Goal: Task Accomplishment & Management: Complete application form

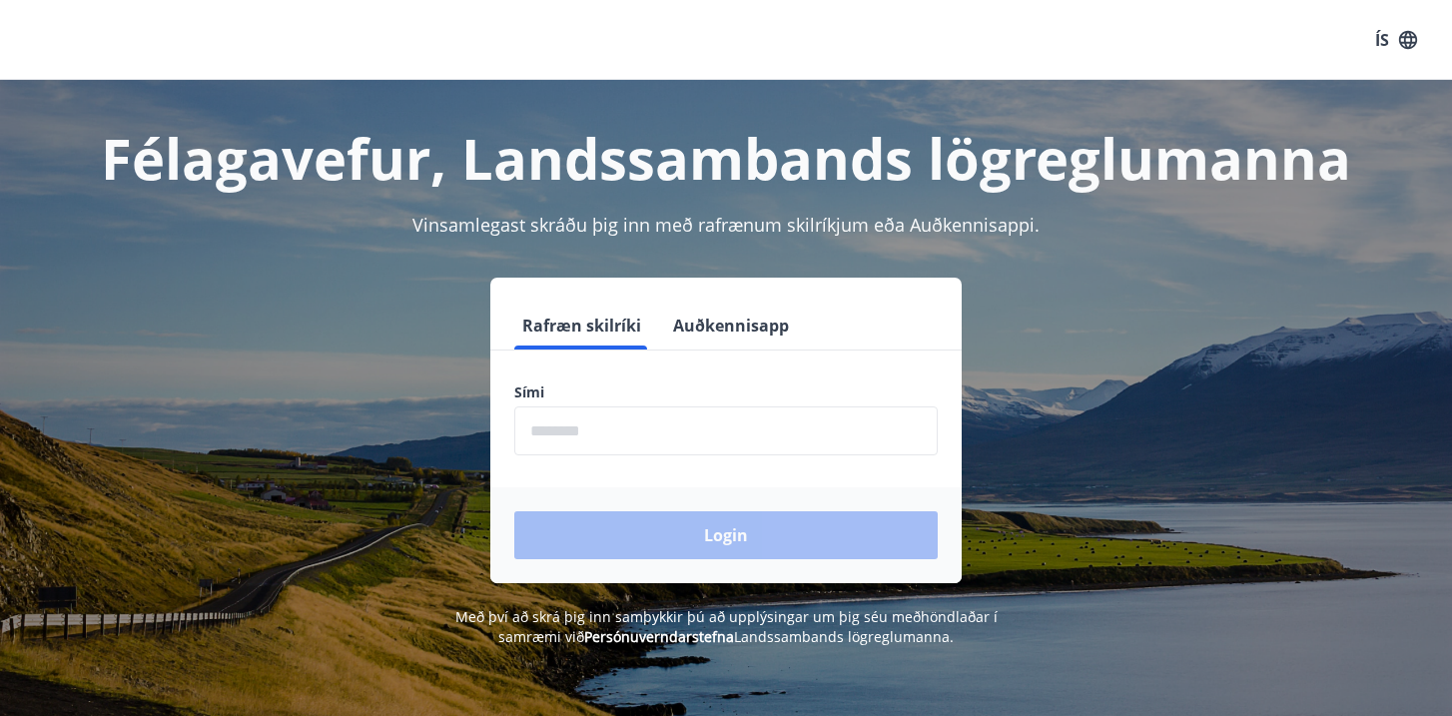
click at [718, 426] on input "phone" at bounding box center [725, 431] width 423 height 49
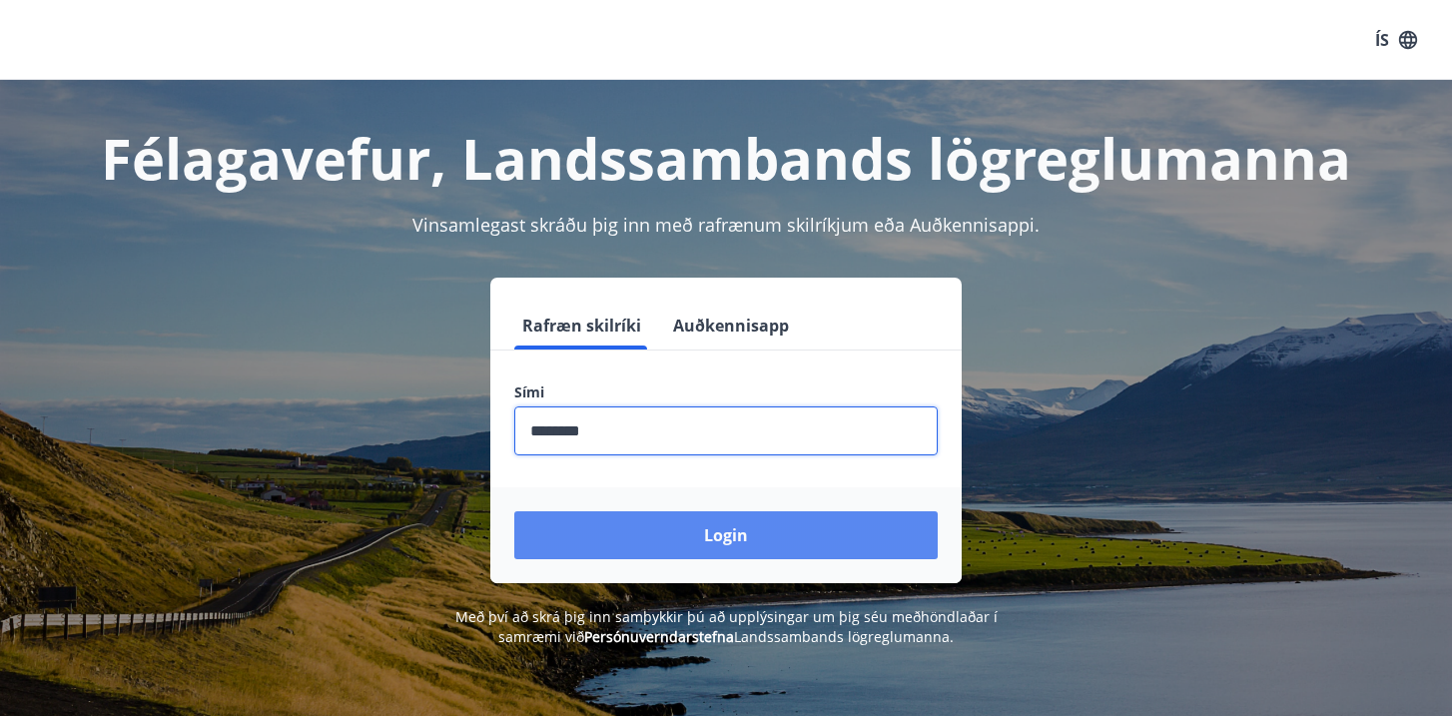
type input "********"
click at [749, 538] on button "Login" at bounding box center [725, 535] width 423 height 48
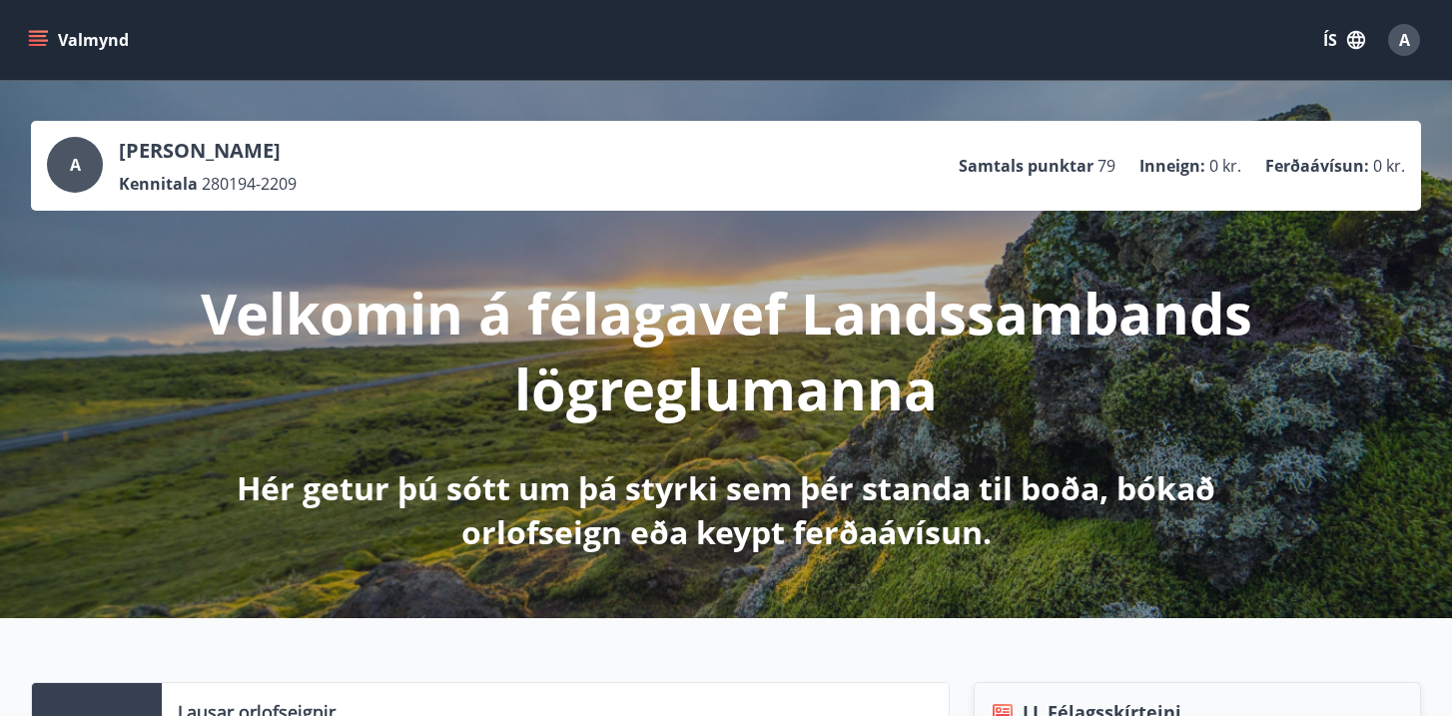
click at [40, 39] on icon "menu" at bounding box center [40, 40] width 22 height 2
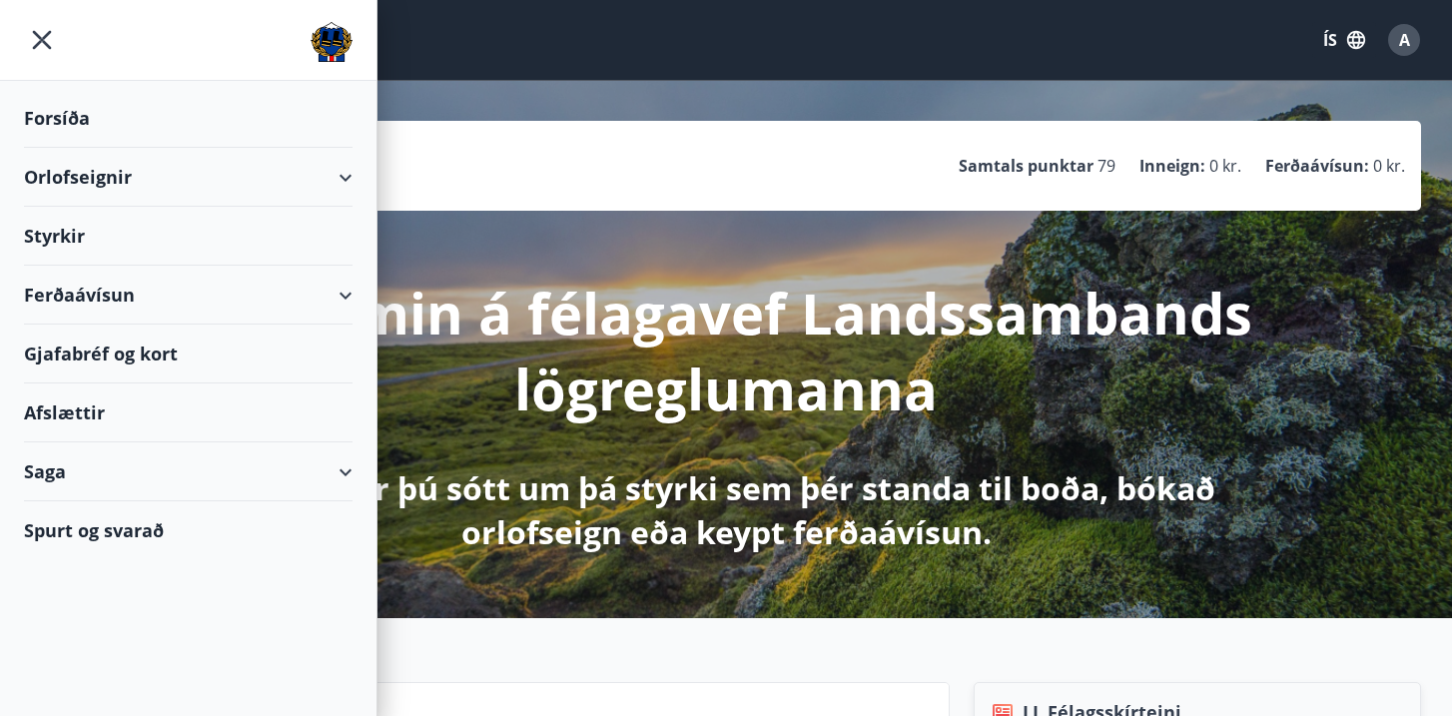
click at [100, 241] on div "Styrkir" at bounding box center [188, 236] width 329 height 59
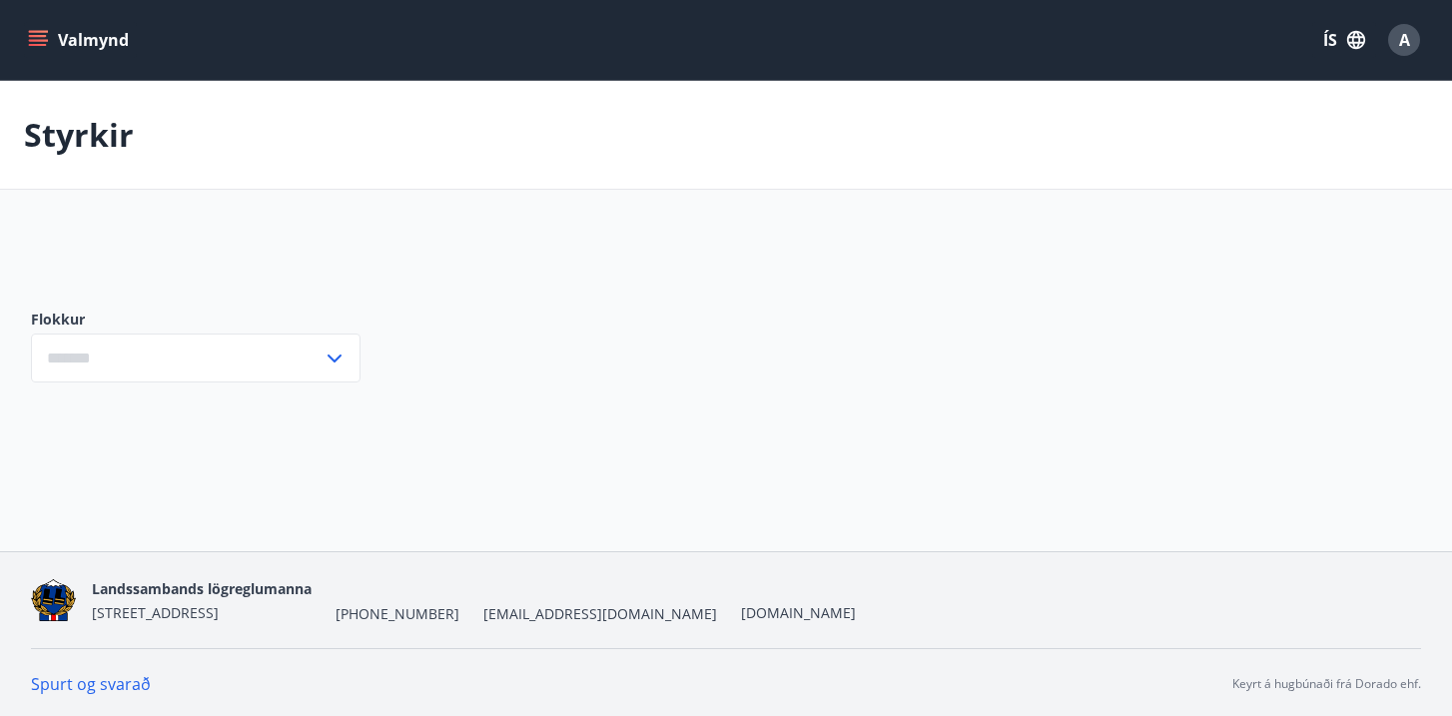
type input "***"
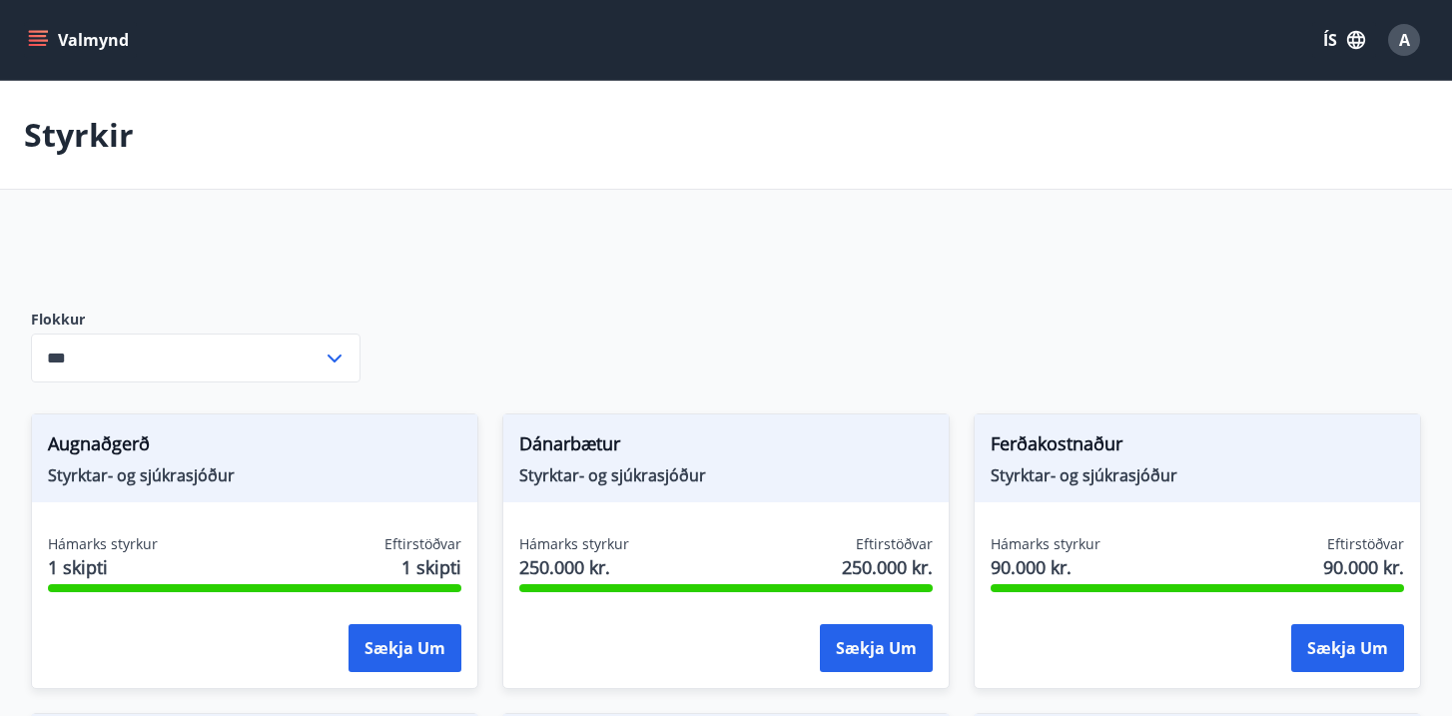
click at [54, 36] on button "Valmynd" at bounding box center [80, 40] width 113 height 36
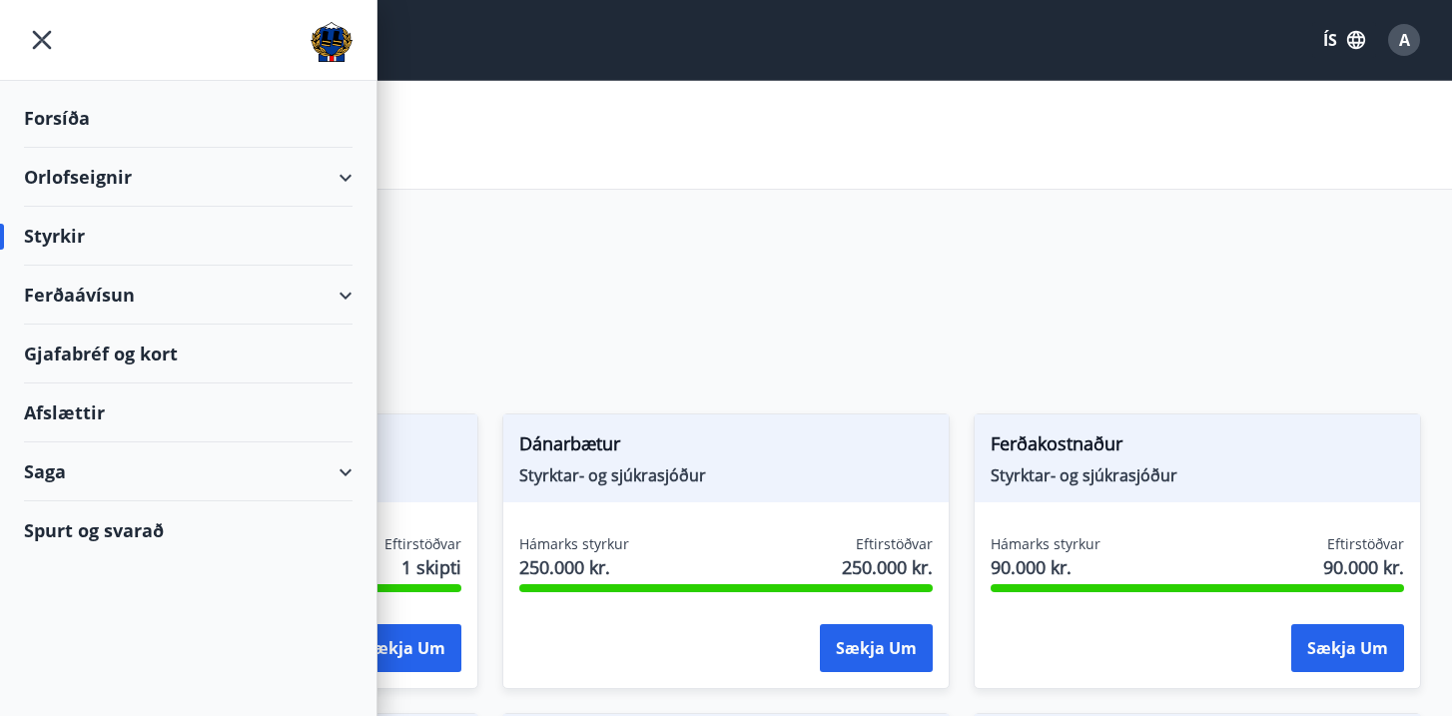
click at [293, 243] on div "Styrkir" at bounding box center [188, 236] width 329 height 59
click at [345, 169] on div "Orlofseignir" at bounding box center [188, 177] width 329 height 59
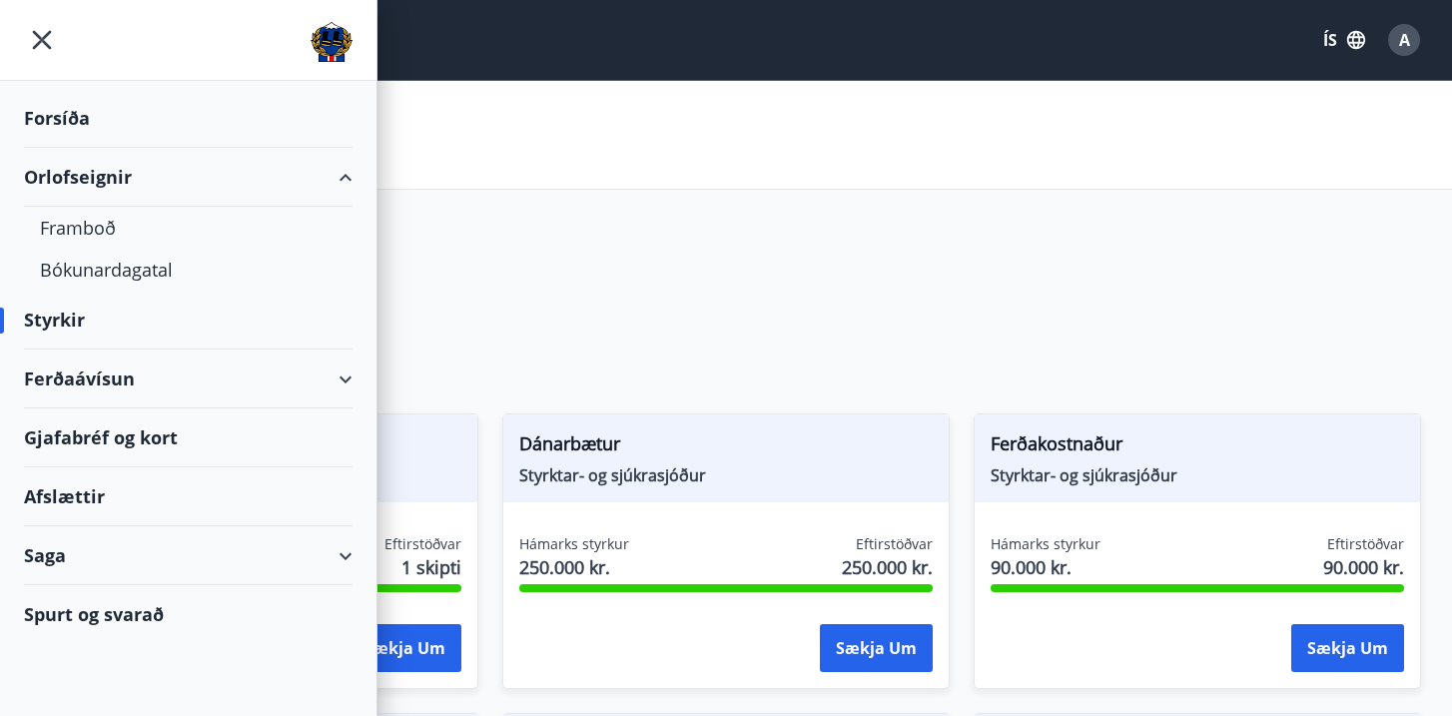
click at [345, 169] on div "Orlofseignir" at bounding box center [188, 177] width 329 height 59
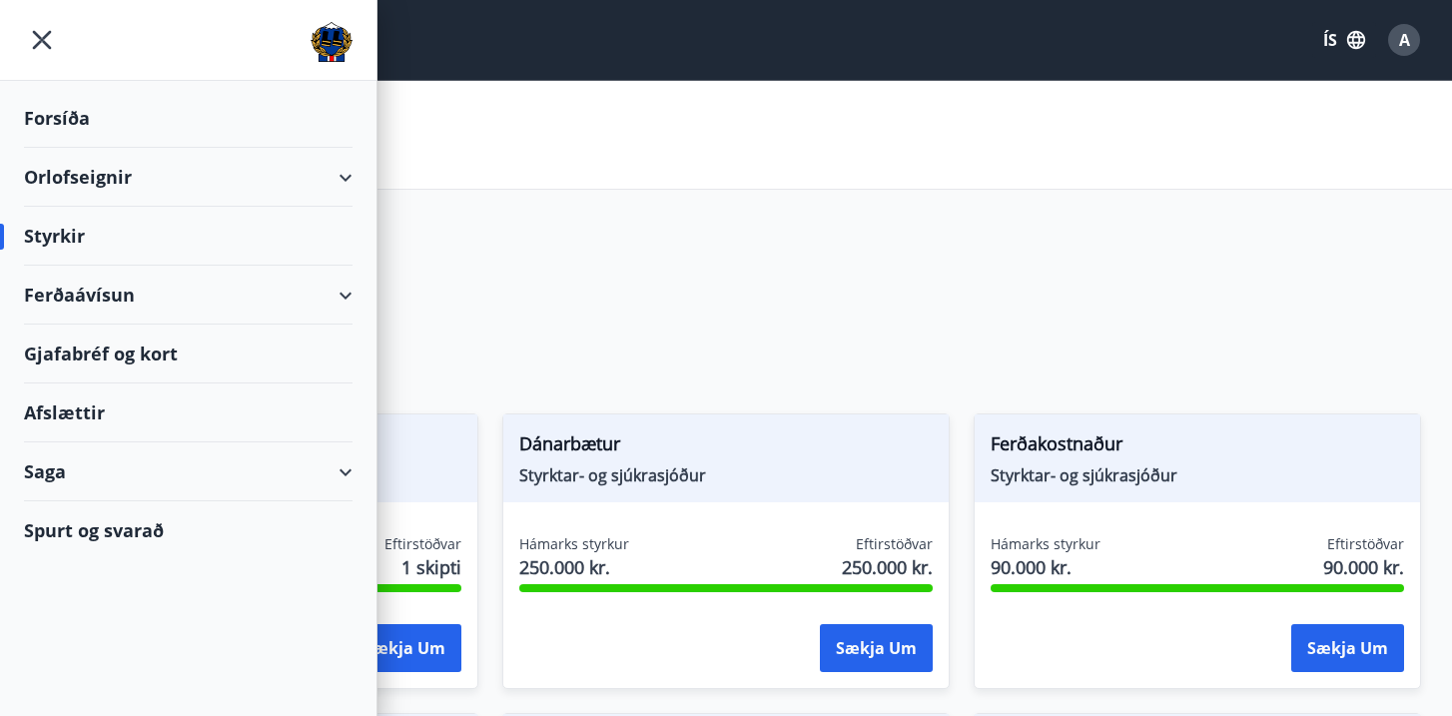
click at [86, 466] on div "Saga" at bounding box center [188, 471] width 329 height 59
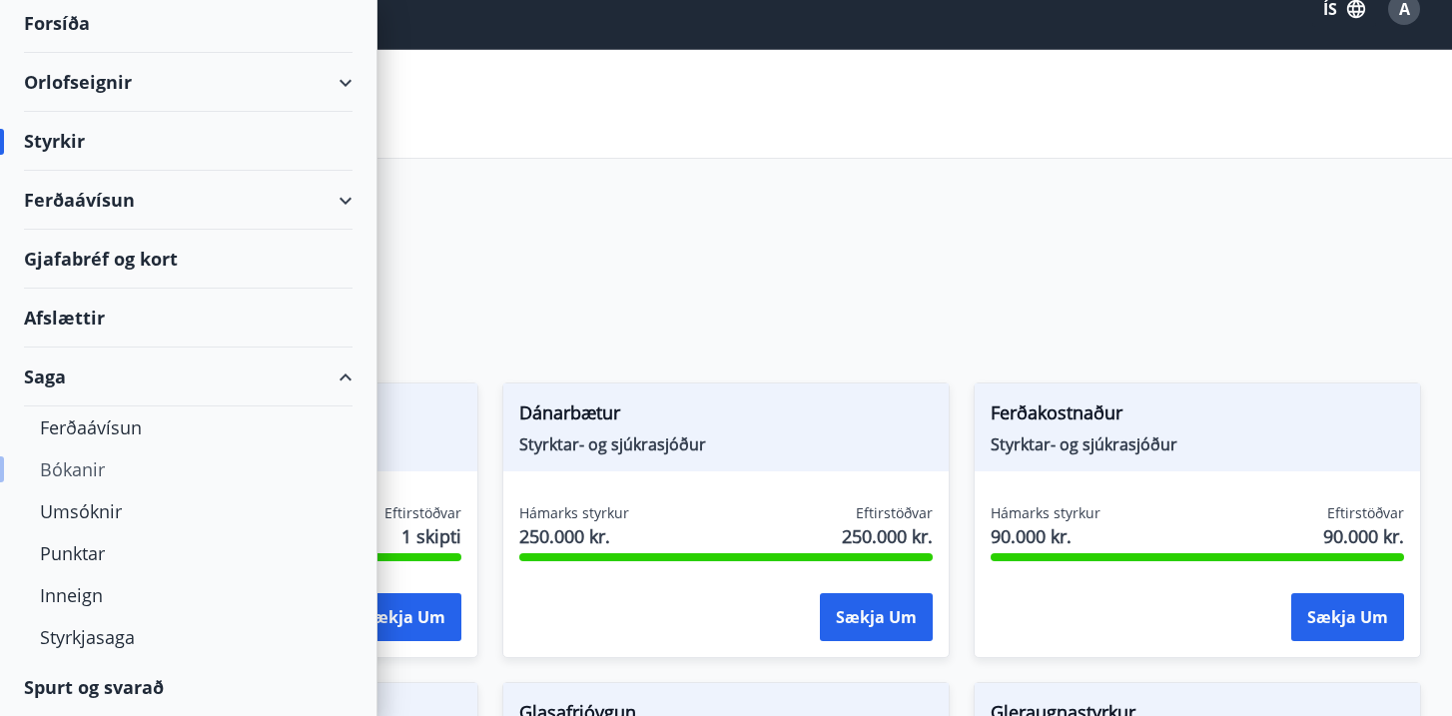
scroll to position [33, 0]
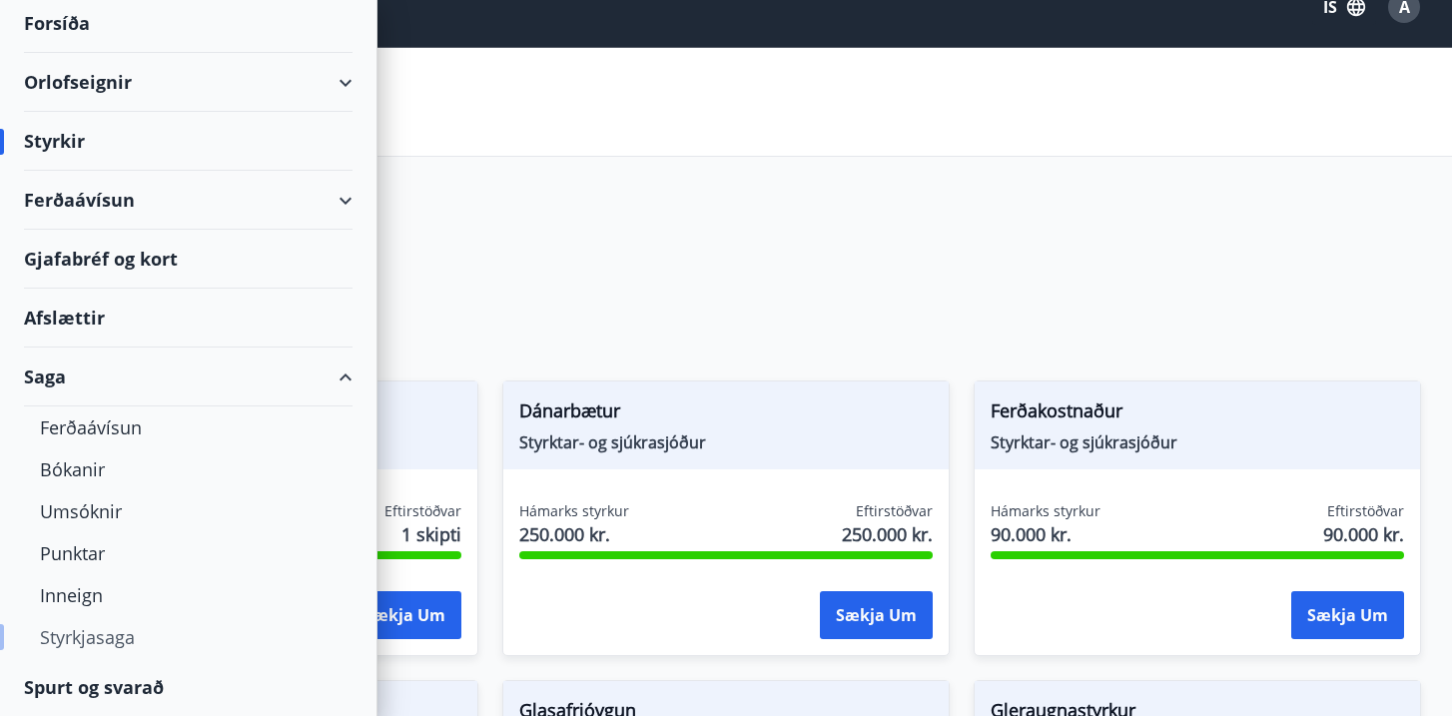
click at [70, 643] on div "Styrkjasaga" at bounding box center [188, 637] width 297 height 42
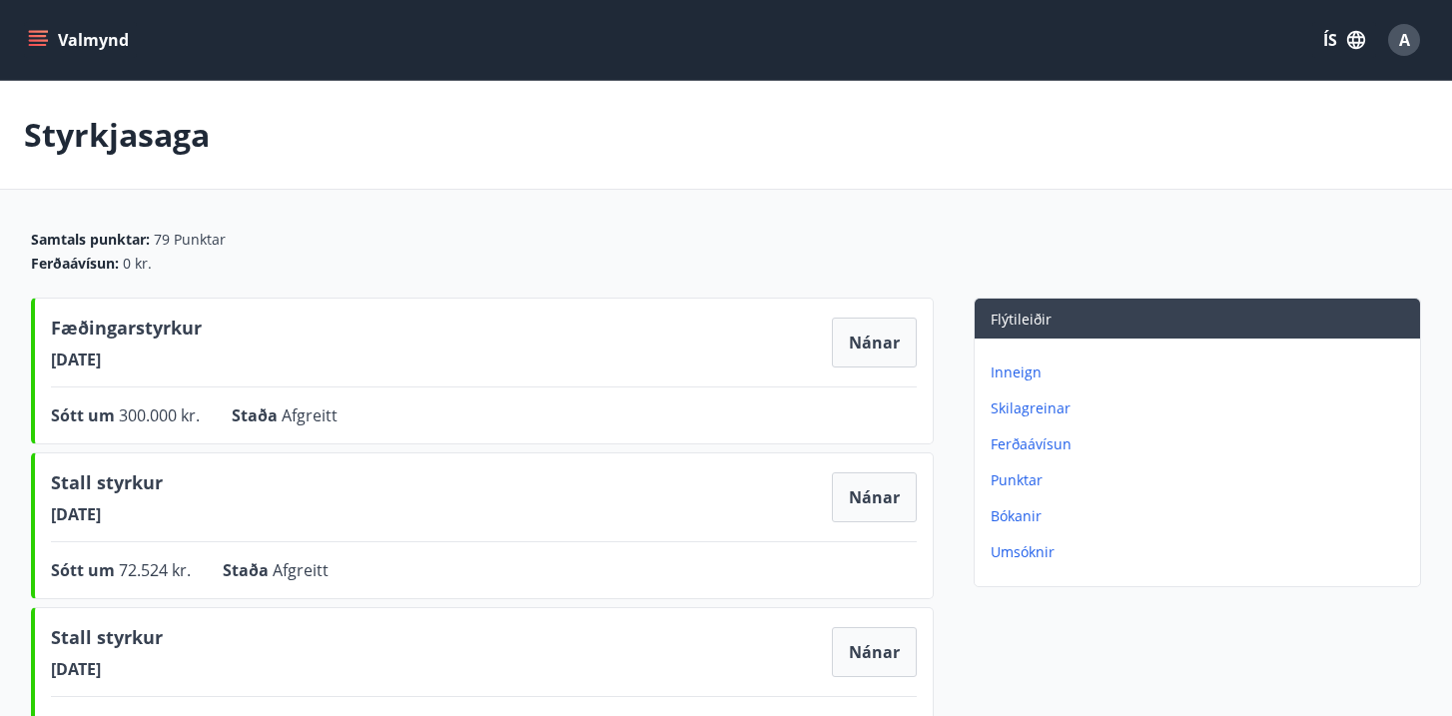
click at [48, 25] on button "Valmynd" at bounding box center [80, 40] width 113 height 36
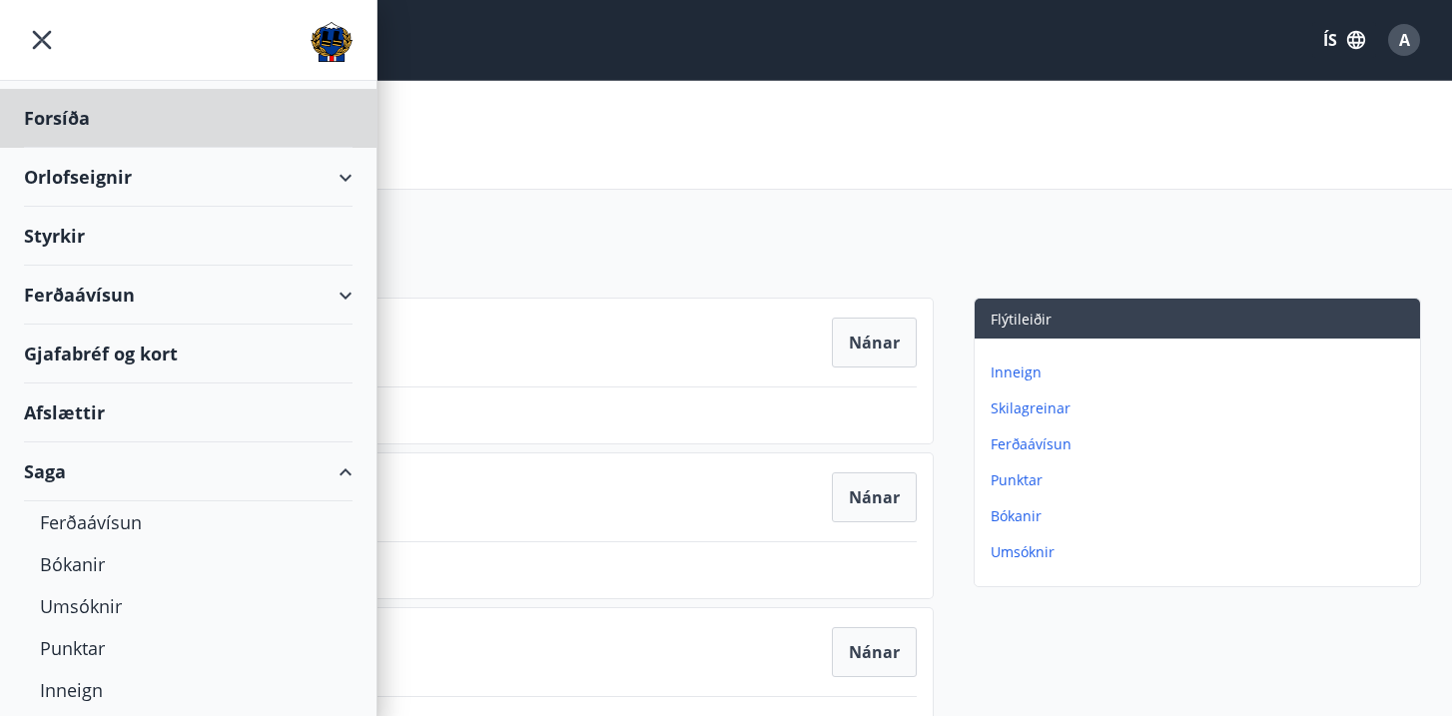
click at [70, 243] on div "Styrkir" at bounding box center [188, 236] width 329 height 59
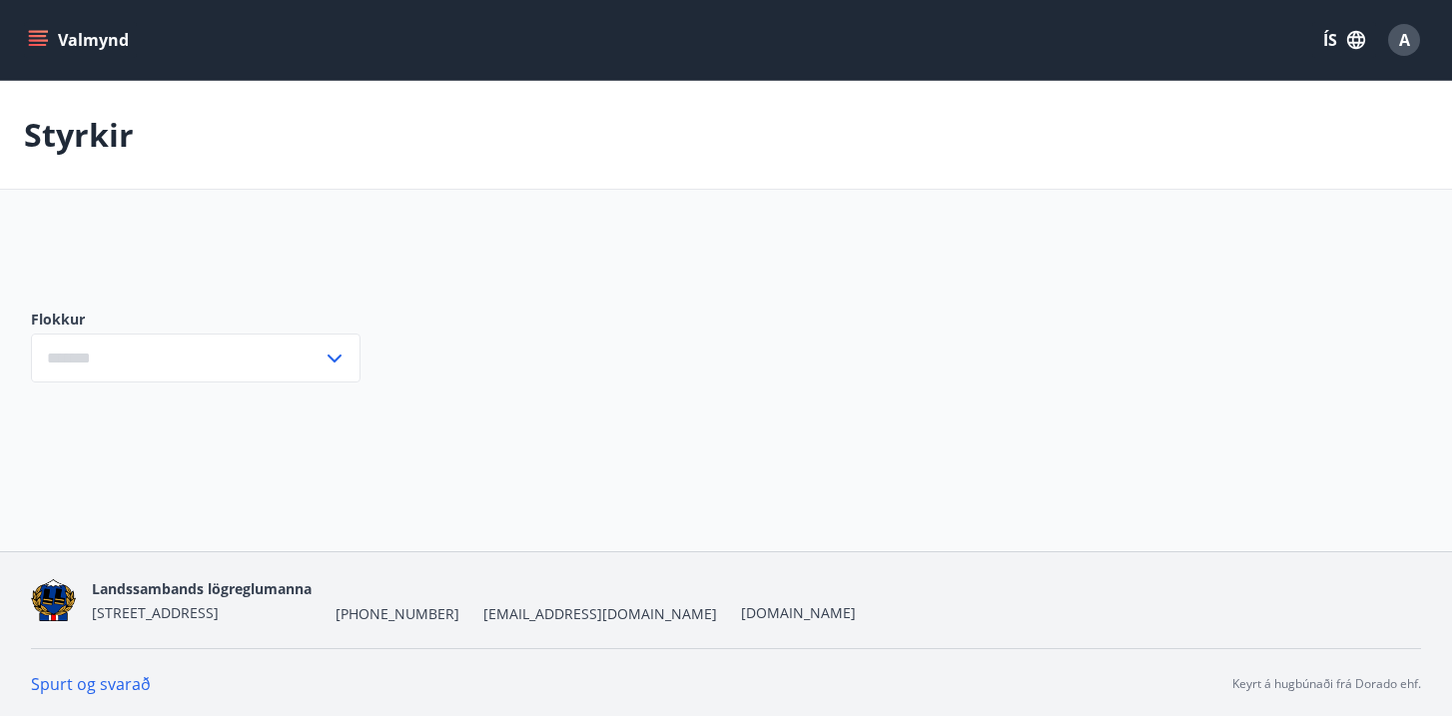
type input "***"
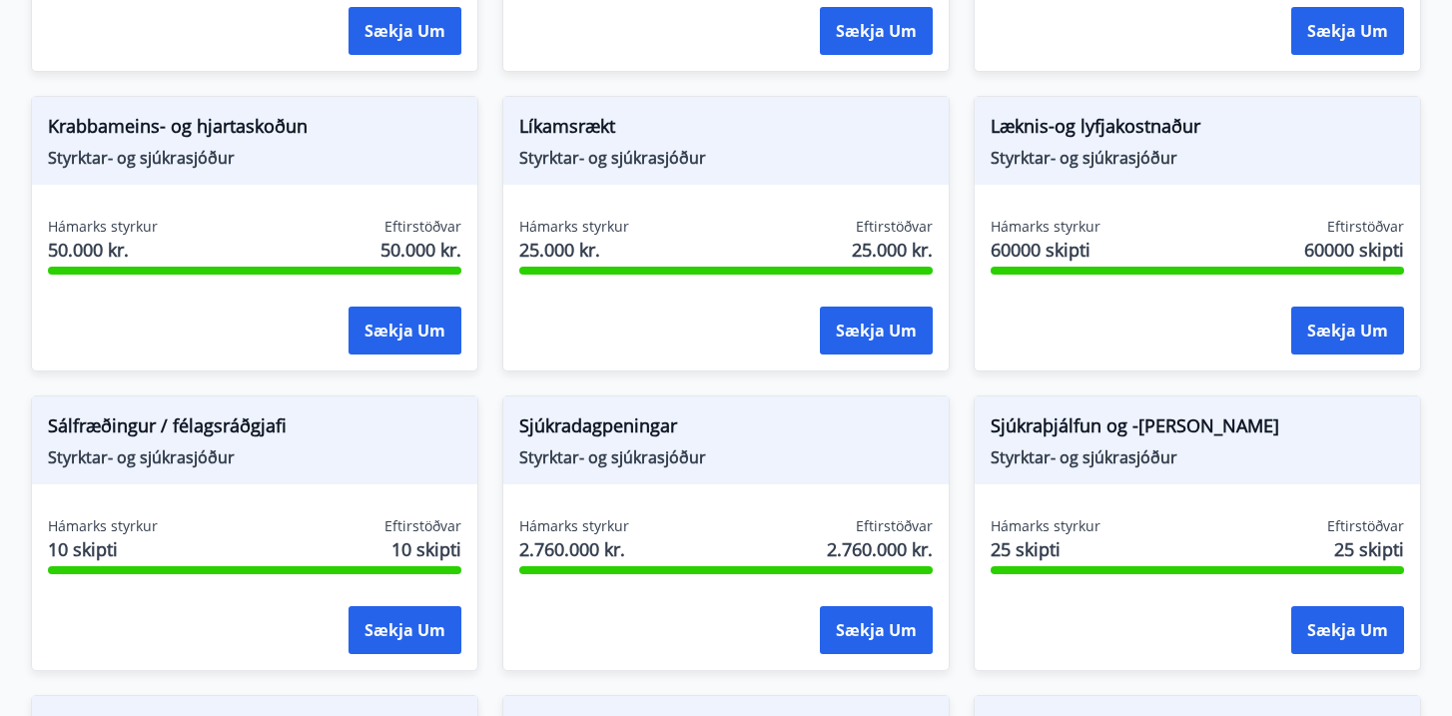
scroll to position [1216, 0]
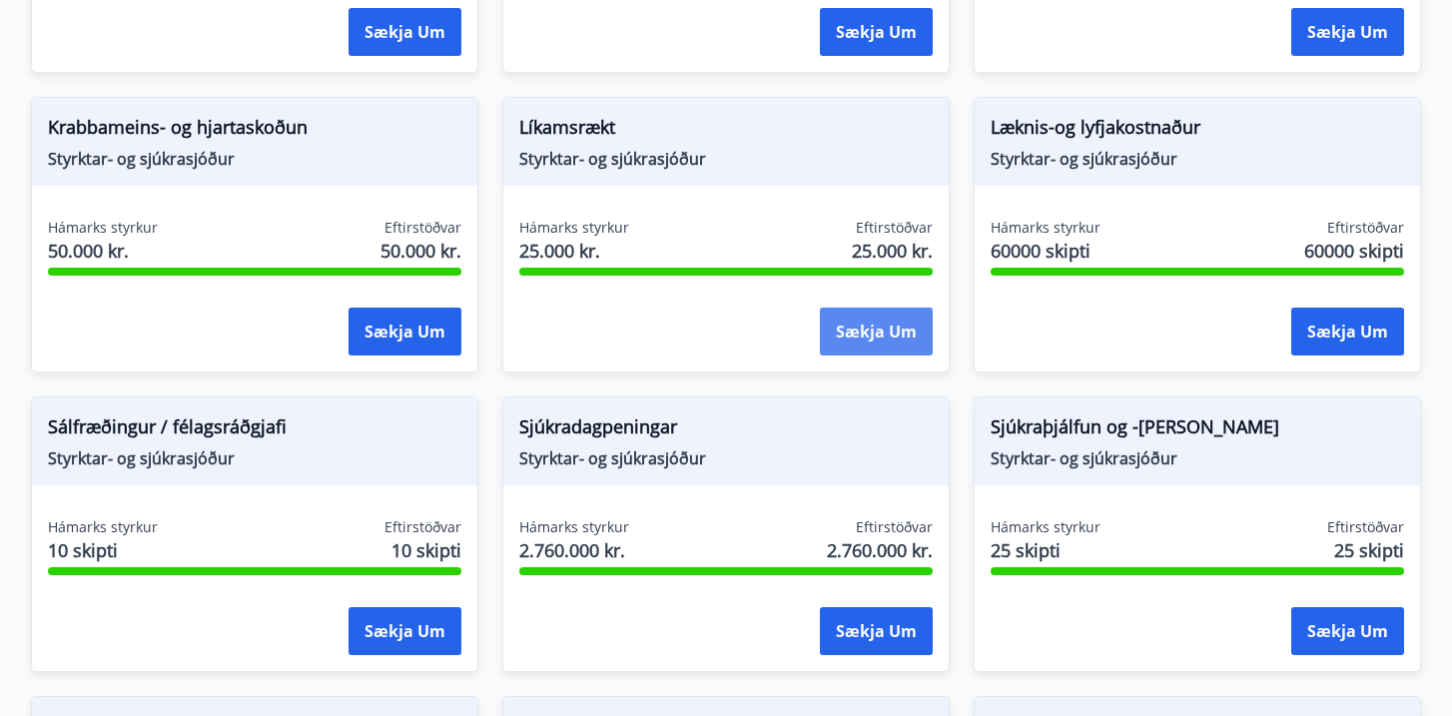
click at [874, 338] on button "Sækja um" at bounding box center [876, 332] width 113 height 48
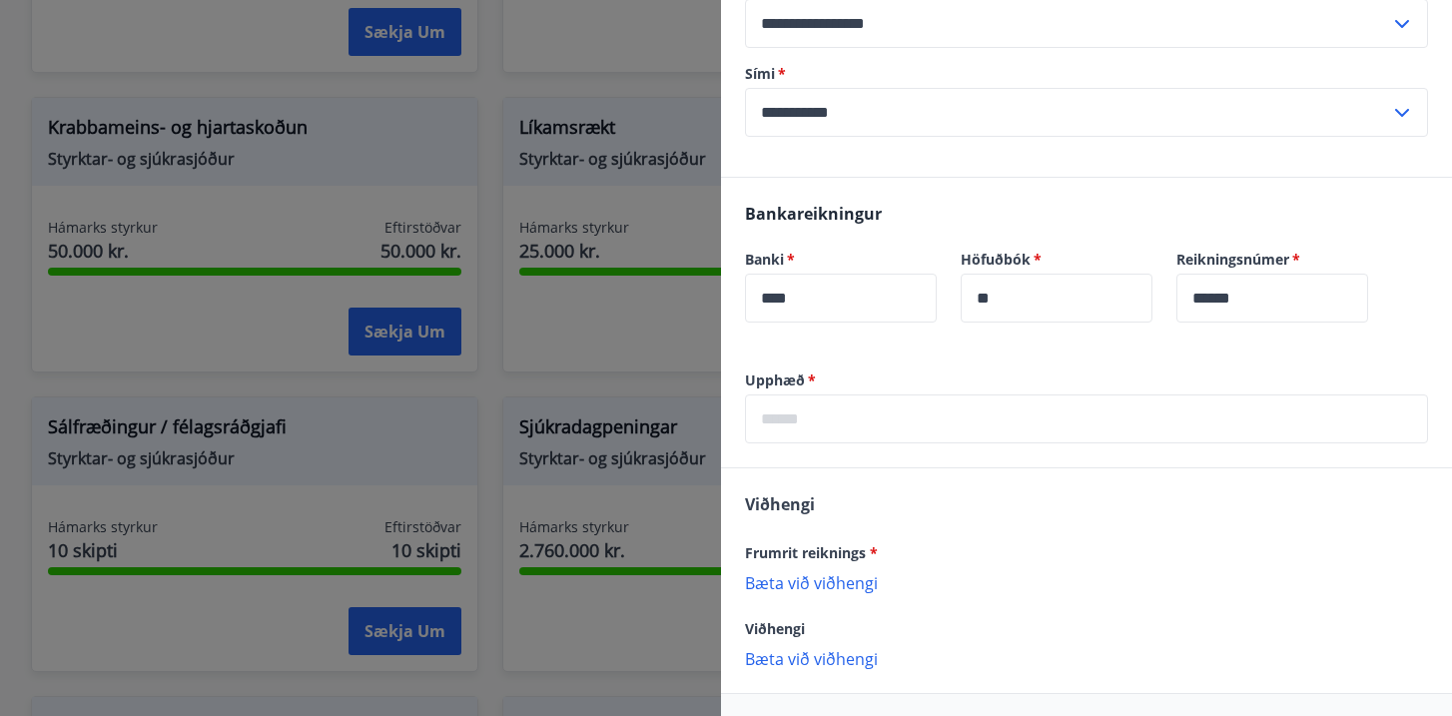
scroll to position [447, 0]
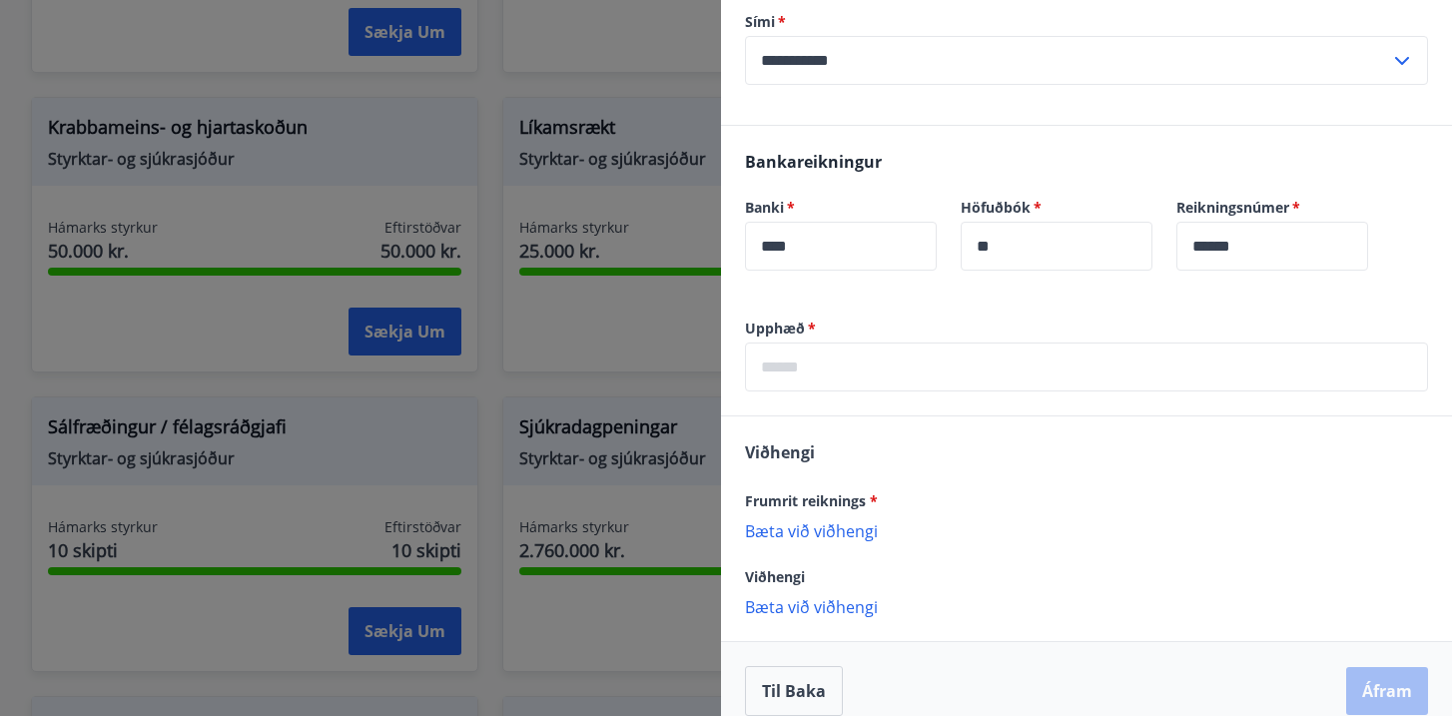
click at [779, 520] on p "Bæta við viðhengi" at bounding box center [1086, 530] width 683 height 20
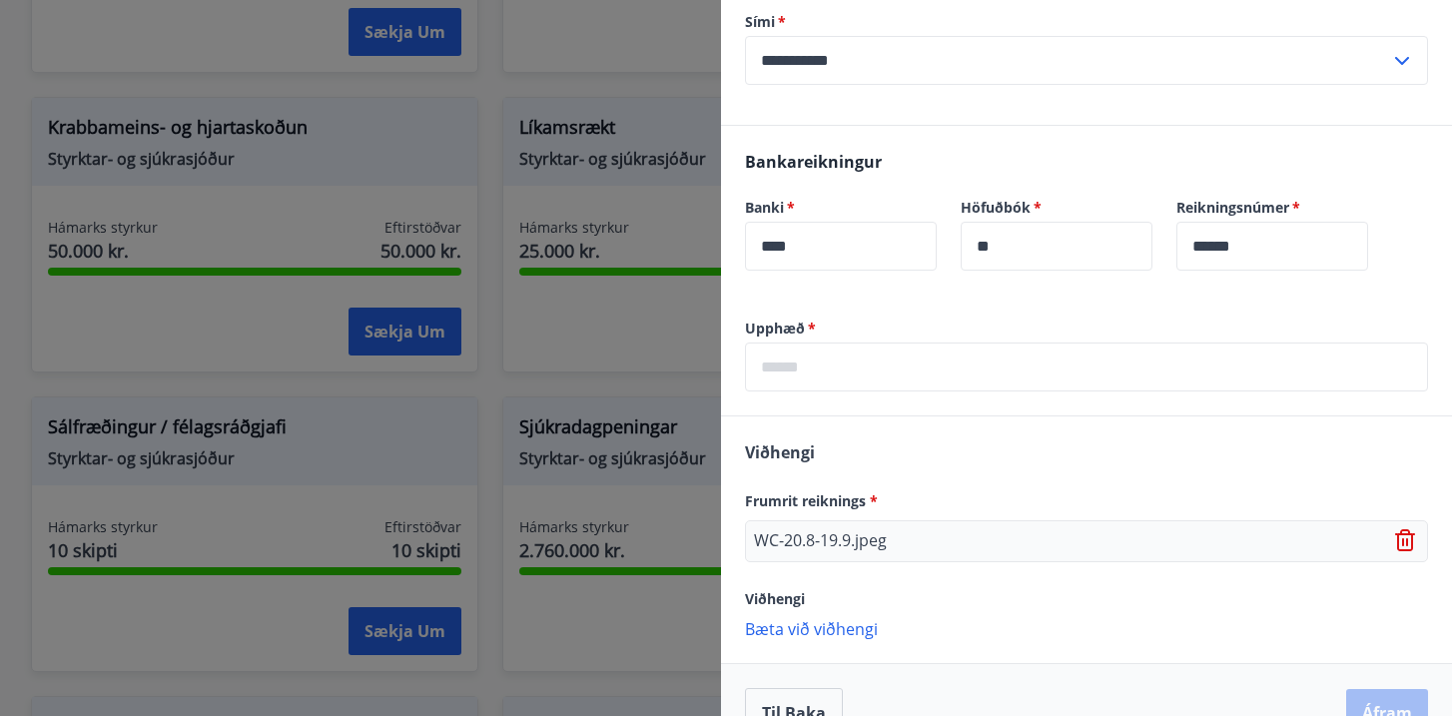
click at [894, 343] on input "text" at bounding box center [1086, 367] width 683 height 49
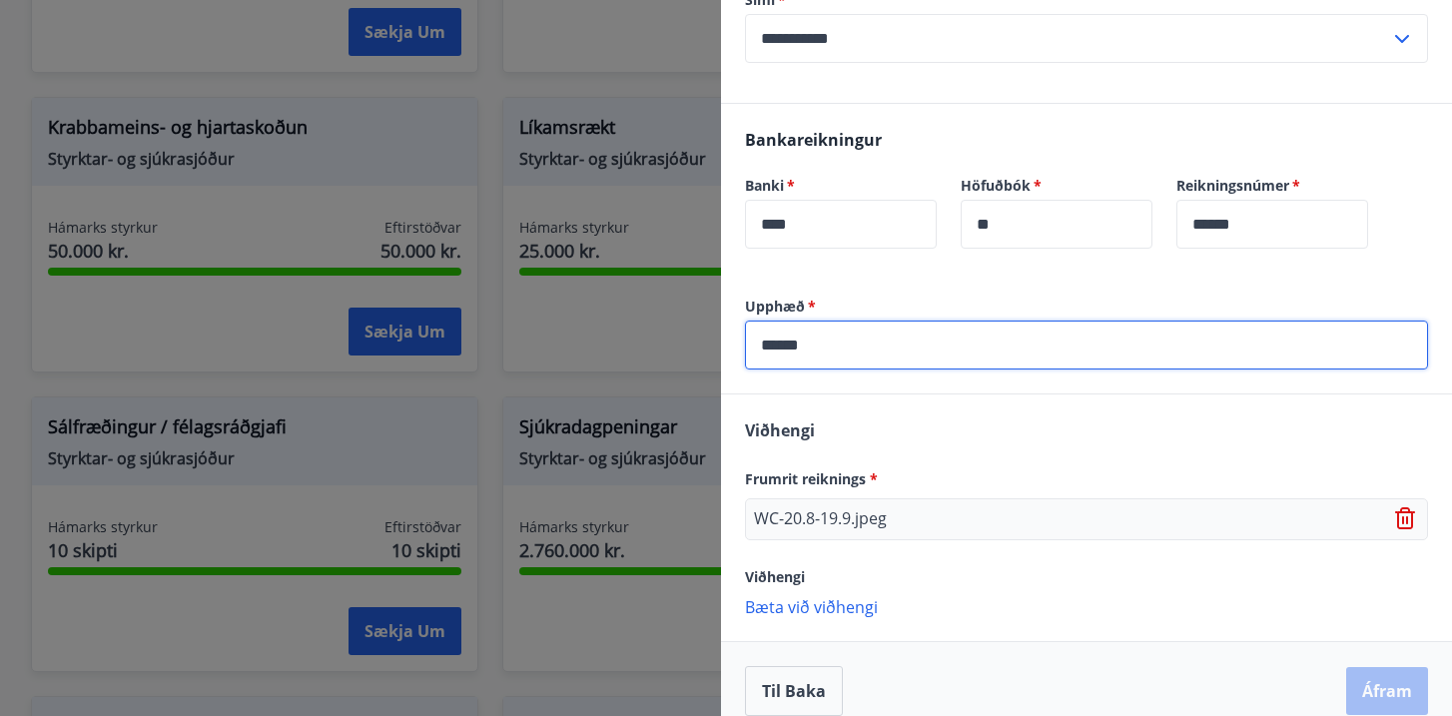
scroll to position [408, 0]
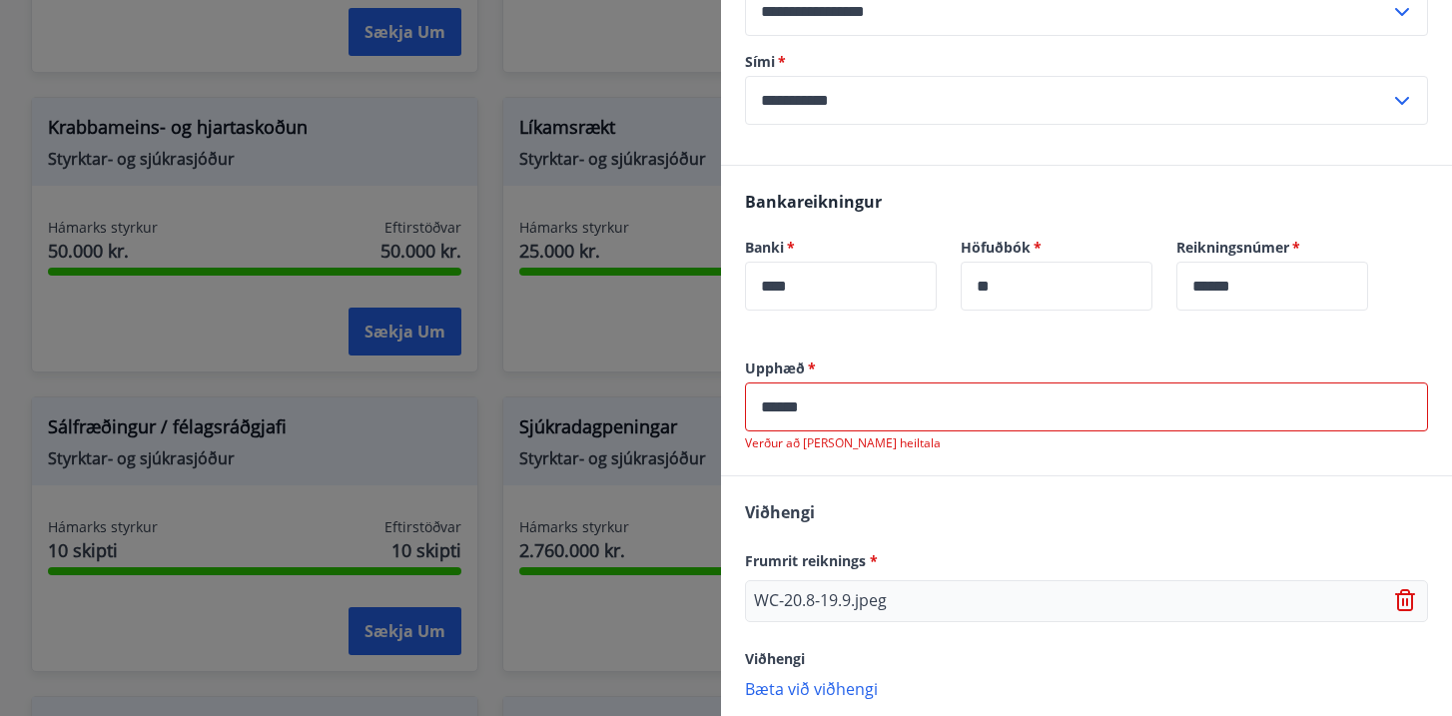
click at [1246, 476] on div "[PERSON_NAME] reiknings * WC-20.8-19.9.jpeg Viðhengi [PERSON_NAME] við viðhengi…" at bounding box center [1086, 599] width 731 height 246
click at [1145, 383] on input "******" at bounding box center [1086, 407] width 683 height 49
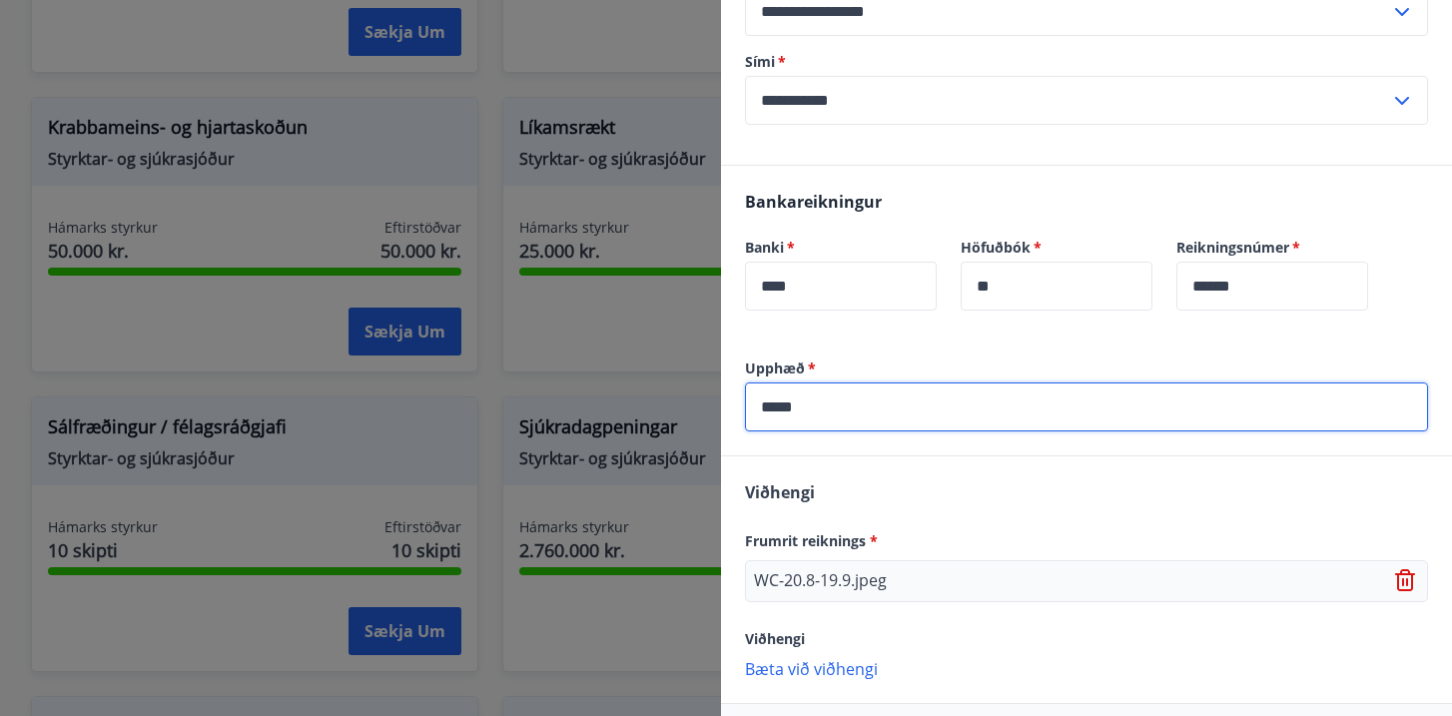
scroll to position [469, 0]
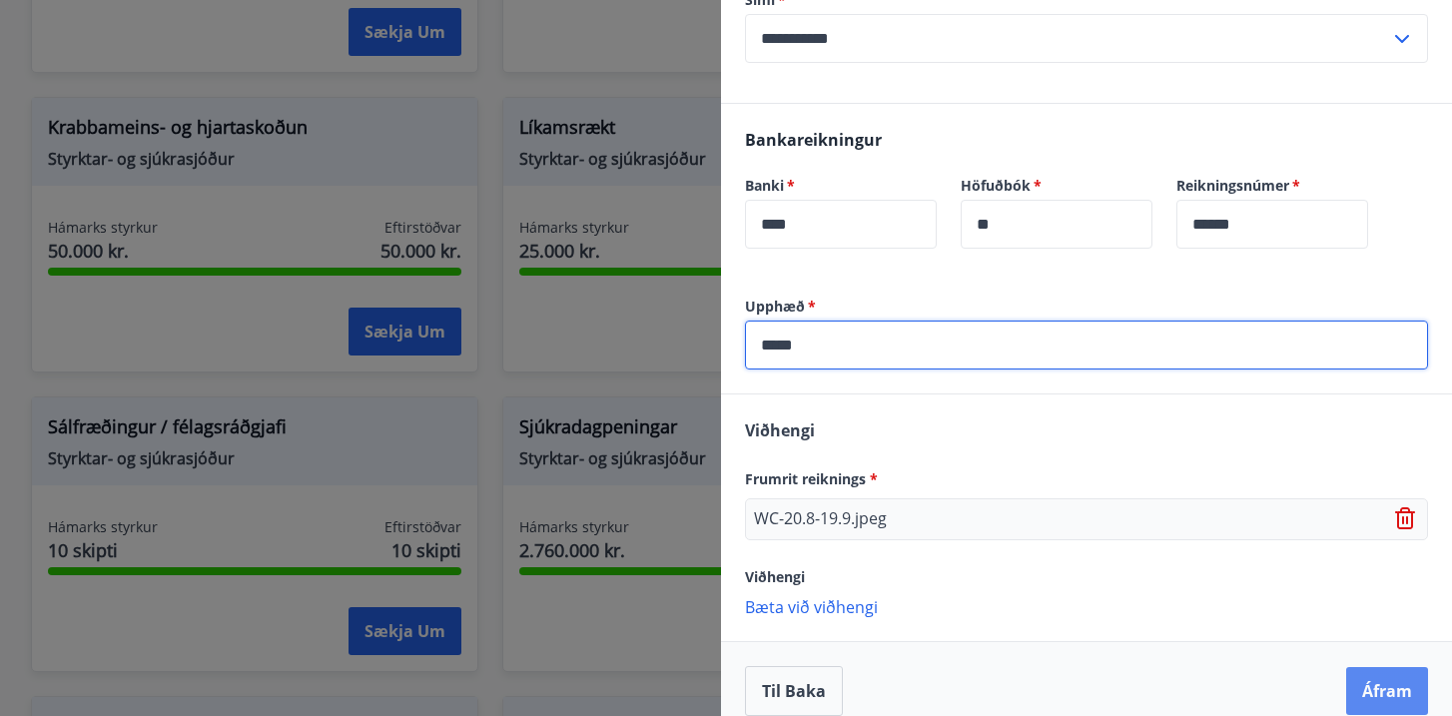
type input "*****"
click at [1412, 667] on button "Áfram" at bounding box center [1387, 691] width 82 height 48
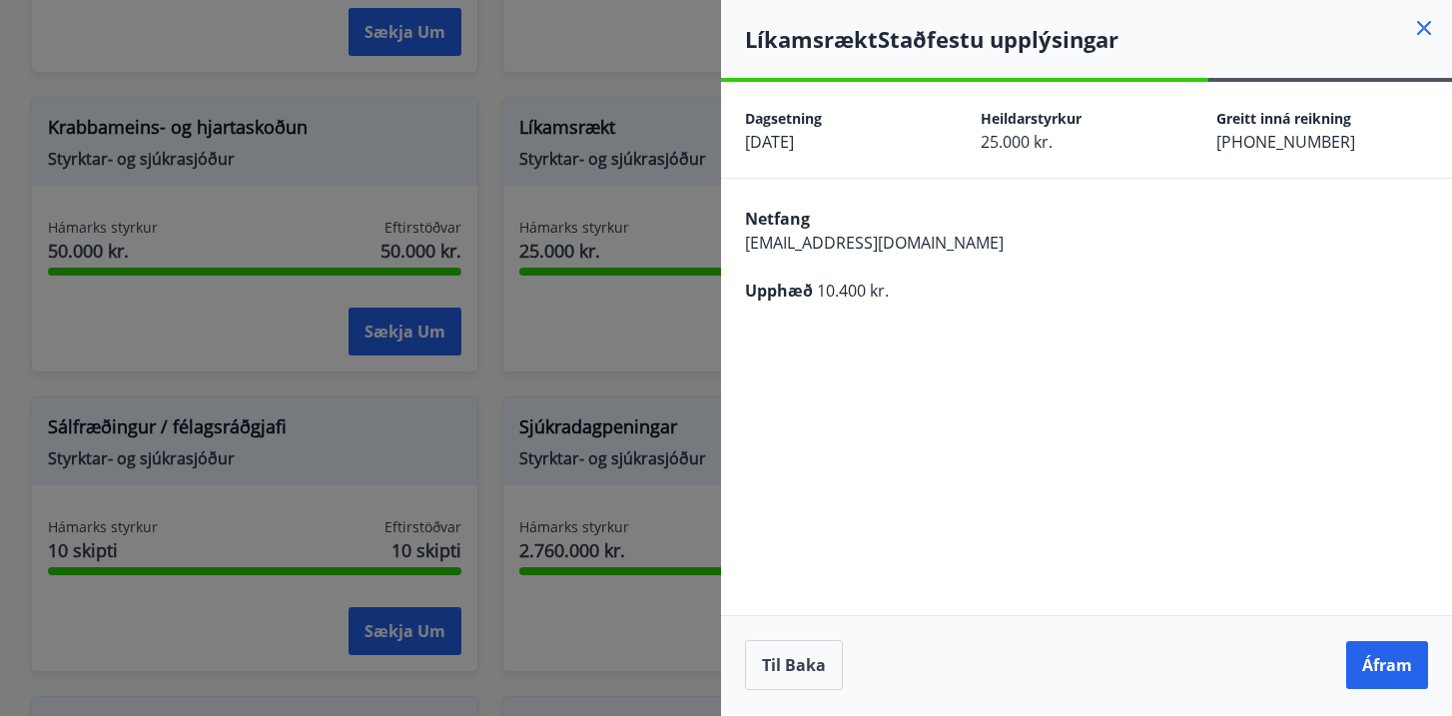
scroll to position [0, 0]
click at [1373, 679] on button "Áfram" at bounding box center [1387, 665] width 82 height 48
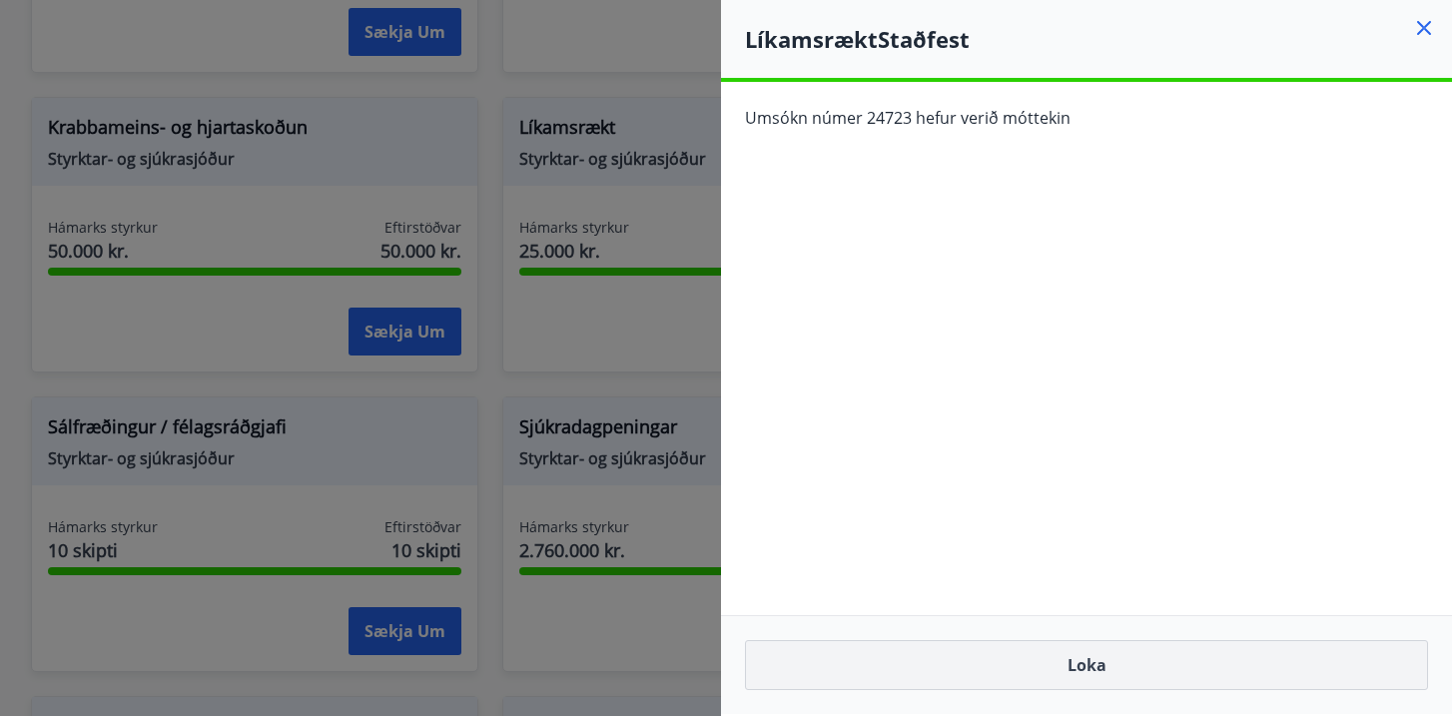
click at [1101, 683] on button "Loka" at bounding box center [1086, 665] width 683 height 50
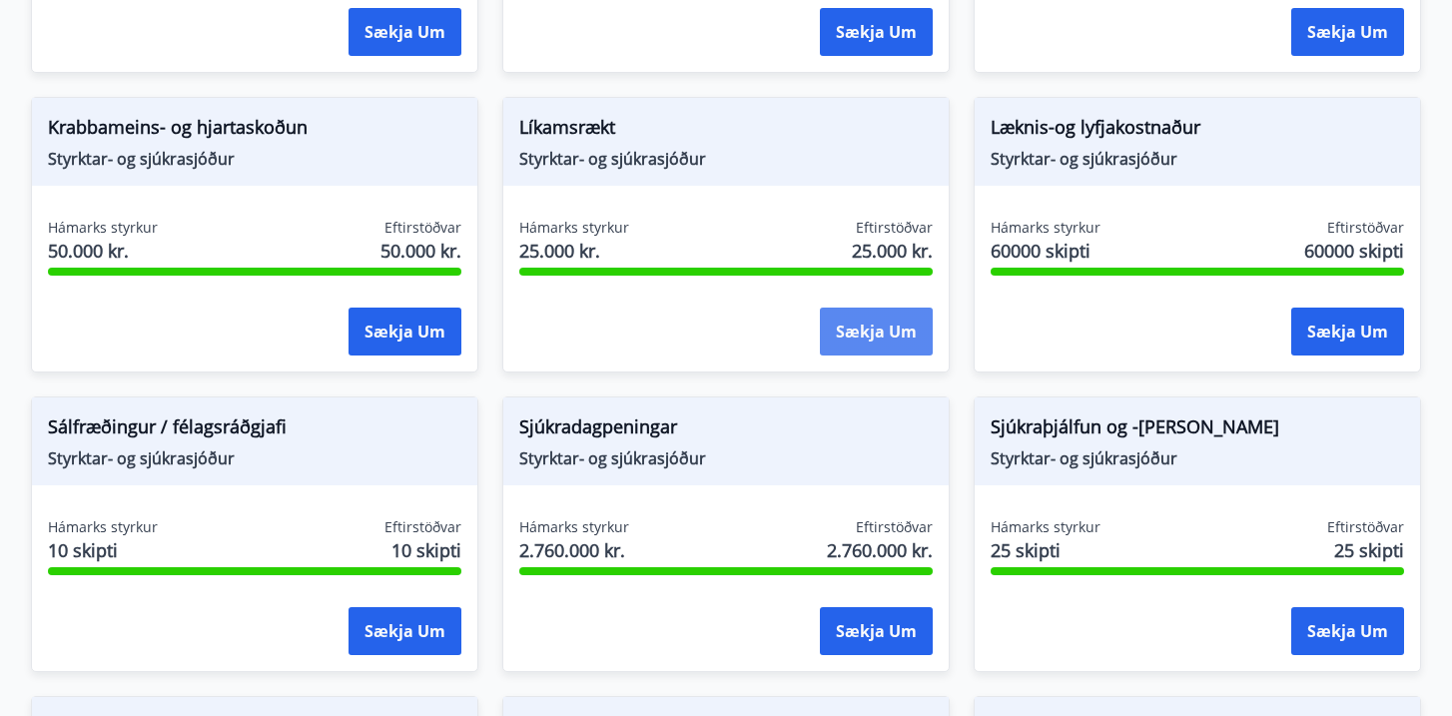
click at [861, 336] on button "Sækja um" at bounding box center [876, 332] width 113 height 48
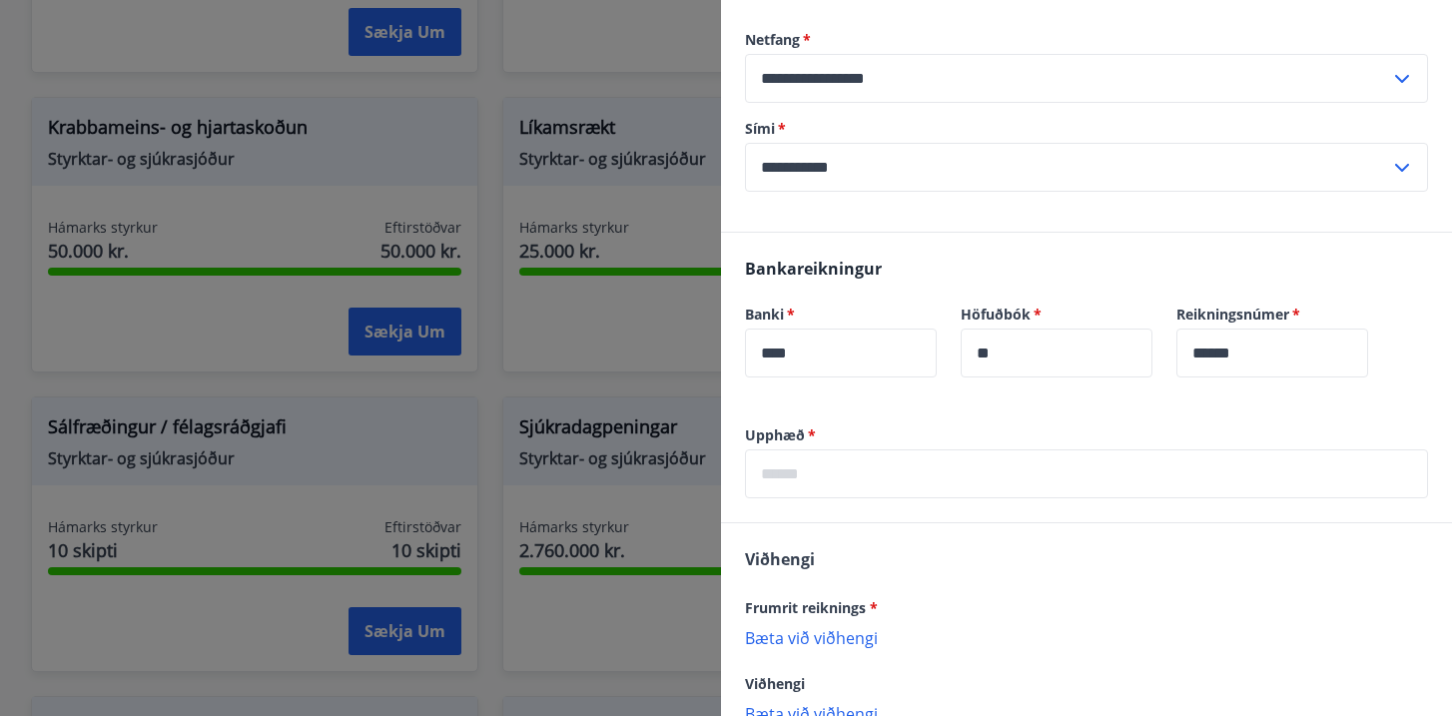
scroll to position [346, 0]
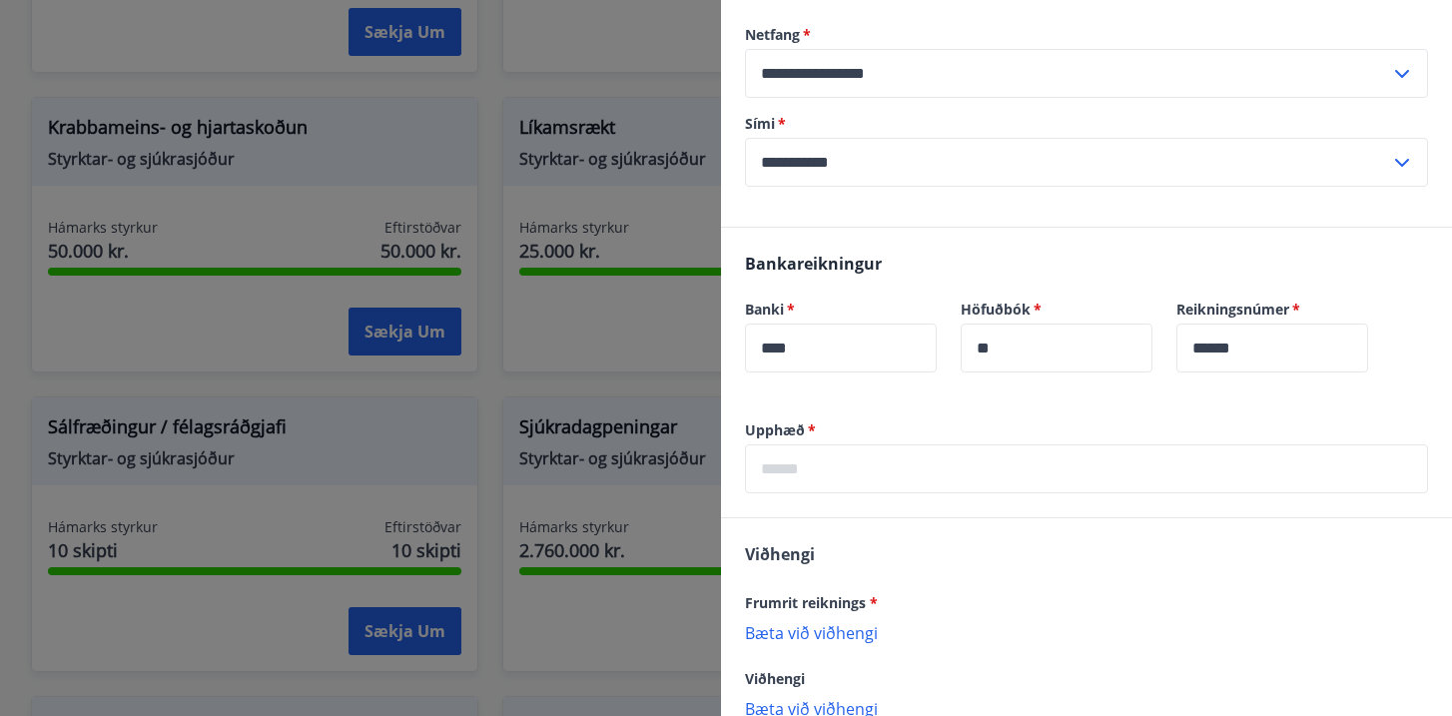
click at [856, 456] on input "text" at bounding box center [1086, 468] width 683 height 49
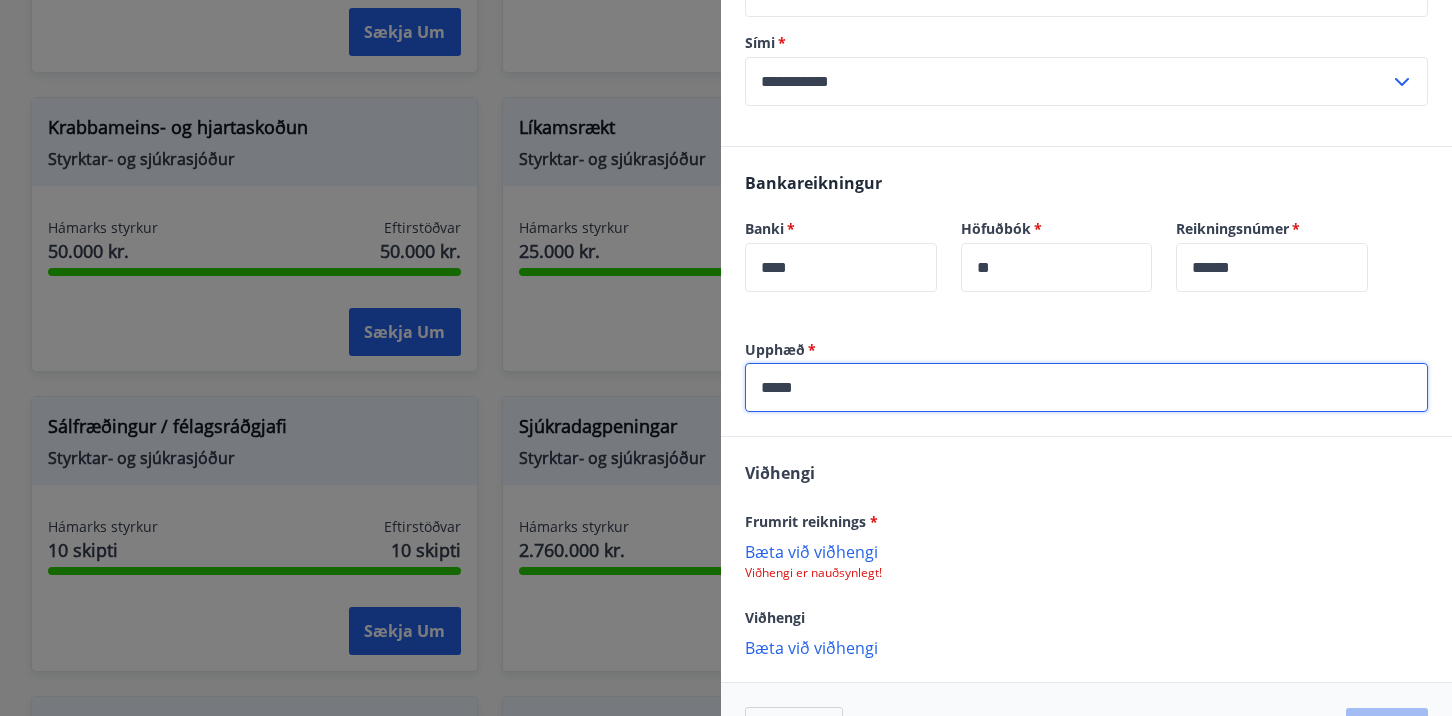
scroll to position [441, 0]
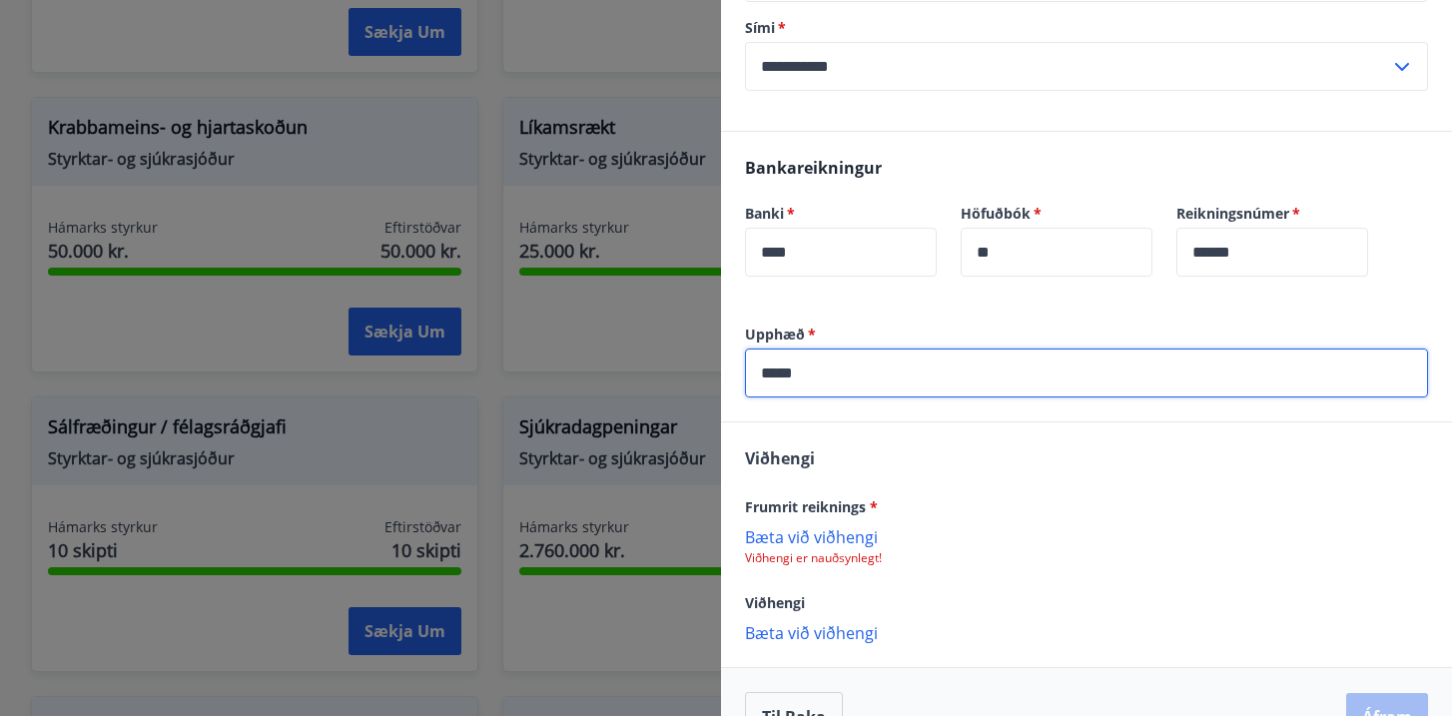
type input "*****"
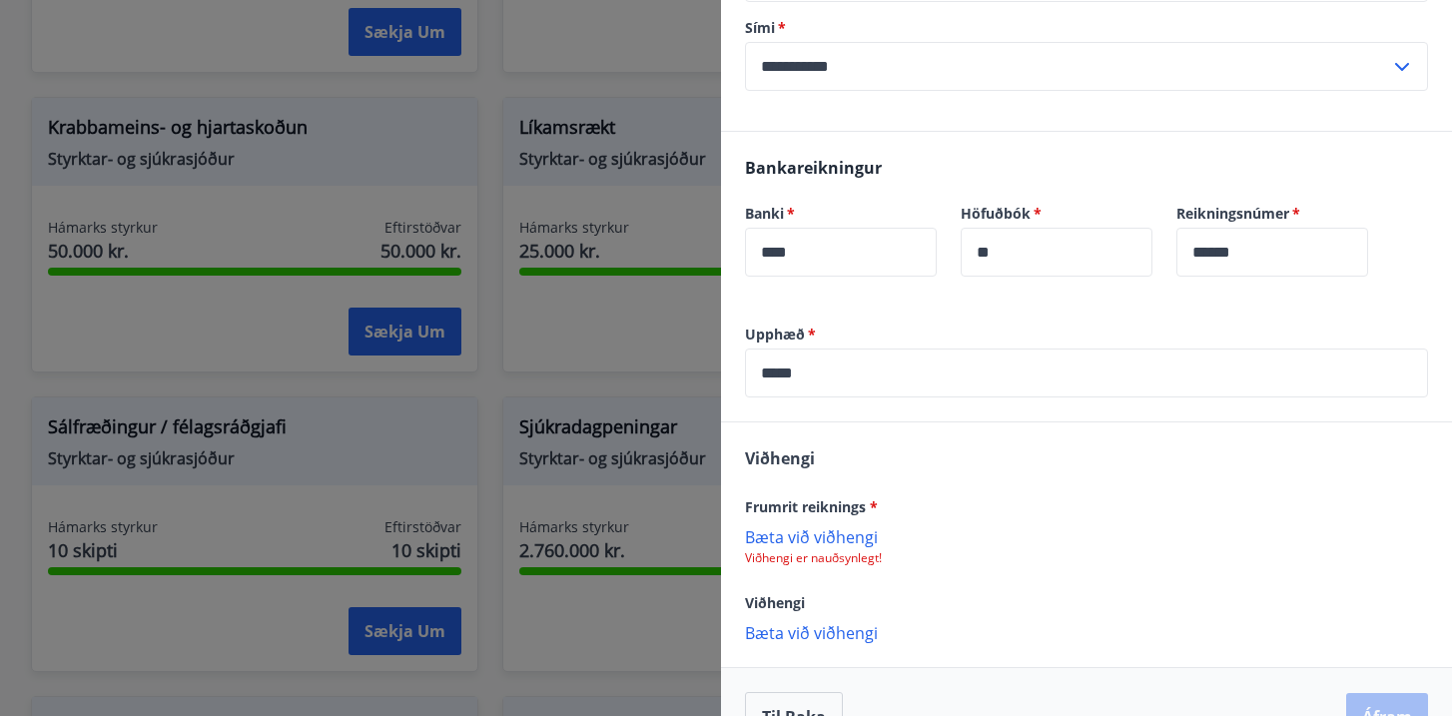
click at [845, 526] on p "Bæta við viðhengi" at bounding box center [1086, 536] width 683 height 20
click at [1385, 711] on button "Áfram" at bounding box center [1387, 719] width 82 height 48
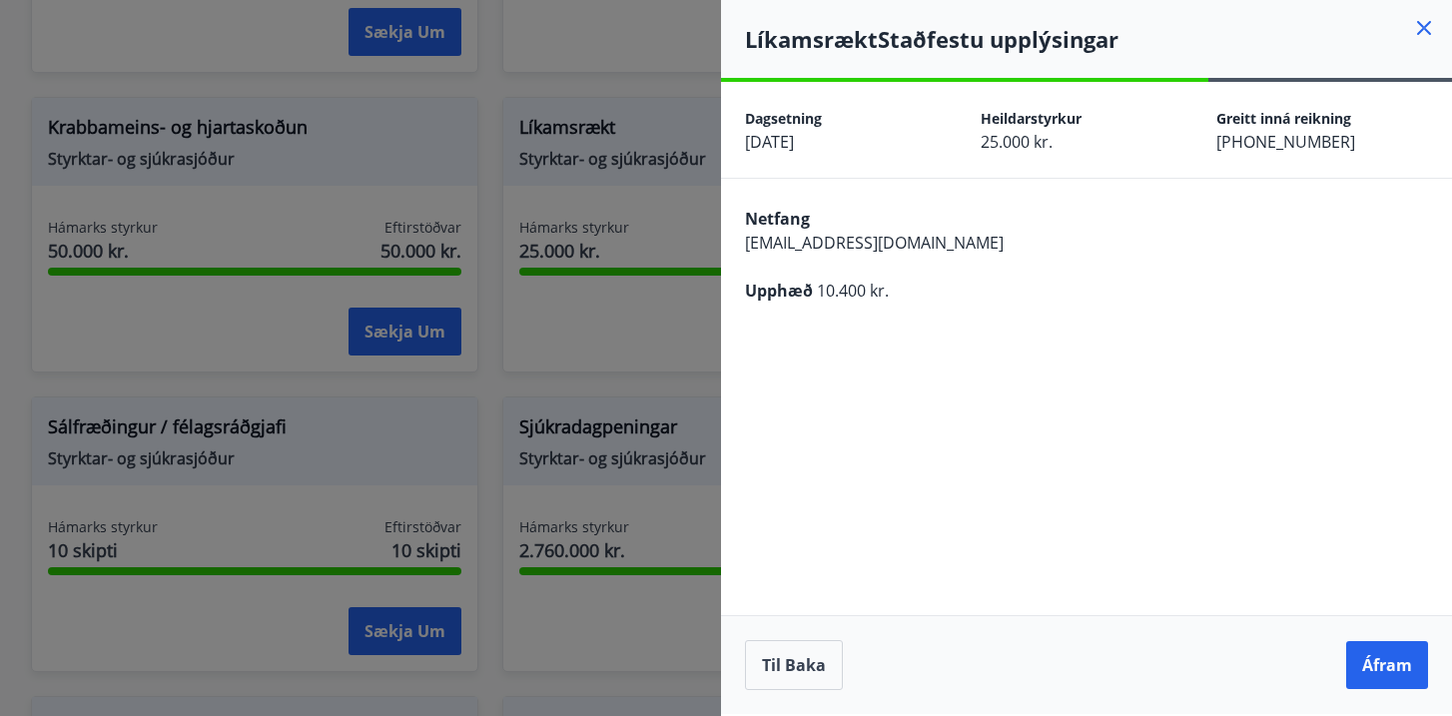
scroll to position [0, 0]
click at [1388, 655] on button "Áfram" at bounding box center [1387, 665] width 82 height 48
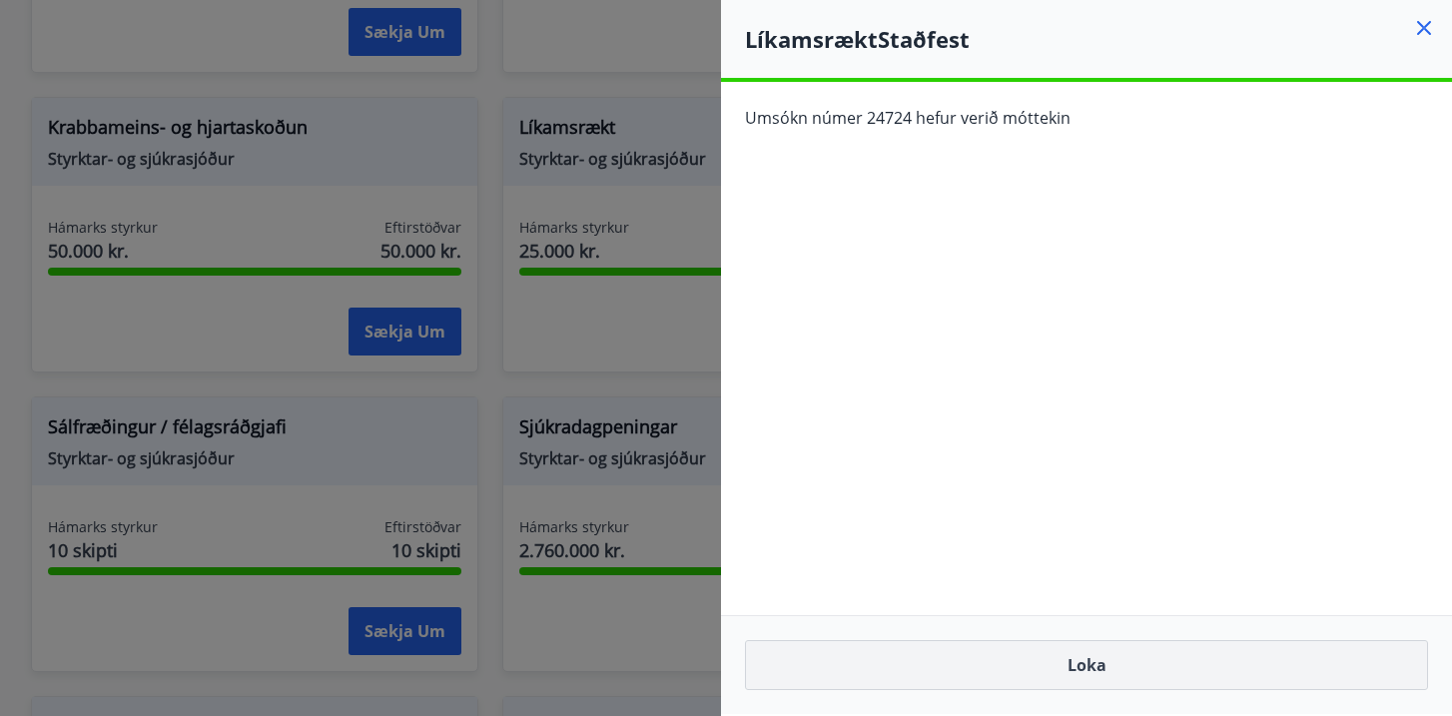
click at [1082, 671] on button "Loka" at bounding box center [1086, 665] width 683 height 50
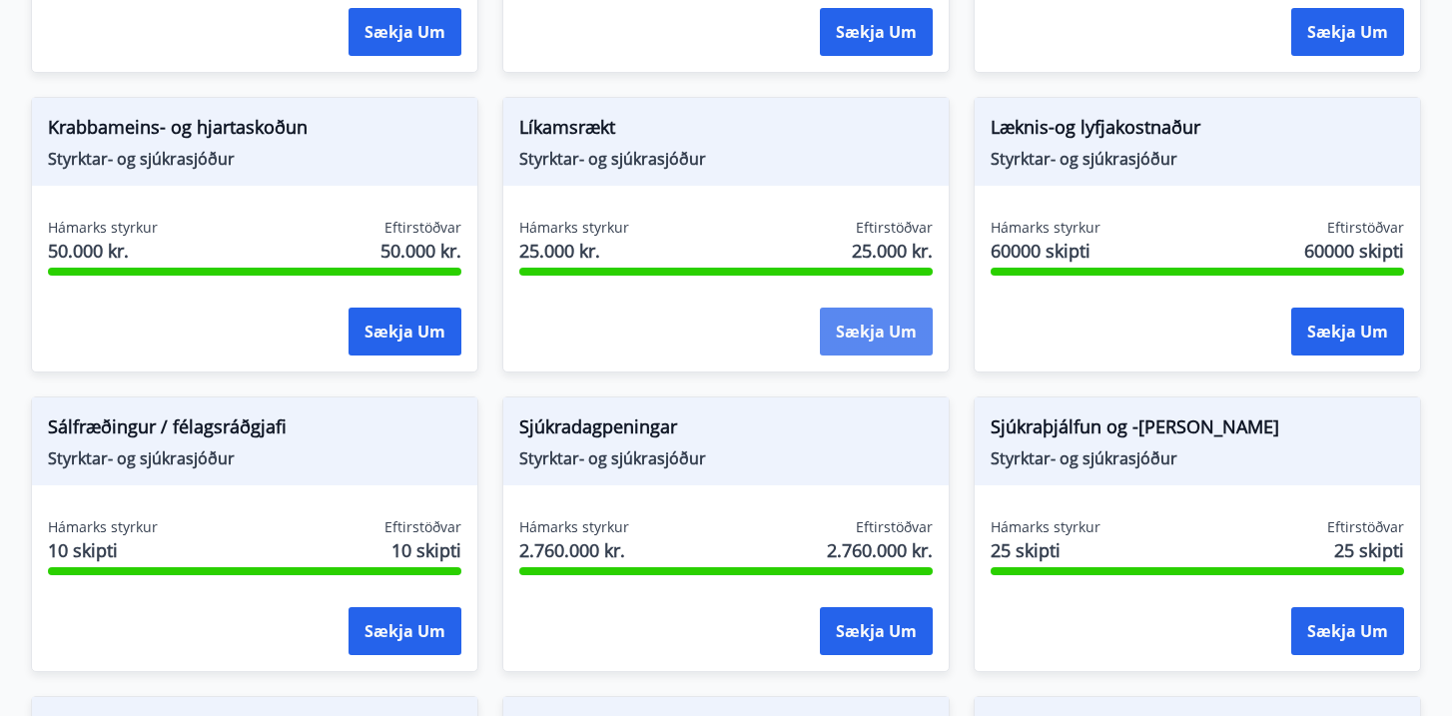
click at [900, 331] on button "Sækja um" at bounding box center [876, 332] width 113 height 48
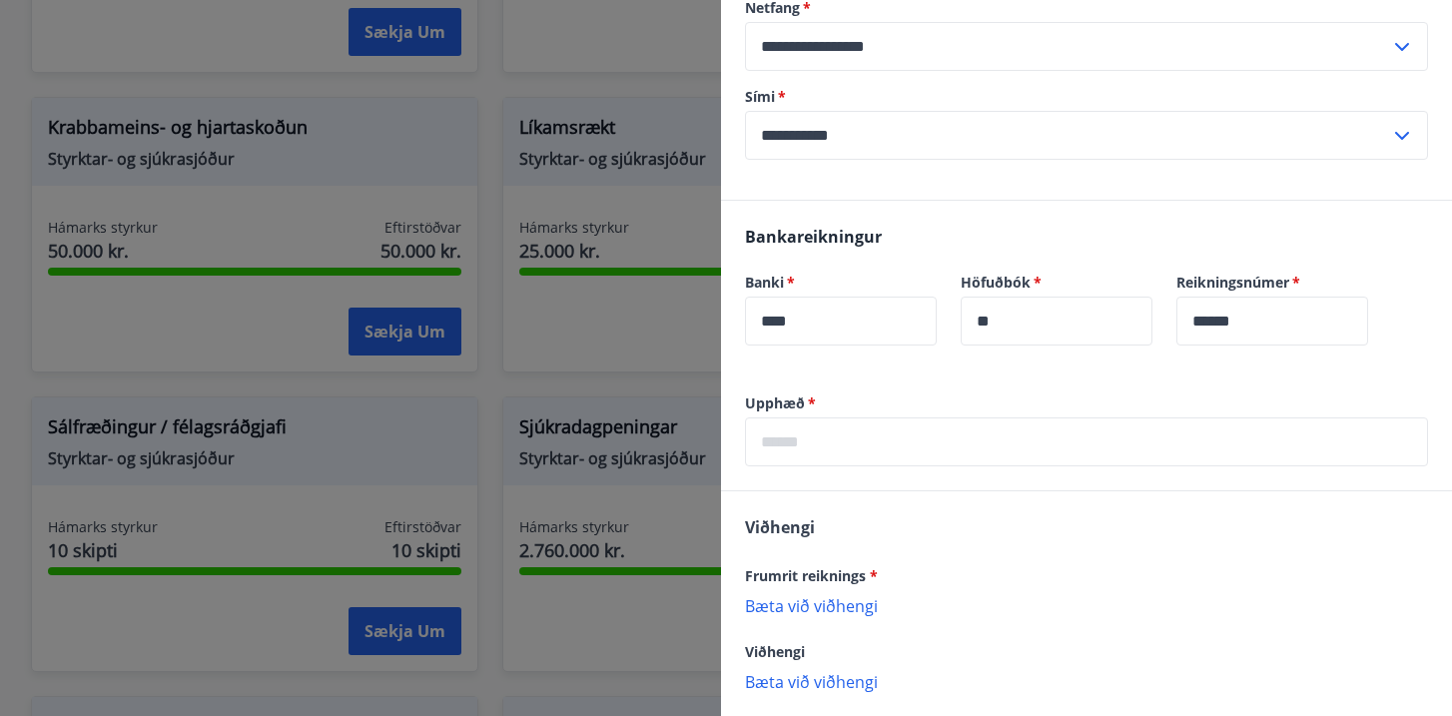
scroll to position [447, 0]
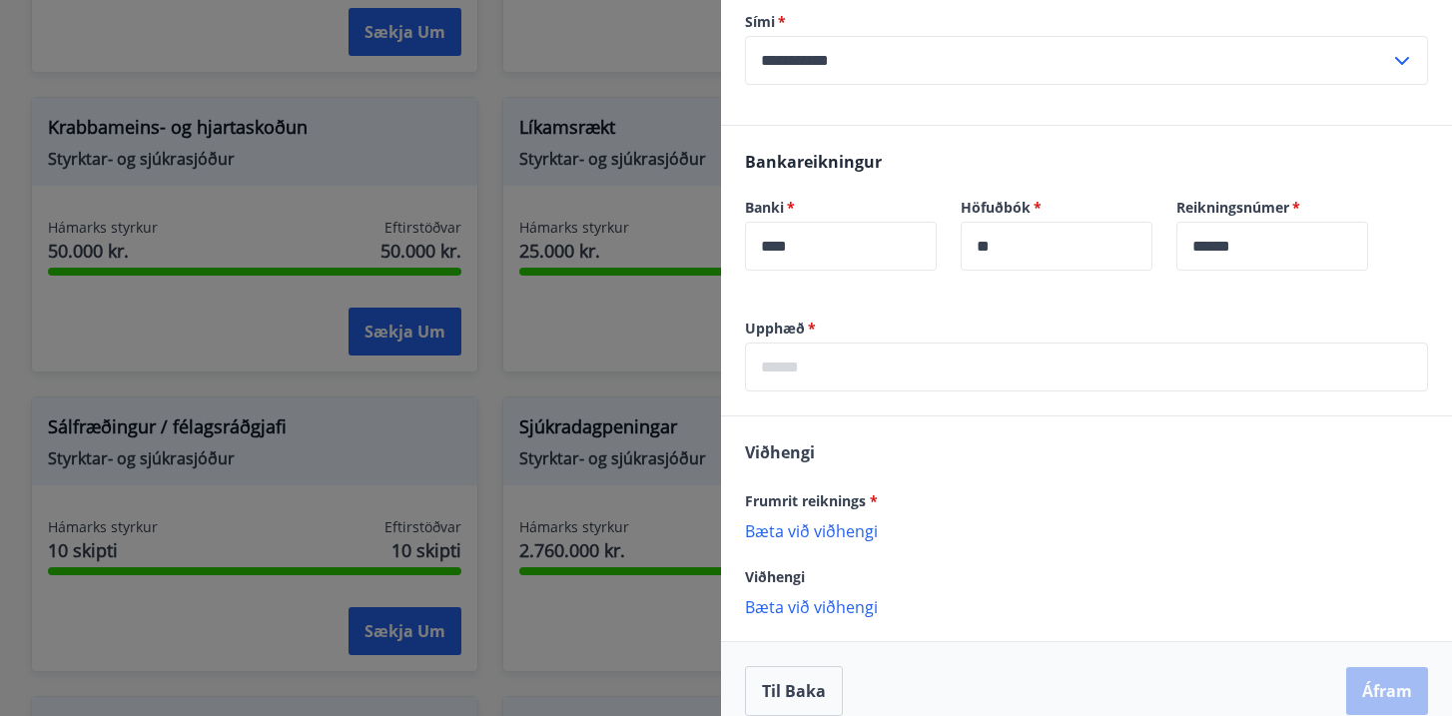
click at [813, 520] on p "Bæta við viðhengi" at bounding box center [1086, 530] width 683 height 20
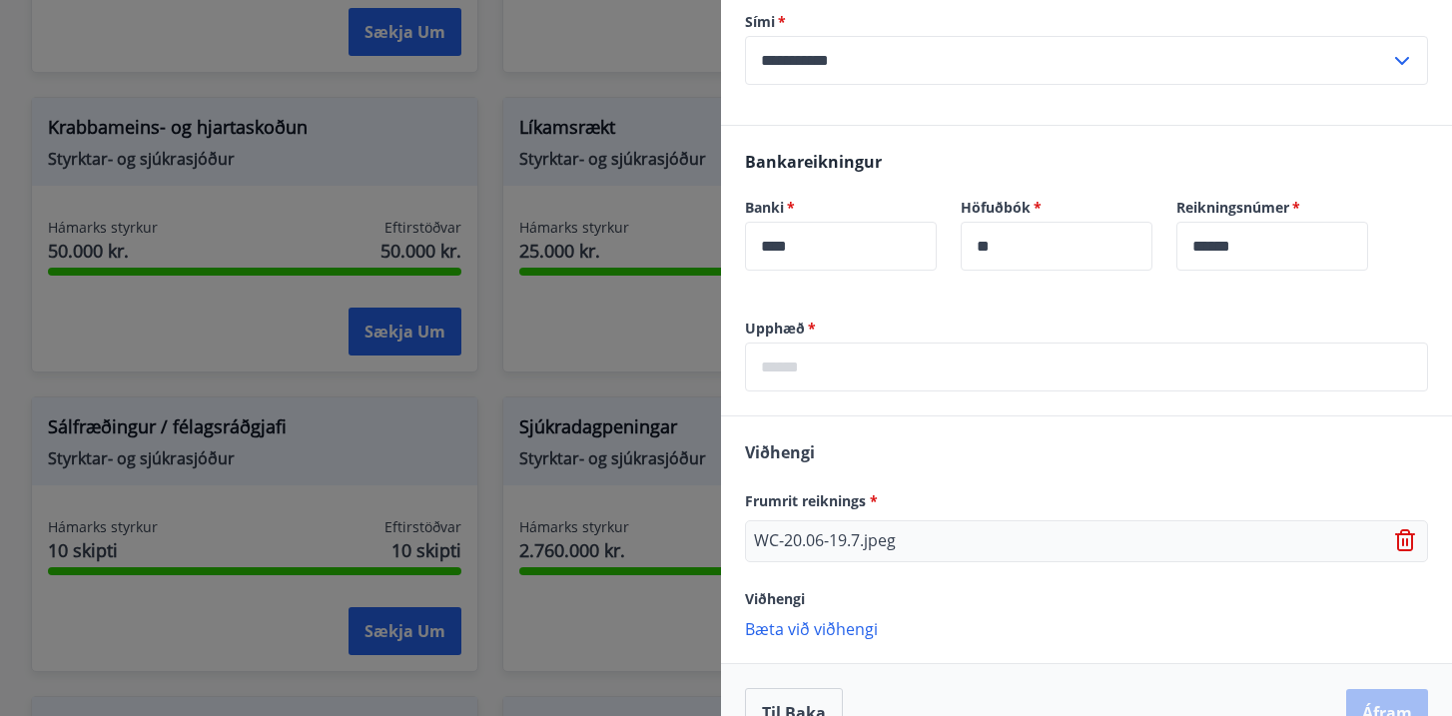
click at [967, 361] on input "text" at bounding box center [1086, 367] width 683 height 49
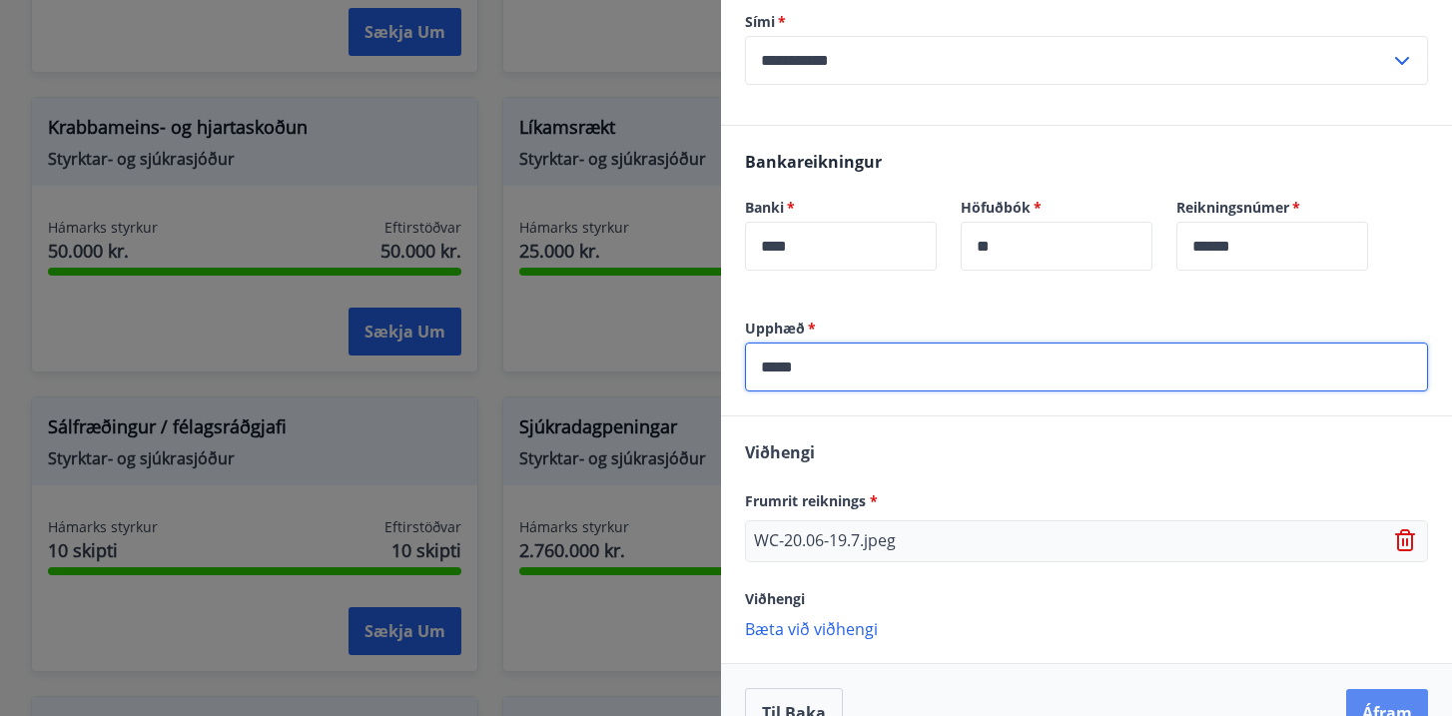
type input "*****"
click at [1380, 689] on button "Áfram" at bounding box center [1387, 713] width 82 height 48
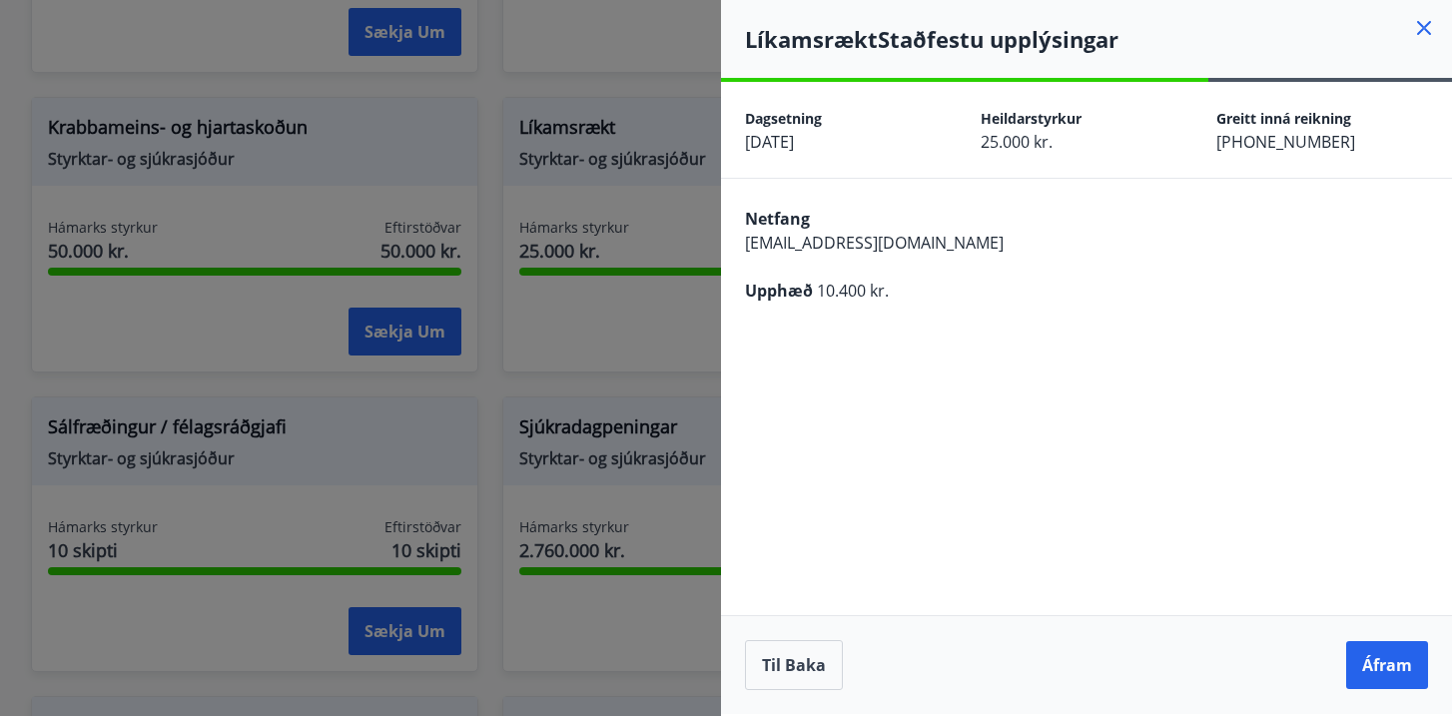
scroll to position [0, 0]
click at [1382, 655] on button "Áfram" at bounding box center [1387, 665] width 82 height 48
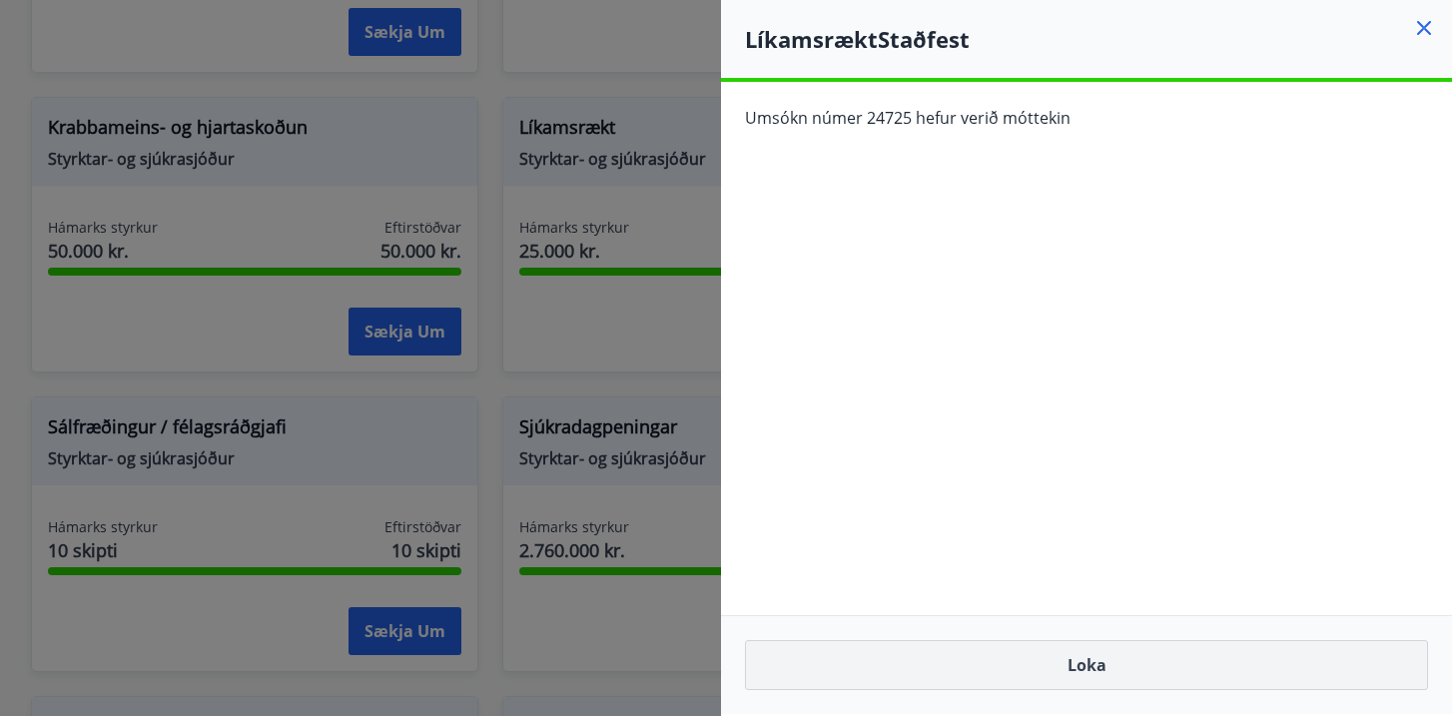
click at [1116, 646] on button "Loka" at bounding box center [1086, 665] width 683 height 50
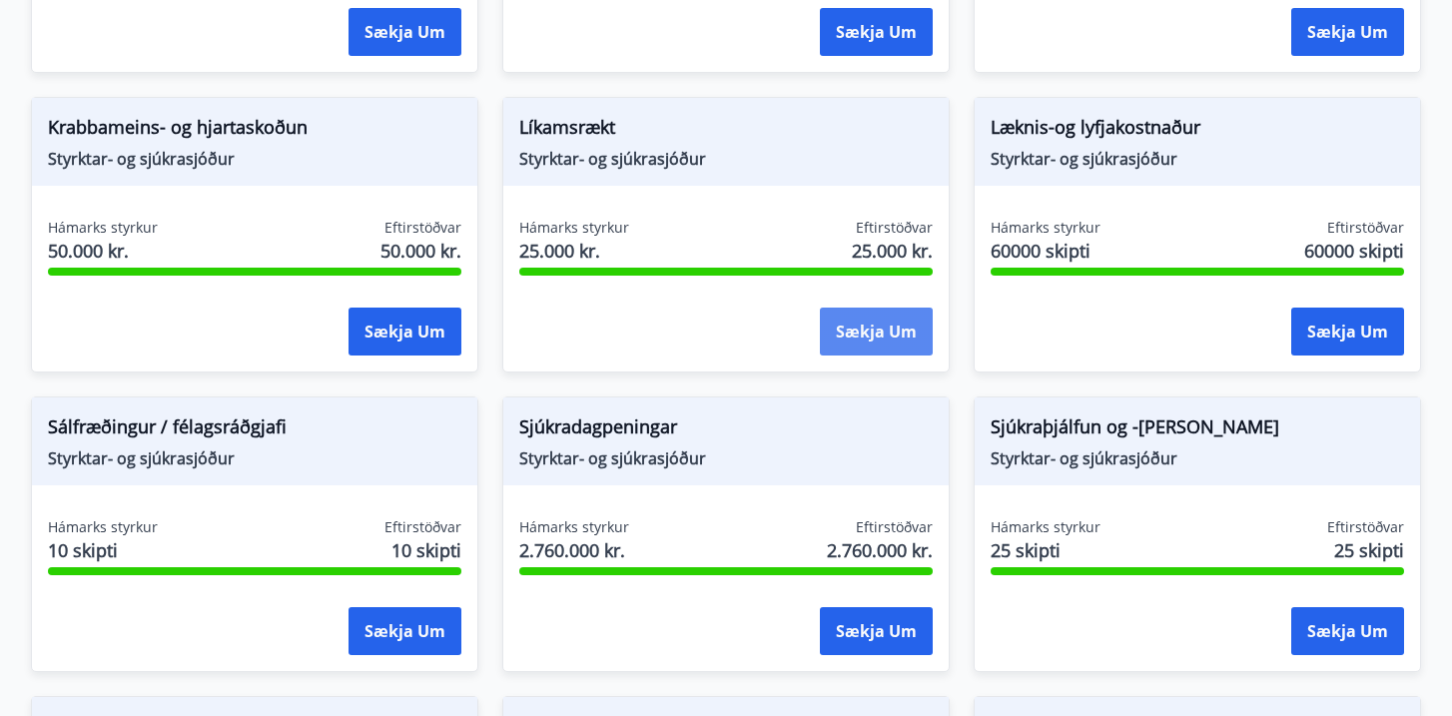
click at [884, 340] on button "Sækja um" at bounding box center [876, 332] width 113 height 48
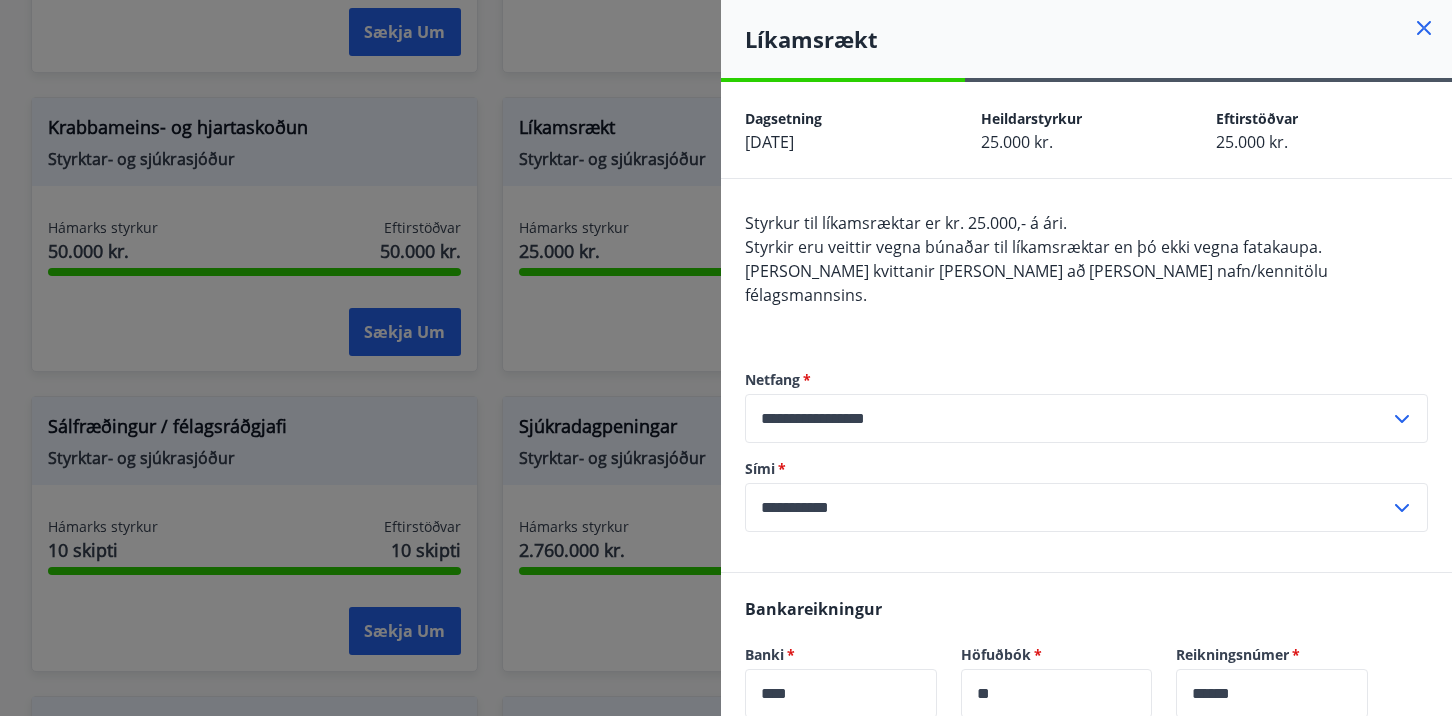
scroll to position [399, 0]
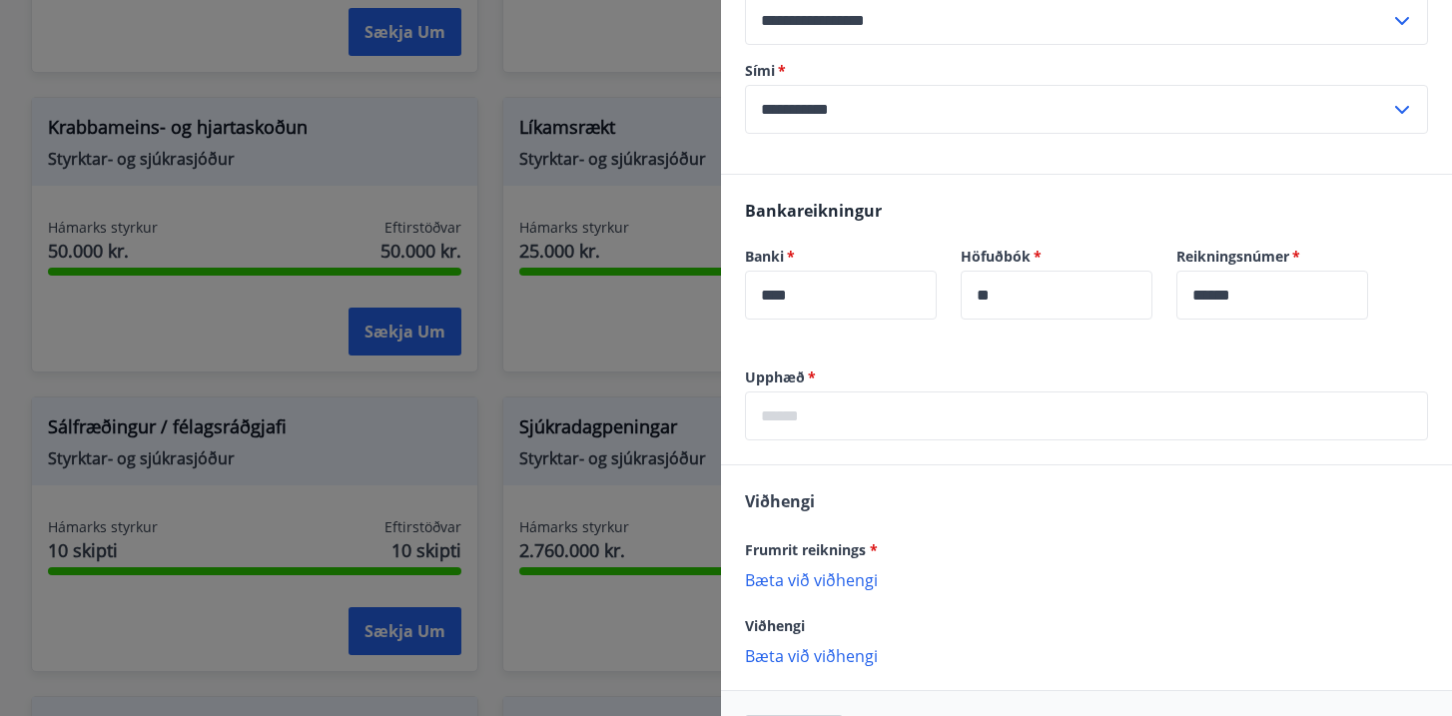
click at [828, 569] on p "Bæta við viðhengi" at bounding box center [1086, 579] width 683 height 20
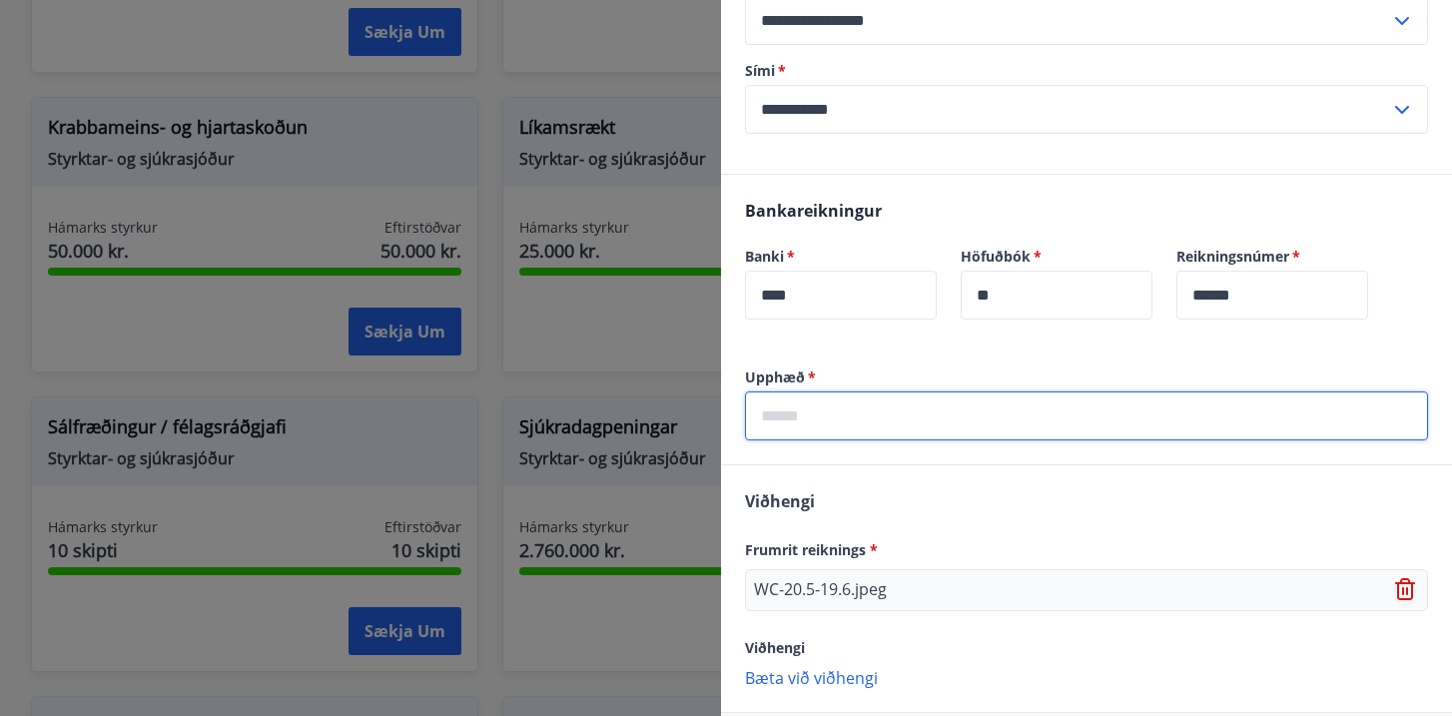
click at [983, 410] on input "text" at bounding box center [1086, 416] width 683 height 49
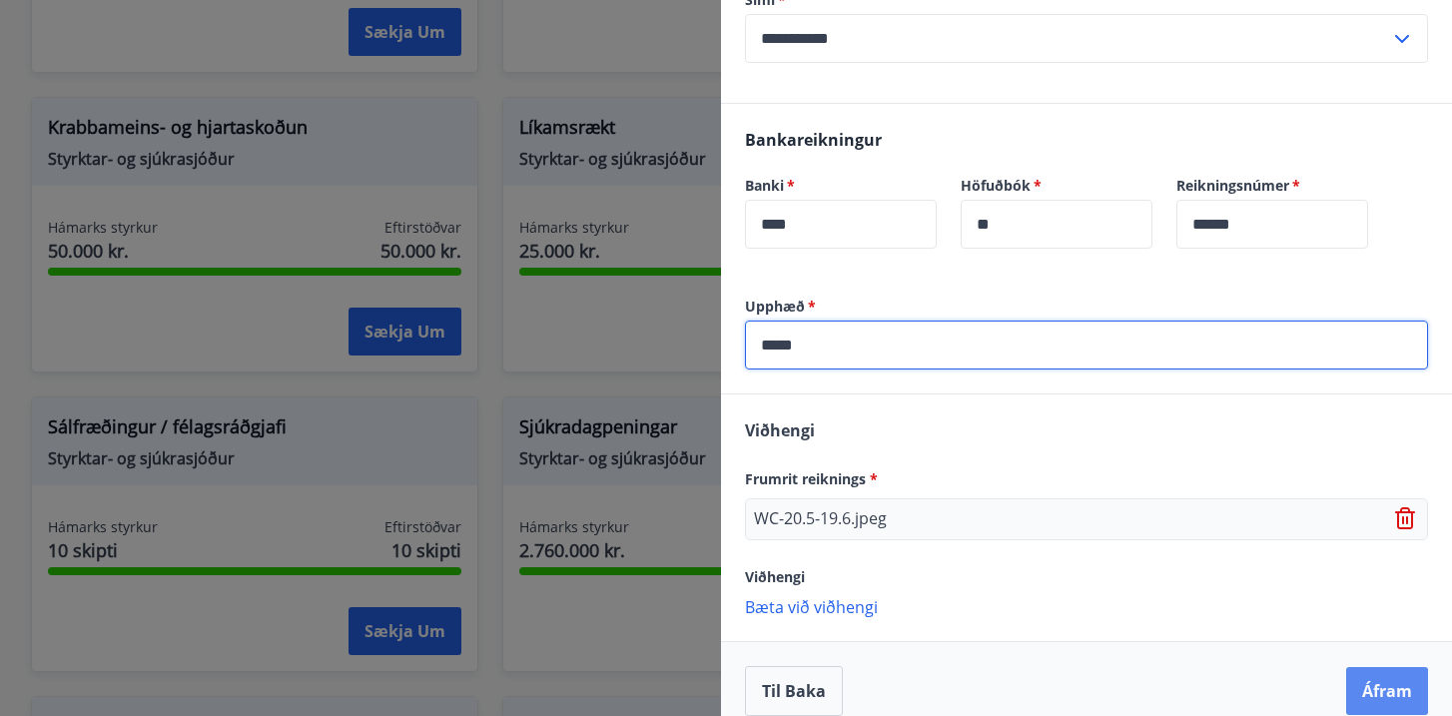
type input "*****"
click at [1361, 667] on button "Áfram" at bounding box center [1387, 691] width 82 height 48
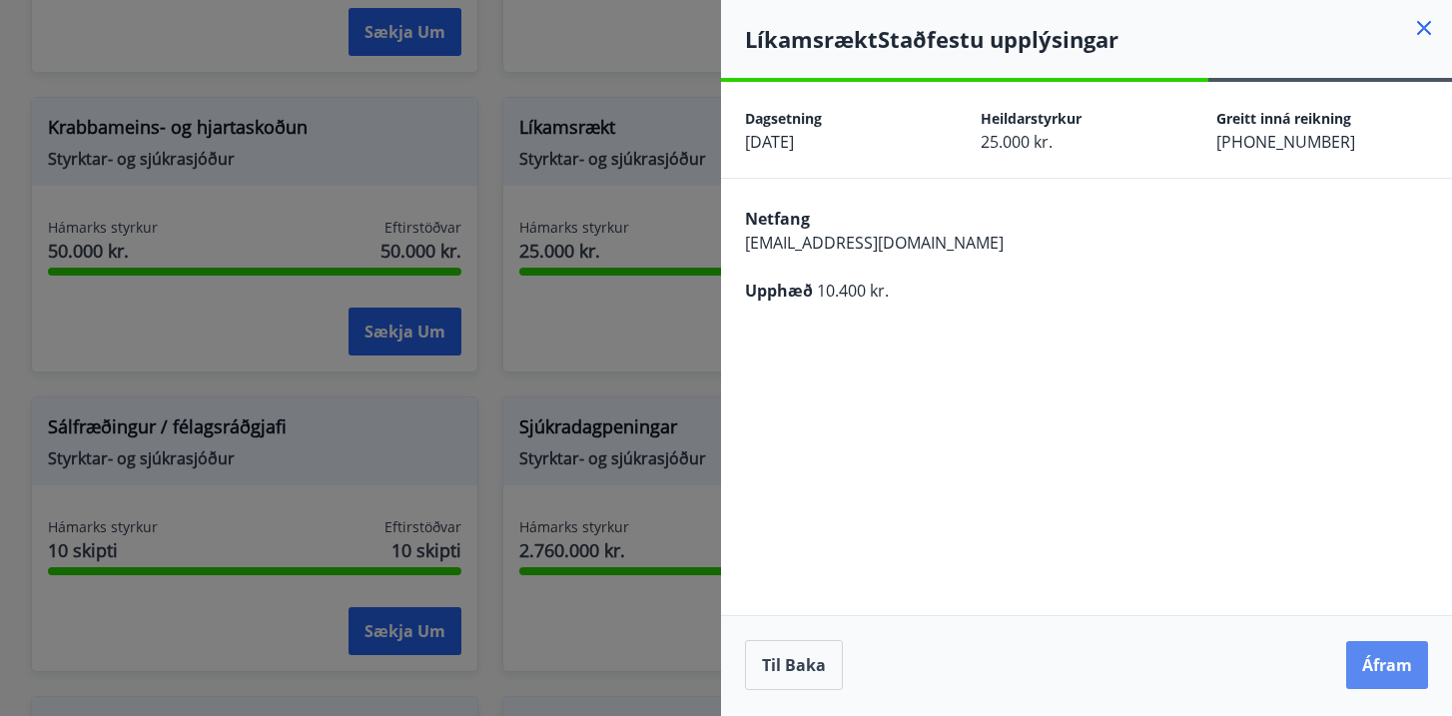
click at [1373, 670] on button "Áfram" at bounding box center [1387, 665] width 82 height 48
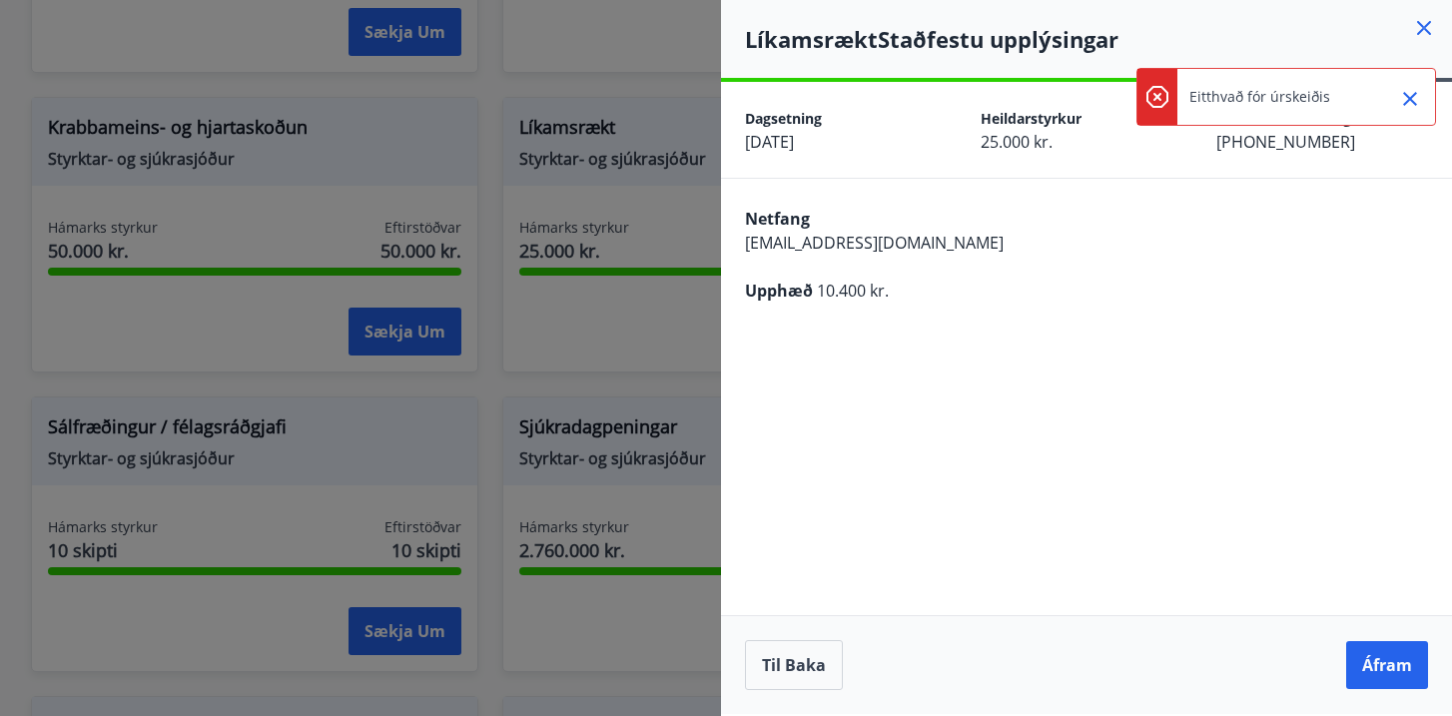
click at [1414, 103] on icon "Close" at bounding box center [1410, 99] width 14 height 14
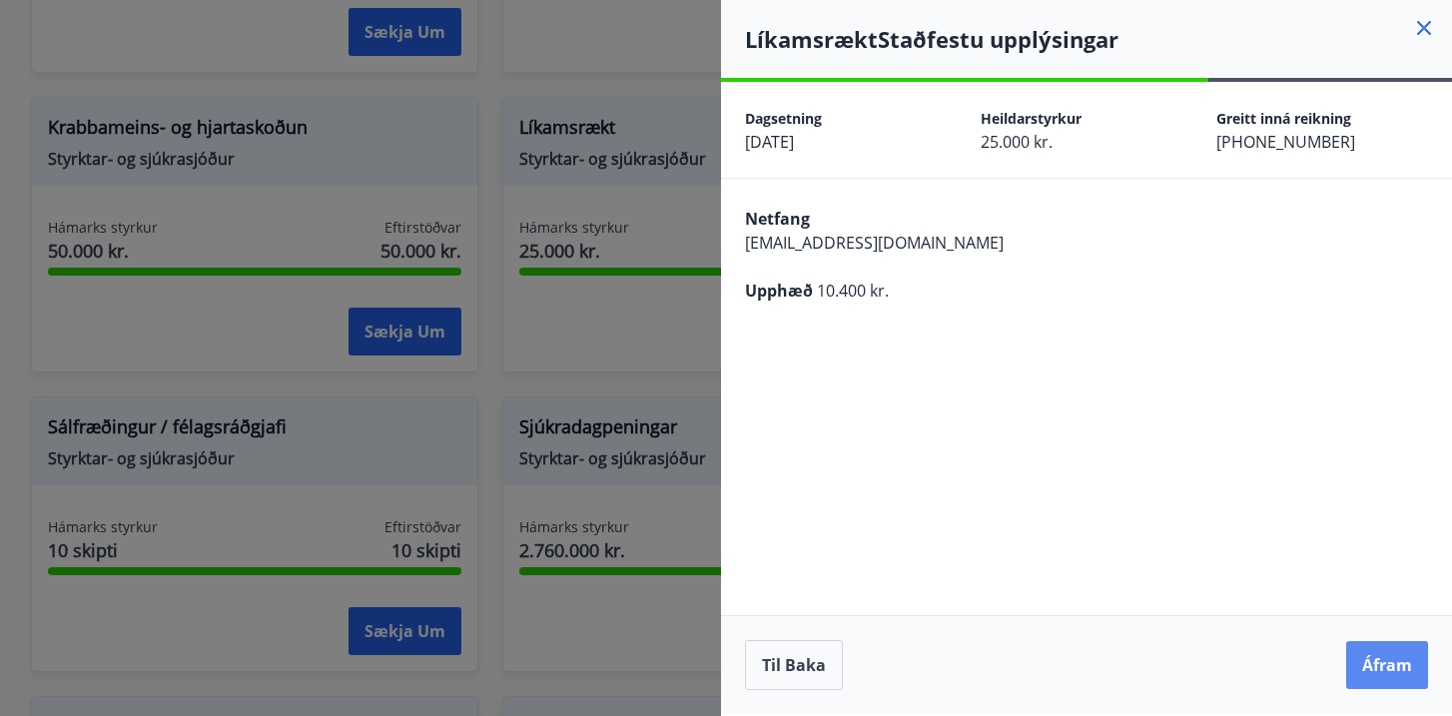
click at [1373, 679] on button "Áfram" at bounding box center [1387, 665] width 82 height 48
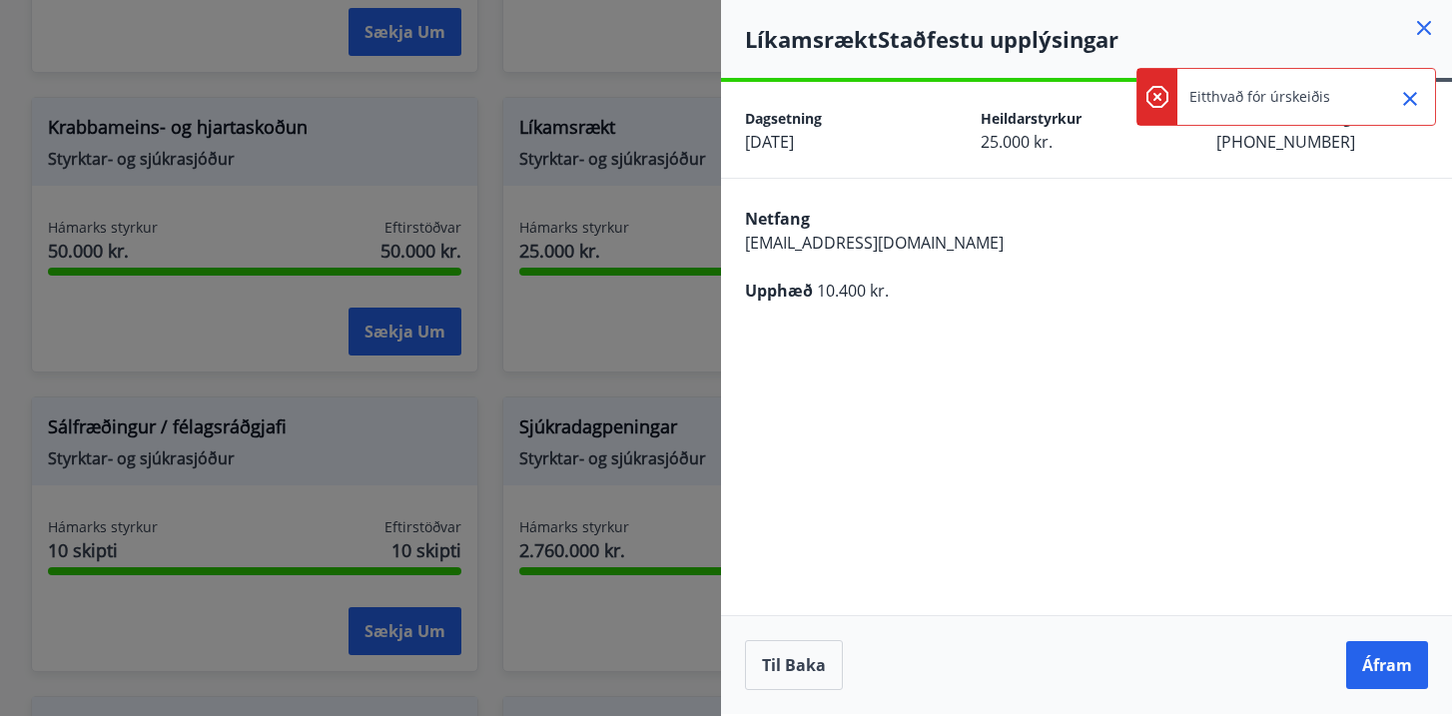
click at [1421, 27] on icon at bounding box center [1424, 28] width 24 height 24
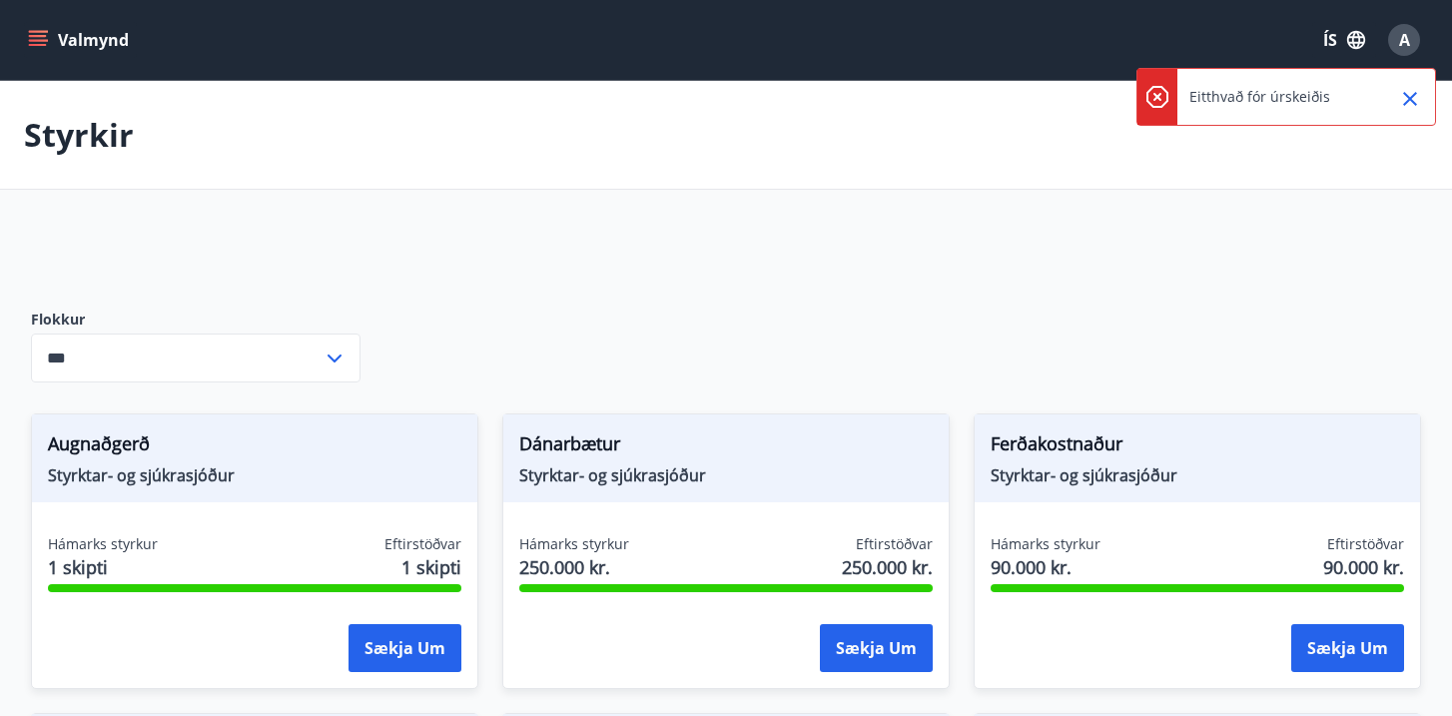
click at [33, 22] on button "Valmynd" at bounding box center [80, 40] width 113 height 36
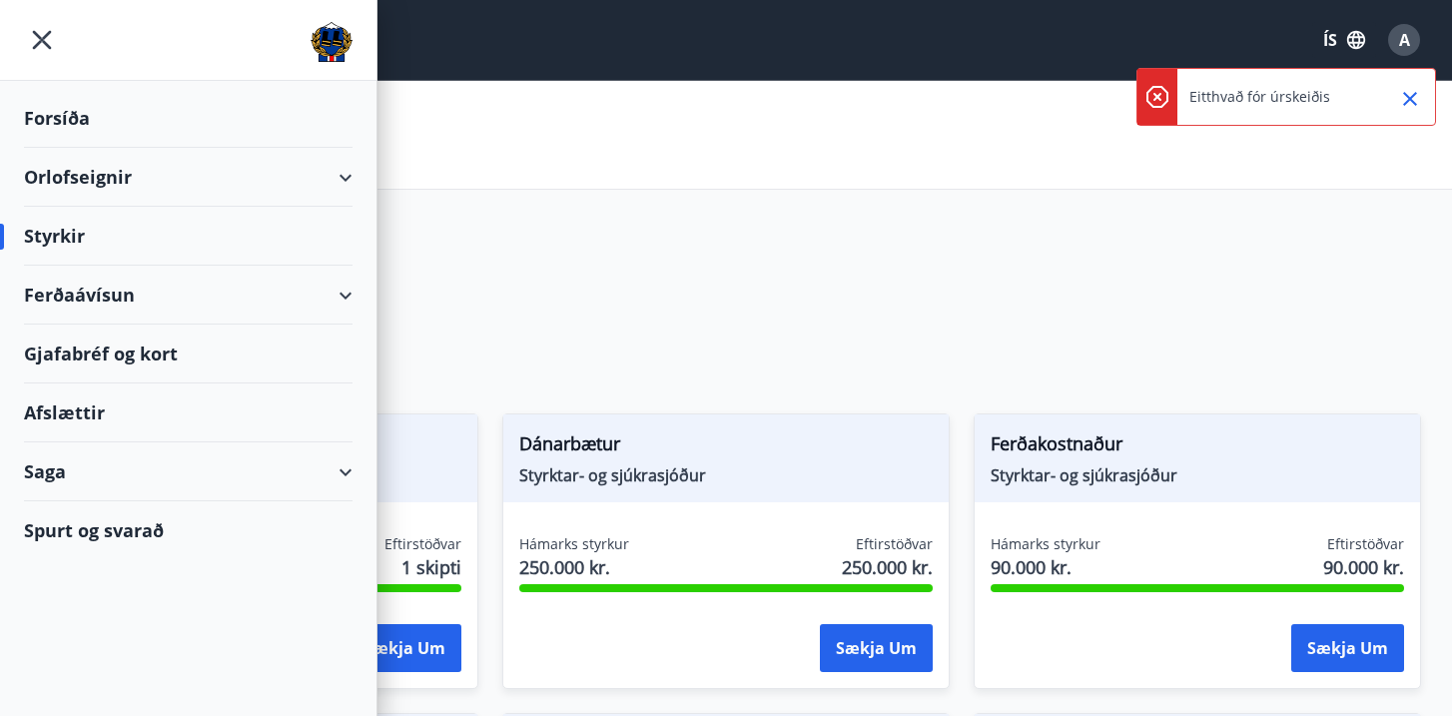
click at [86, 237] on div "Styrkir" at bounding box center [188, 236] width 329 height 59
click at [59, 470] on div "Saga" at bounding box center [188, 471] width 329 height 59
click at [64, 480] on div "Saga" at bounding box center [188, 471] width 329 height 59
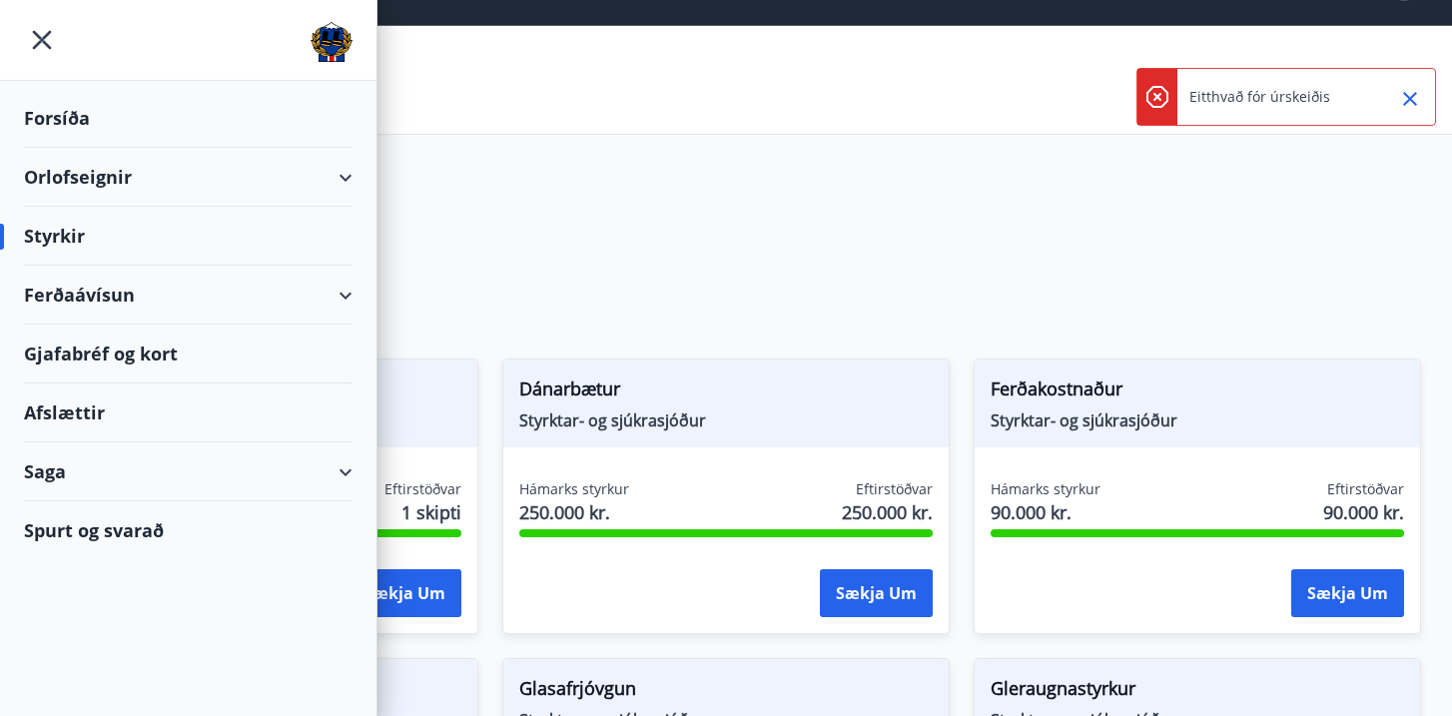
scroll to position [82, 0]
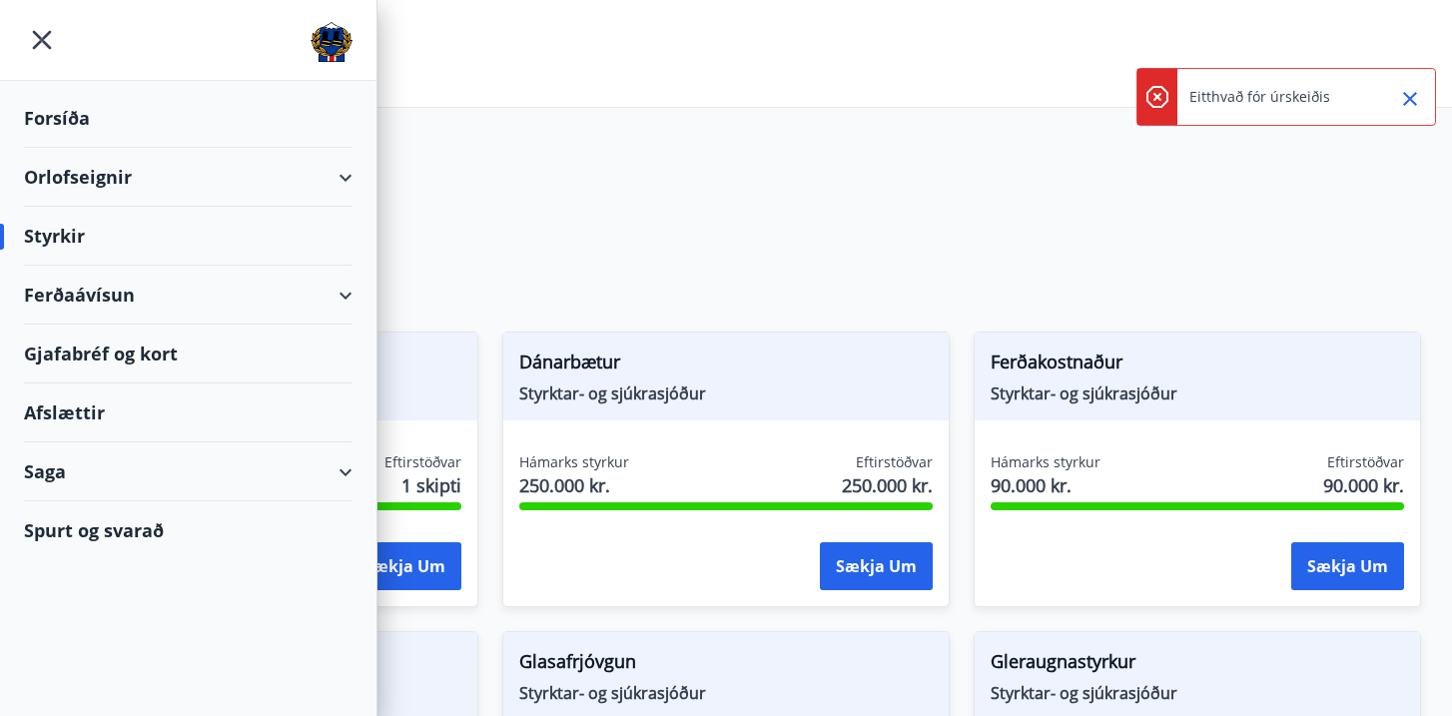
click at [46, 475] on div "Saga" at bounding box center [188, 471] width 329 height 59
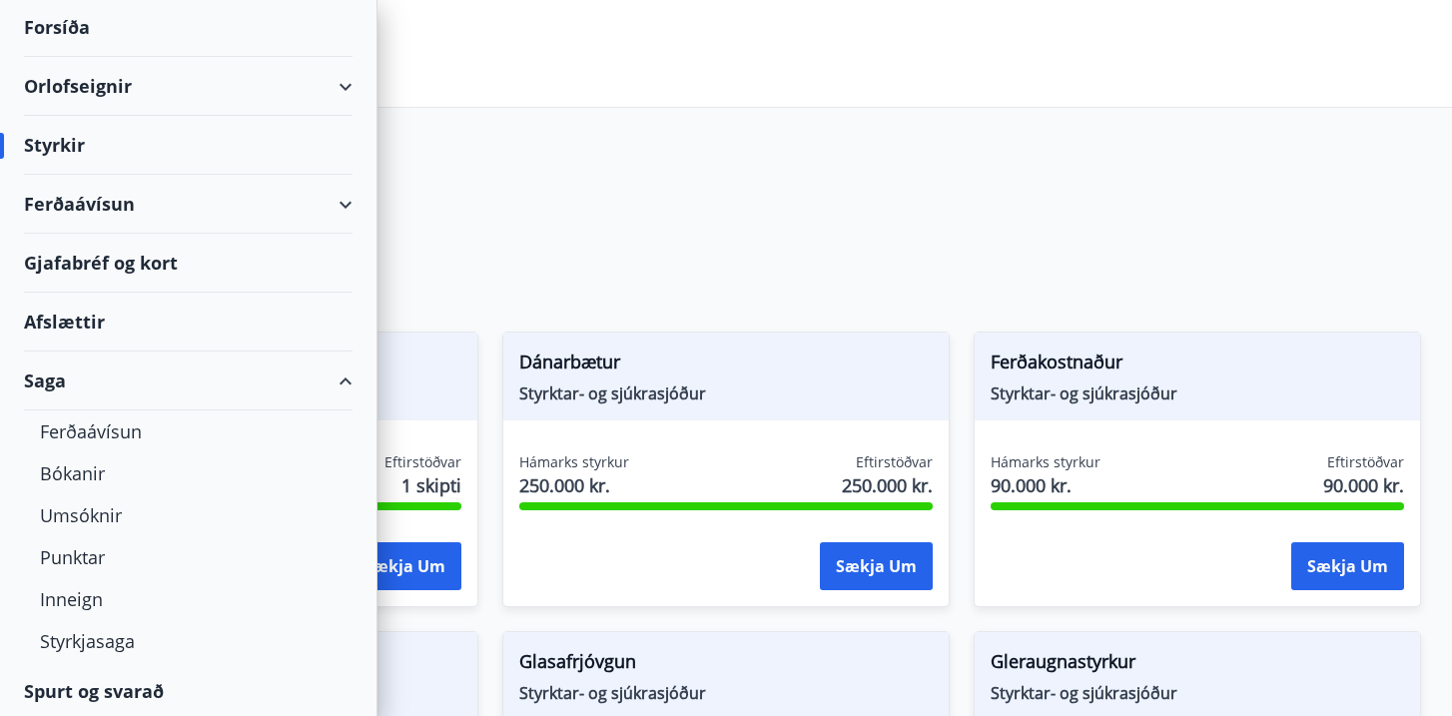
scroll to position [95, 0]
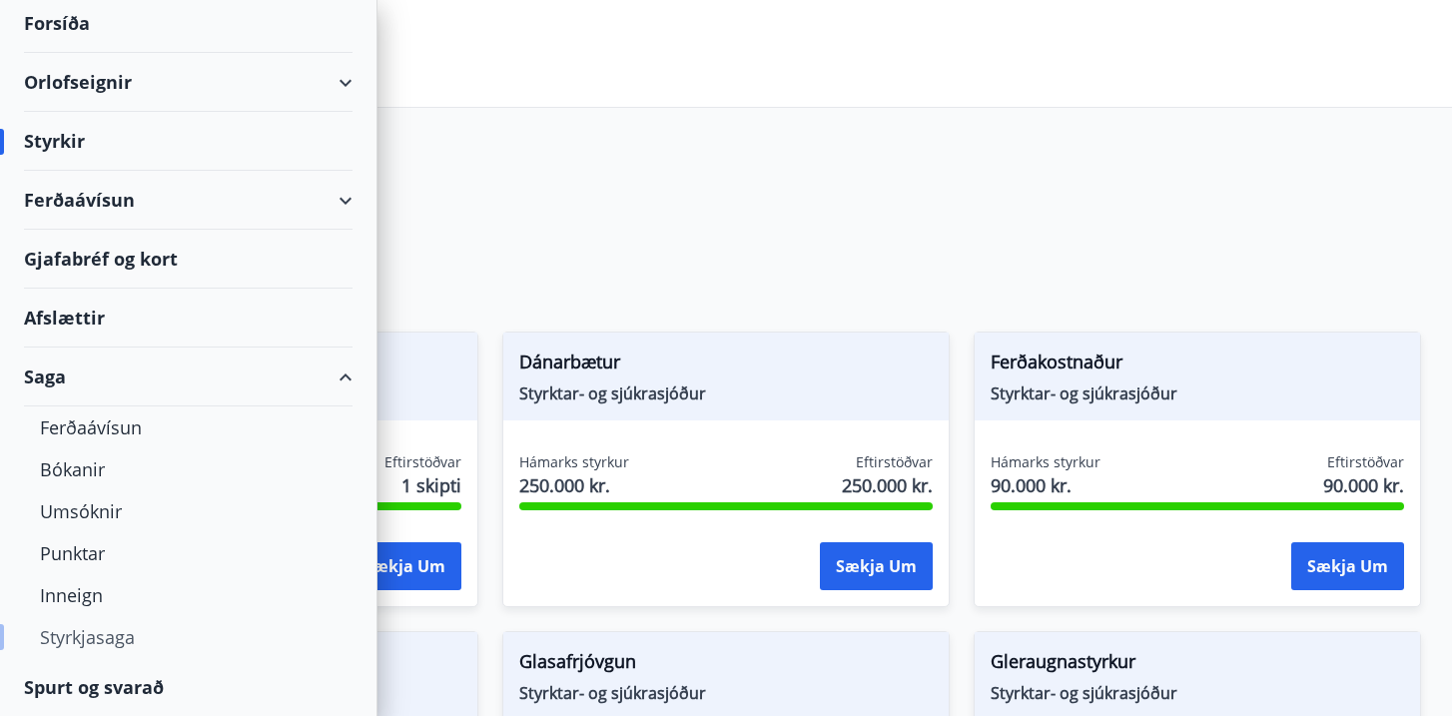
click at [77, 625] on div "Styrkjasaga" at bounding box center [188, 637] width 297 height 42
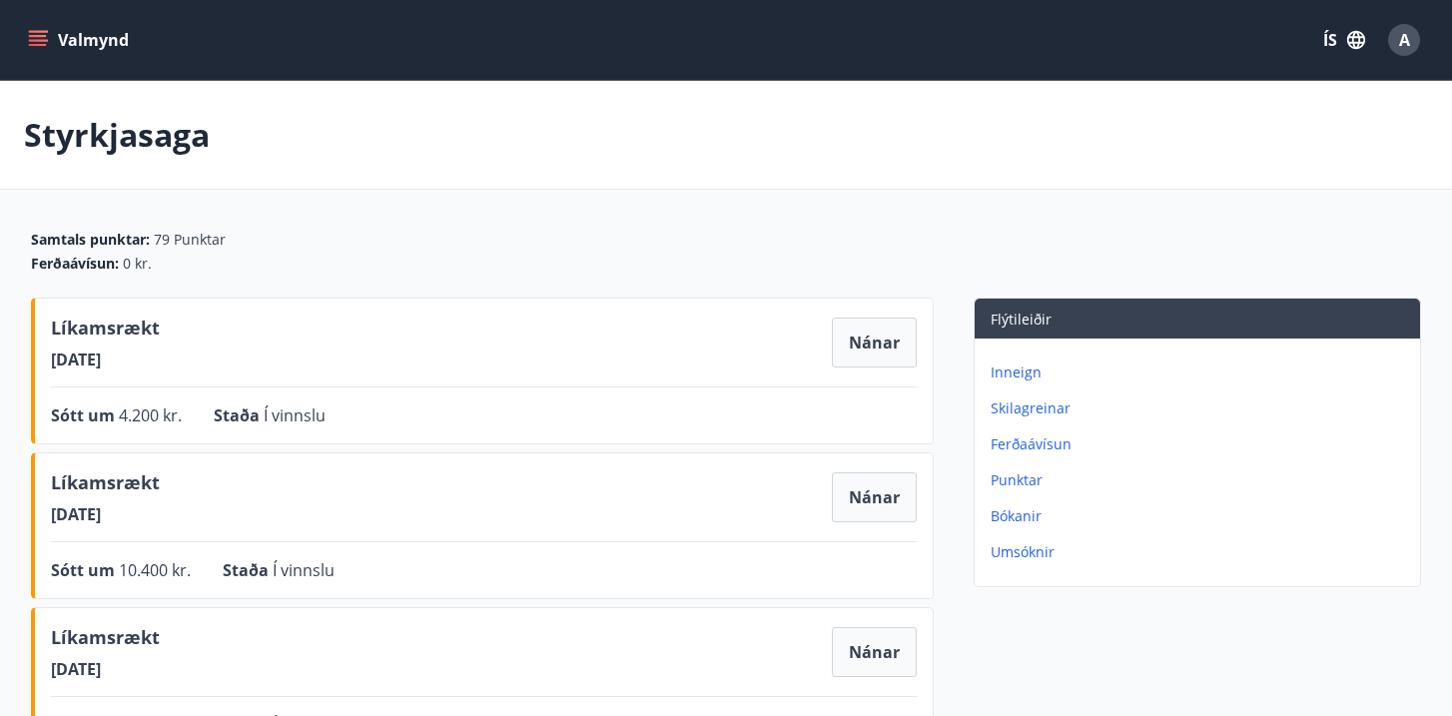
click at [58, 31] on button "Valmynd" at bounding box center [80, 40] width 113 height 36
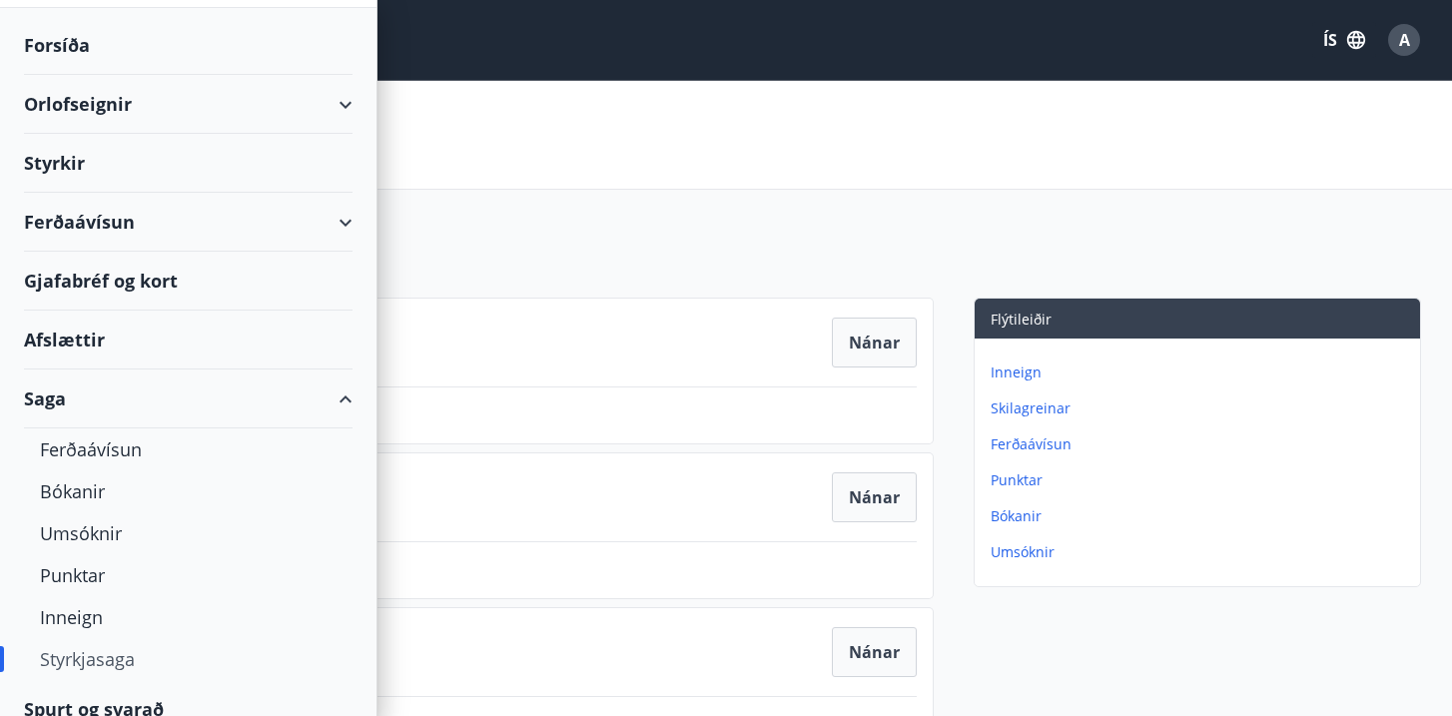
scroll to position [95, 0]
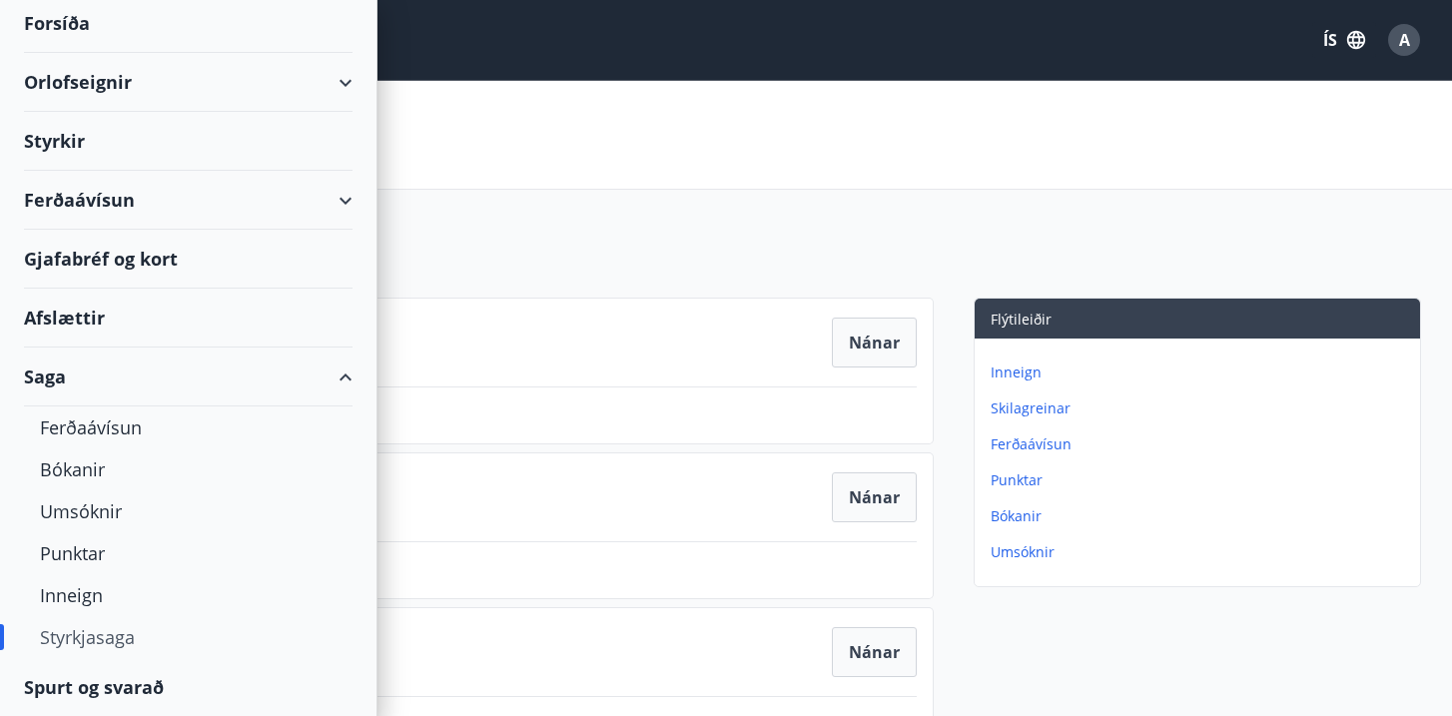
click at [77, 633] on div "Styrkjasaga" at bounding box center [188, 637] width 297 height 42
click at [71, 607] on div "Inneign" at bounding box center [188, 595] width 297 height 42
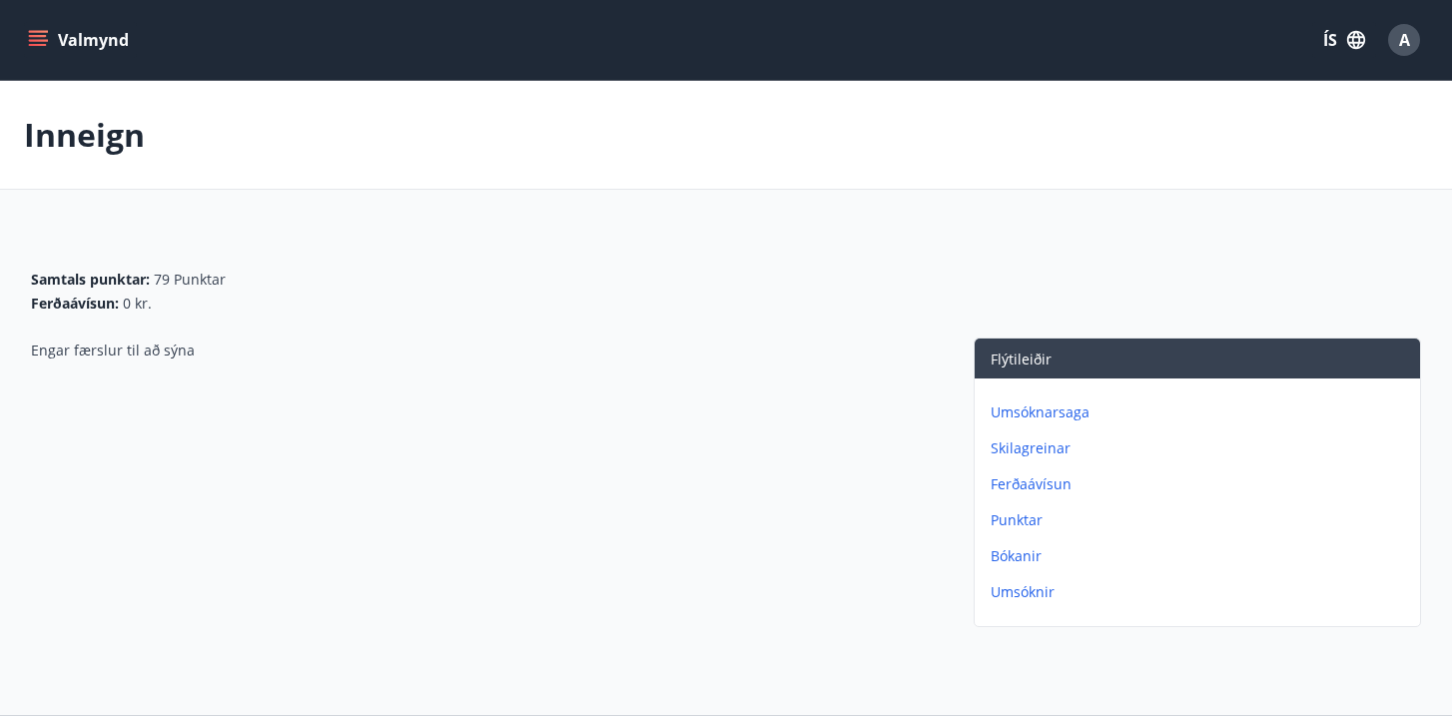
click at [39, 42] on icon "menu" at bounding box center [38, 40] width 20 height 20
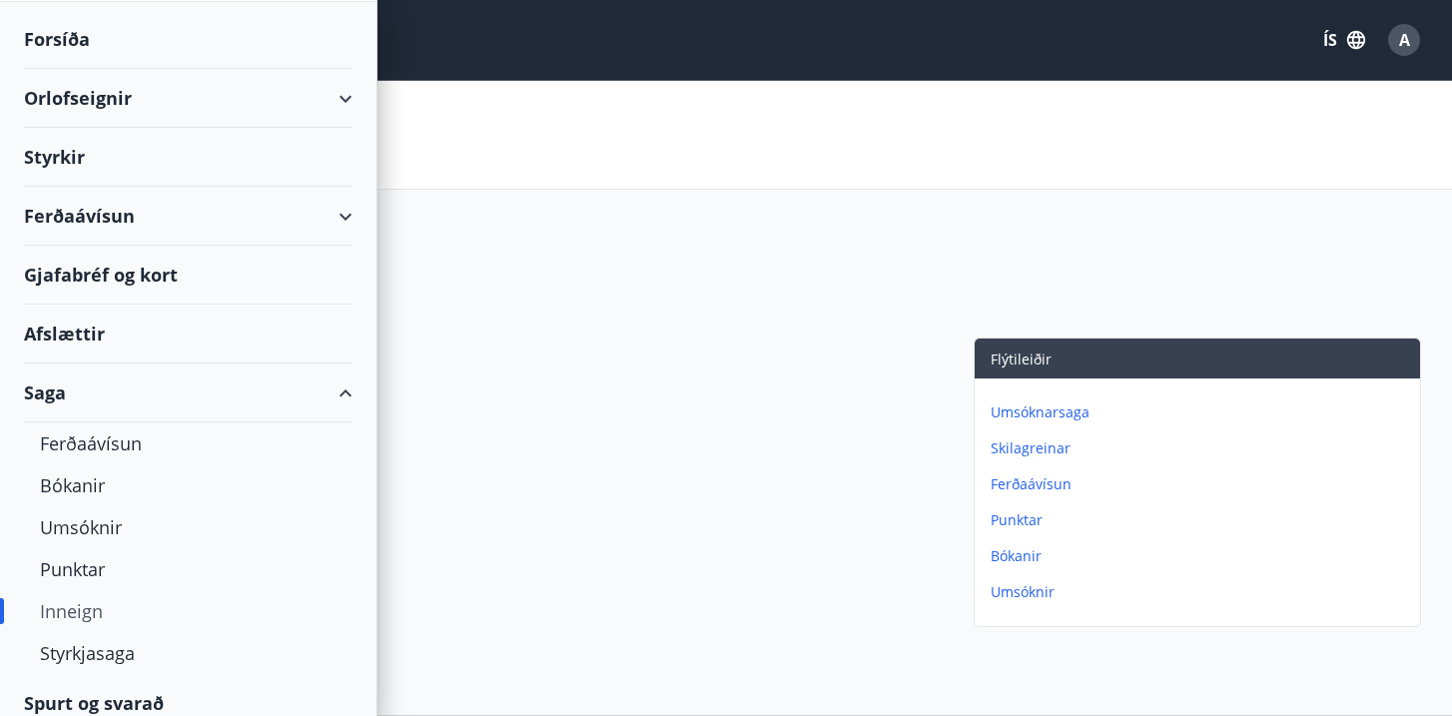
scroll to position [95, 0]
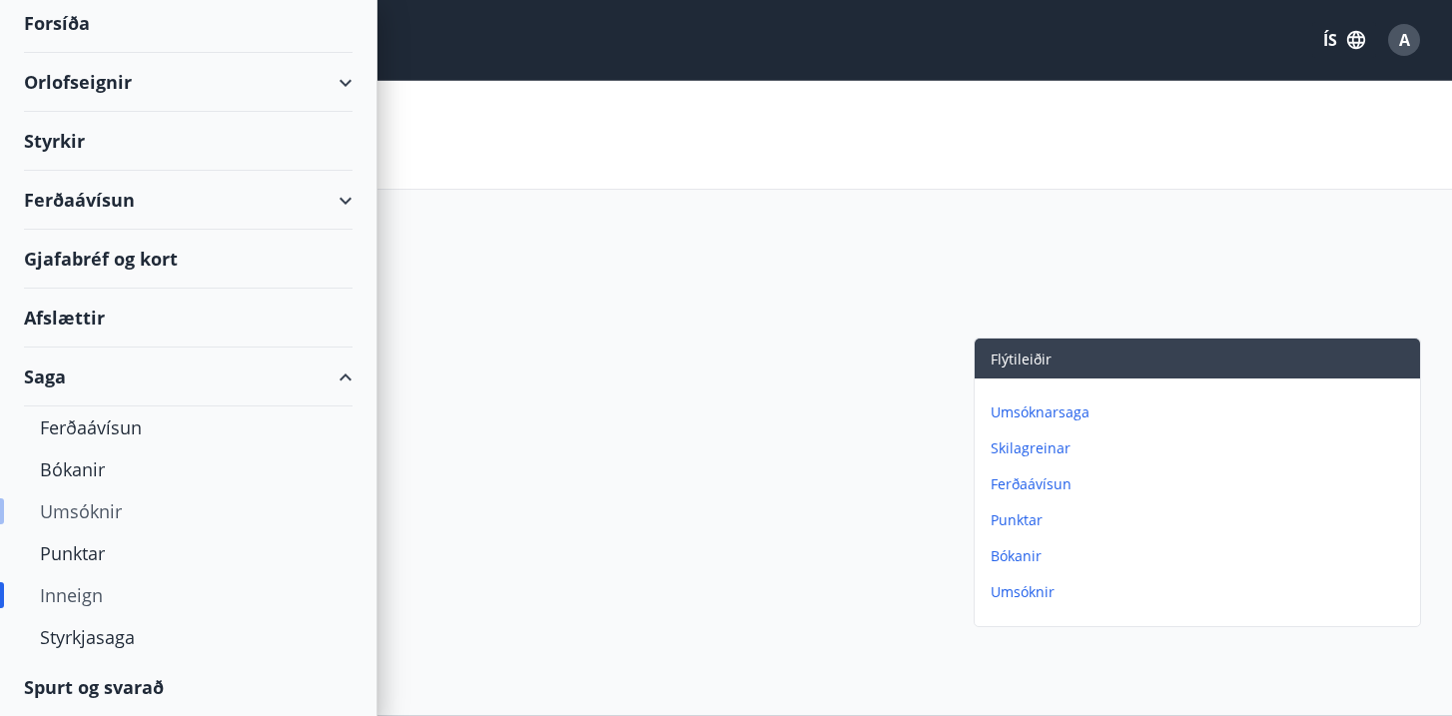
click at [97, 510] on div "Umsóknir" at bounding box center [188, 511] width 297 height 42
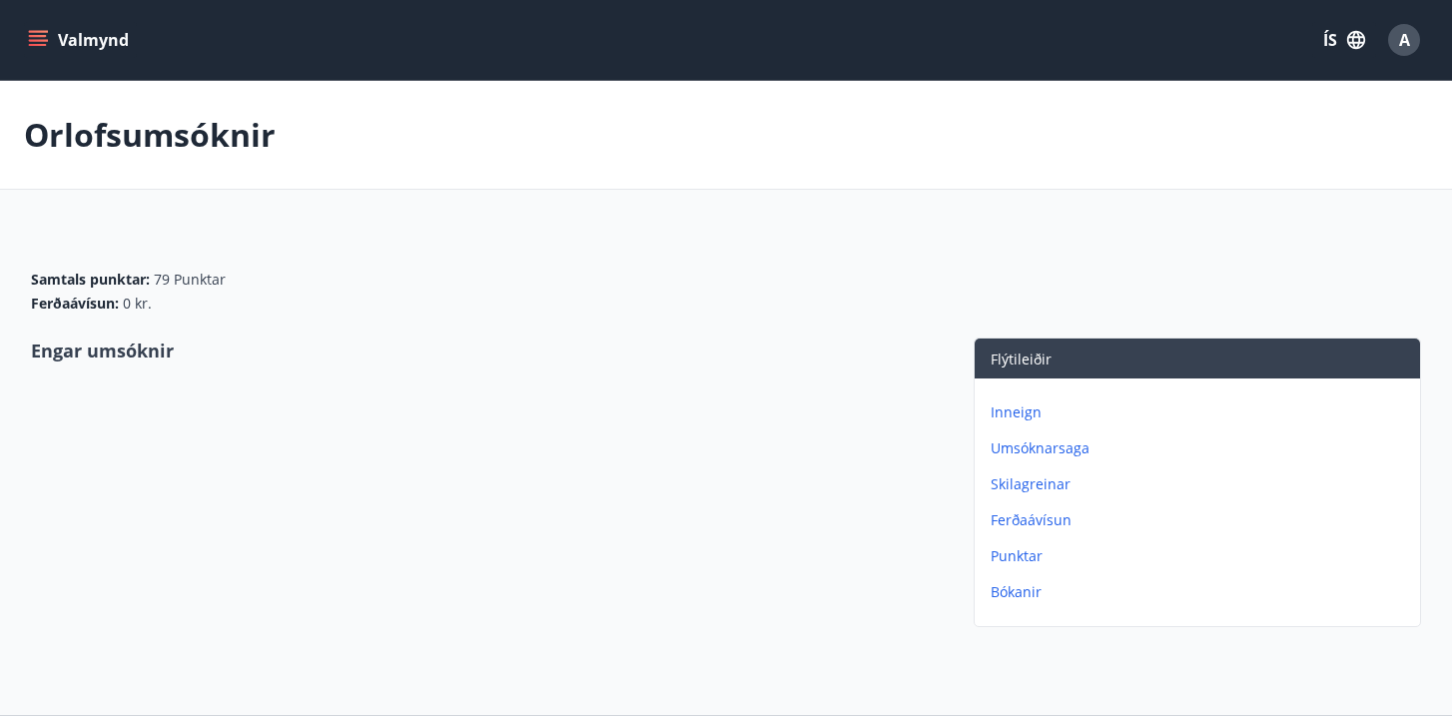
click at [40, 32] on icon "menu" at bounding box center [40, 32] width 22 height 2
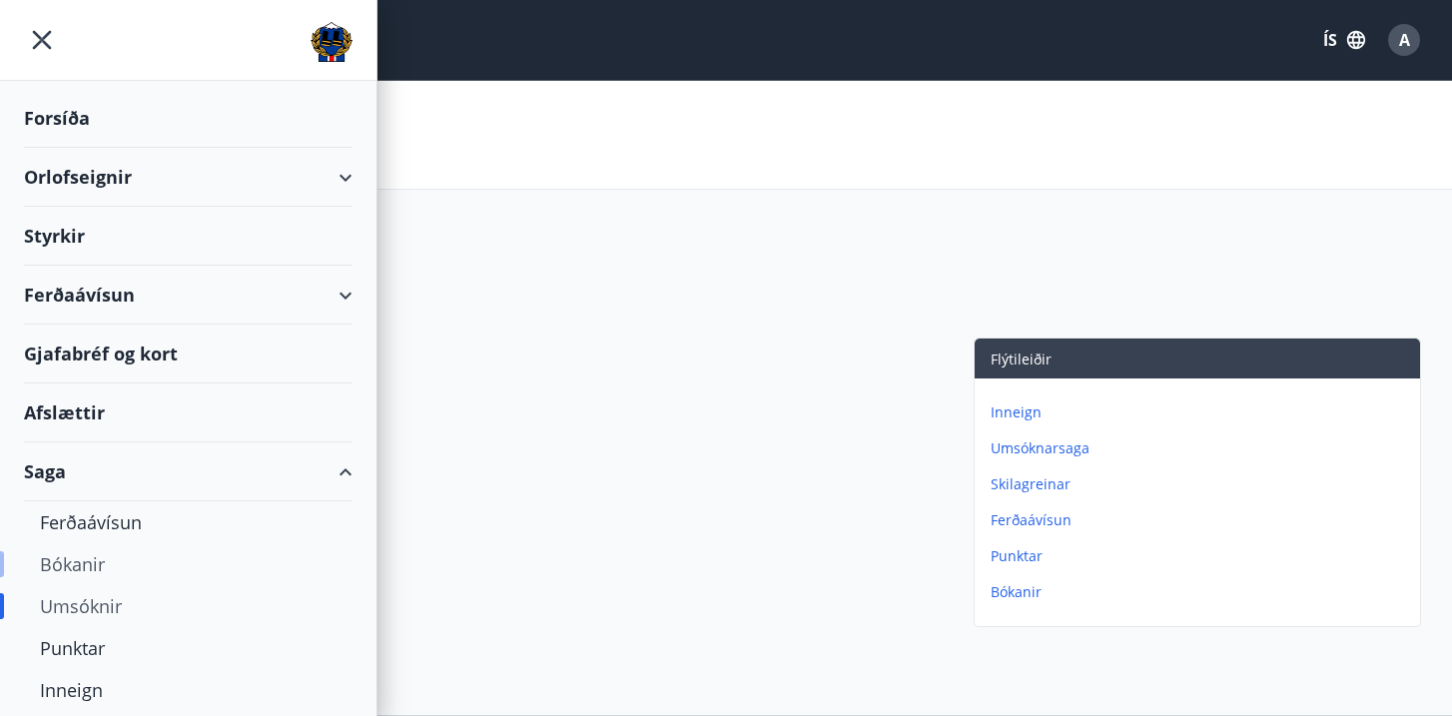
click at [73, 569] on div "Bókanir" at bounding box center [188, 564] width 297 height 42
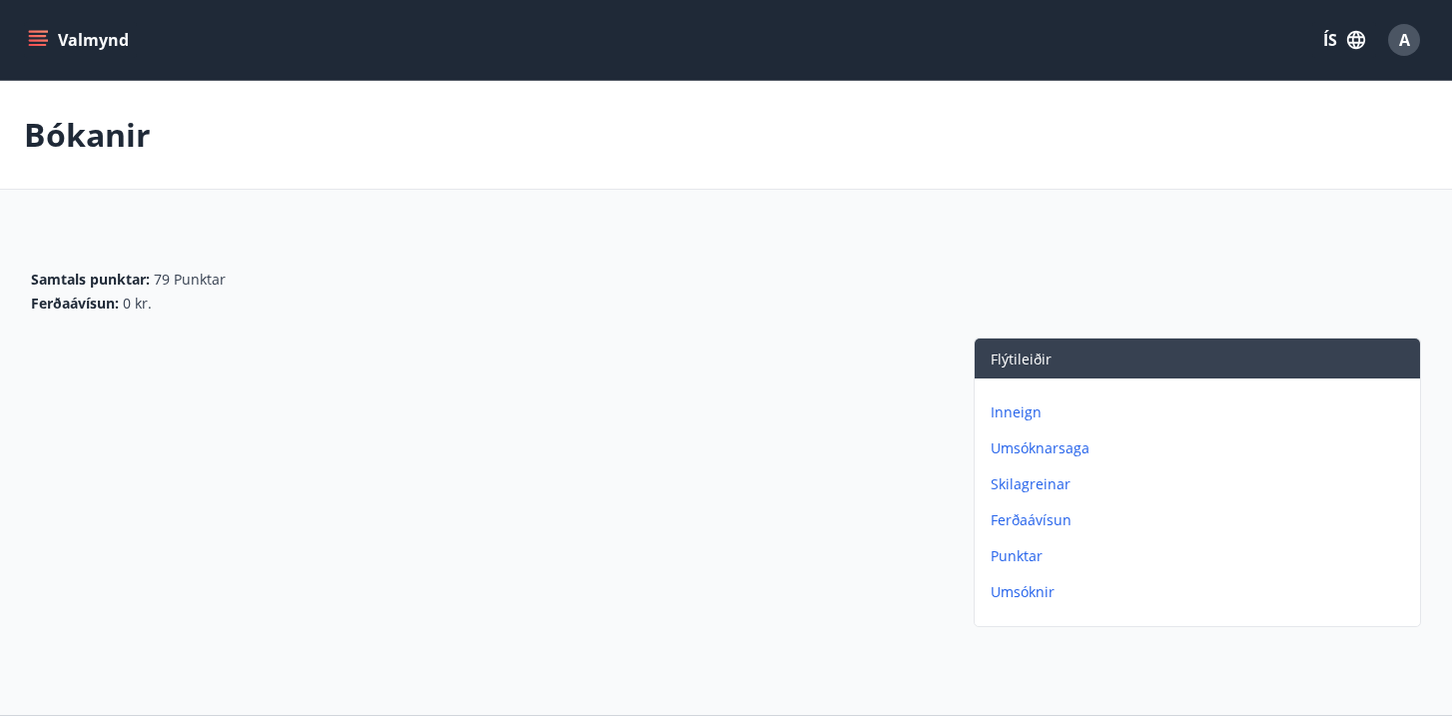
click at [49, 35] on button "Valmynd" at bounding box center [80, 40] width 113 height 36
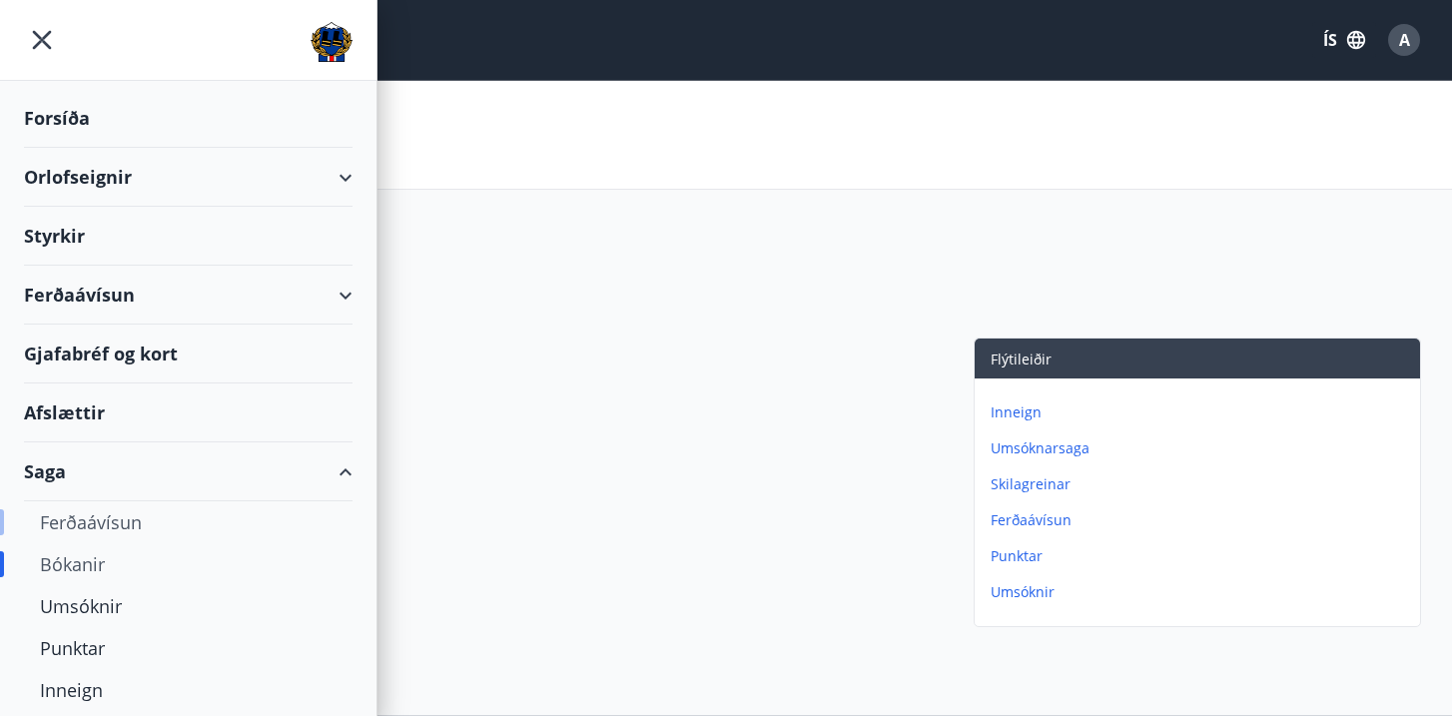
click at [55, 525] on div "Ferðaávísun" at bounding box center [188, 522] width 297 height 42
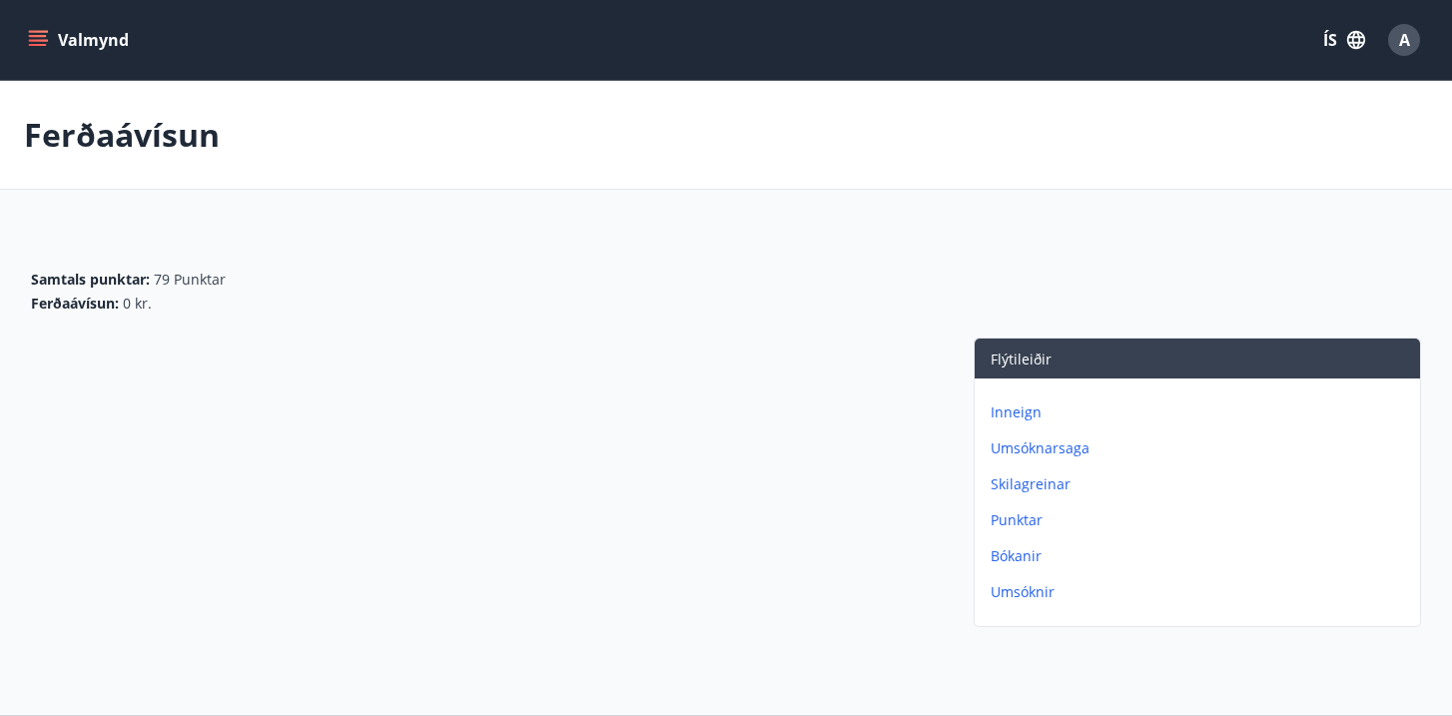
click at [66, 45] on button "Valmynd" at bounding box center [80, 40] width 113 height 36
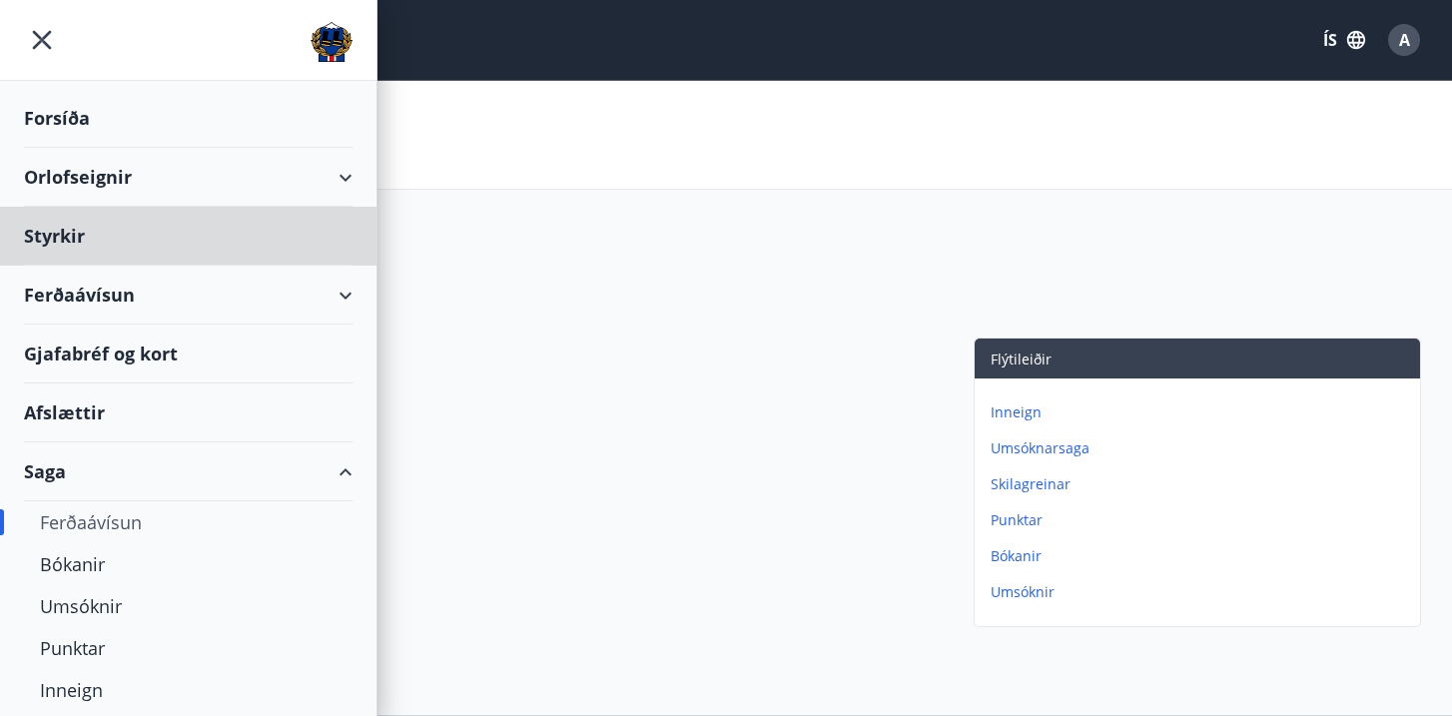
click at [88, 124] on div "Forsíða" at bounding box center [188, 118] width 329 height 59
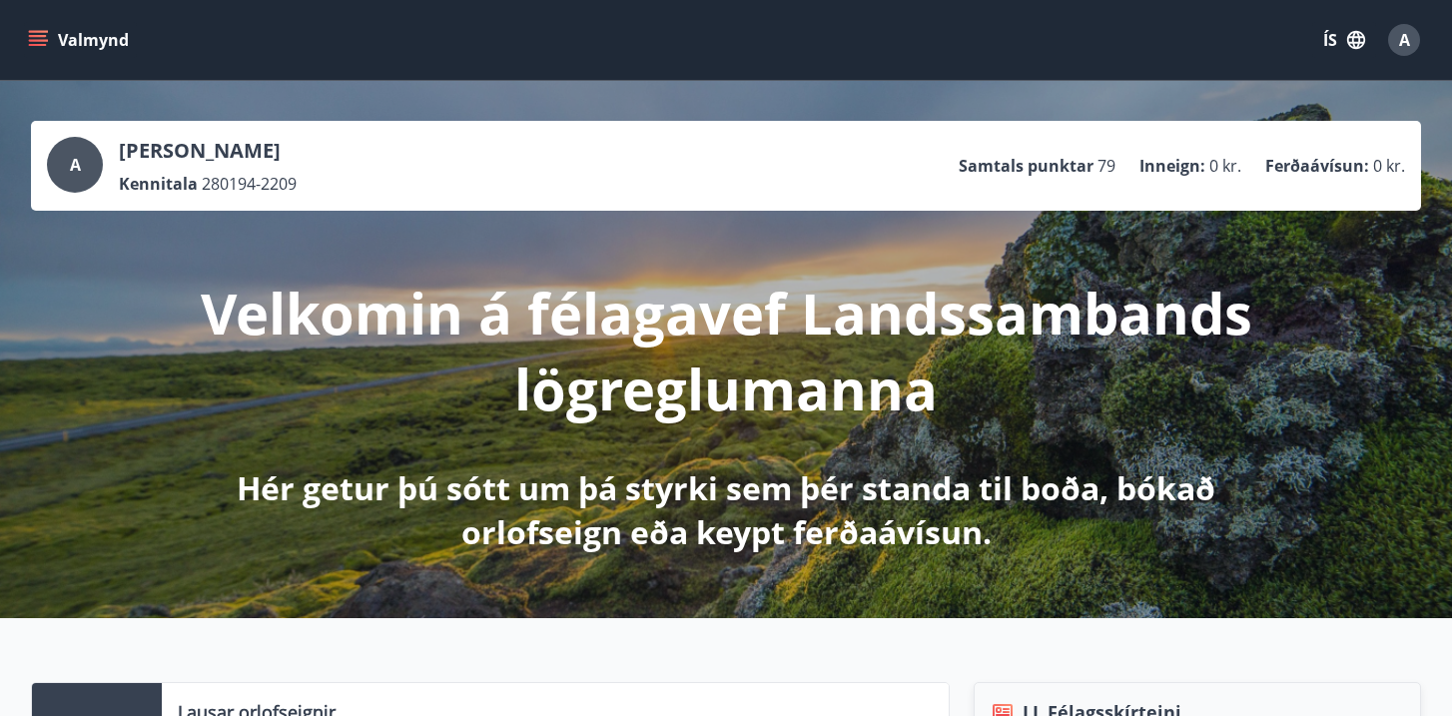
click at [83, 26] on button "Valmynd" at bounding box center [80, 40] width 113 height 36
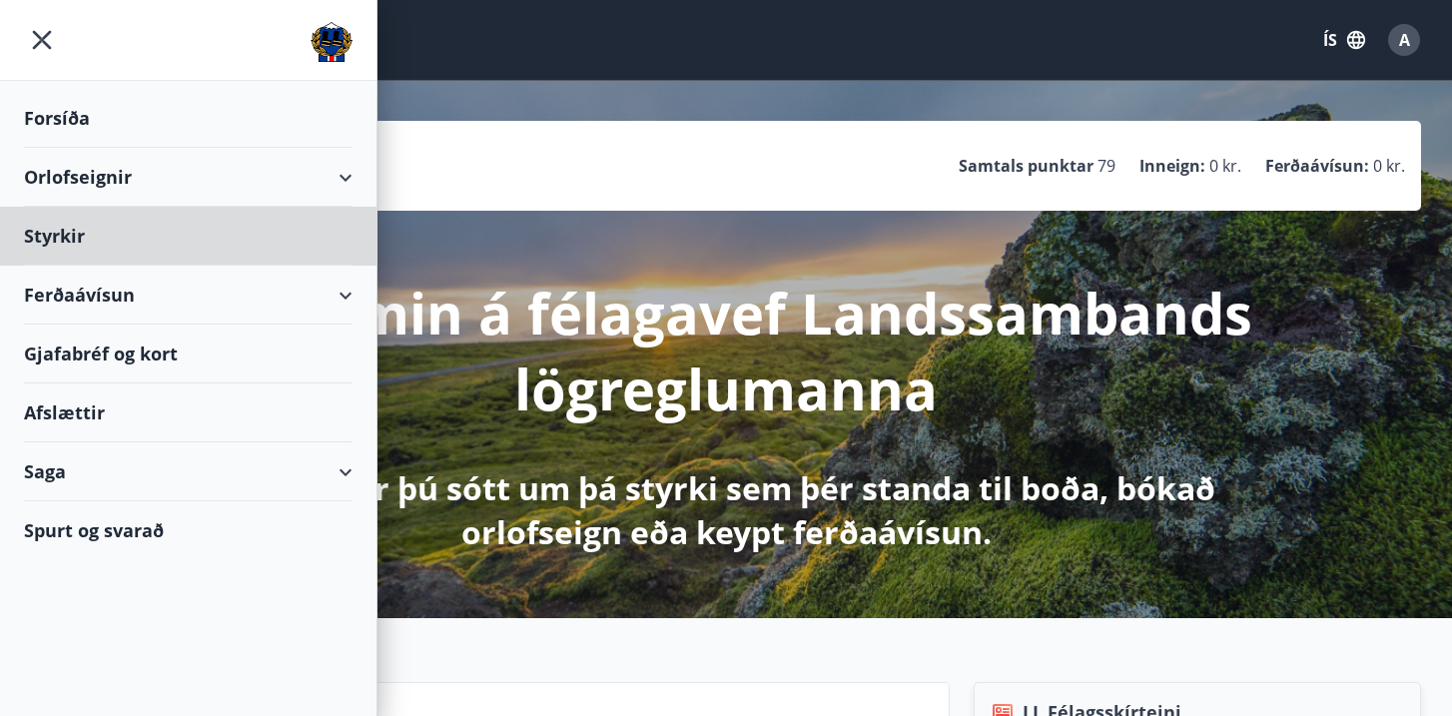
click at [70, 115] on div "Forsíða" at bounding box center [188, 118] width 329 height 59
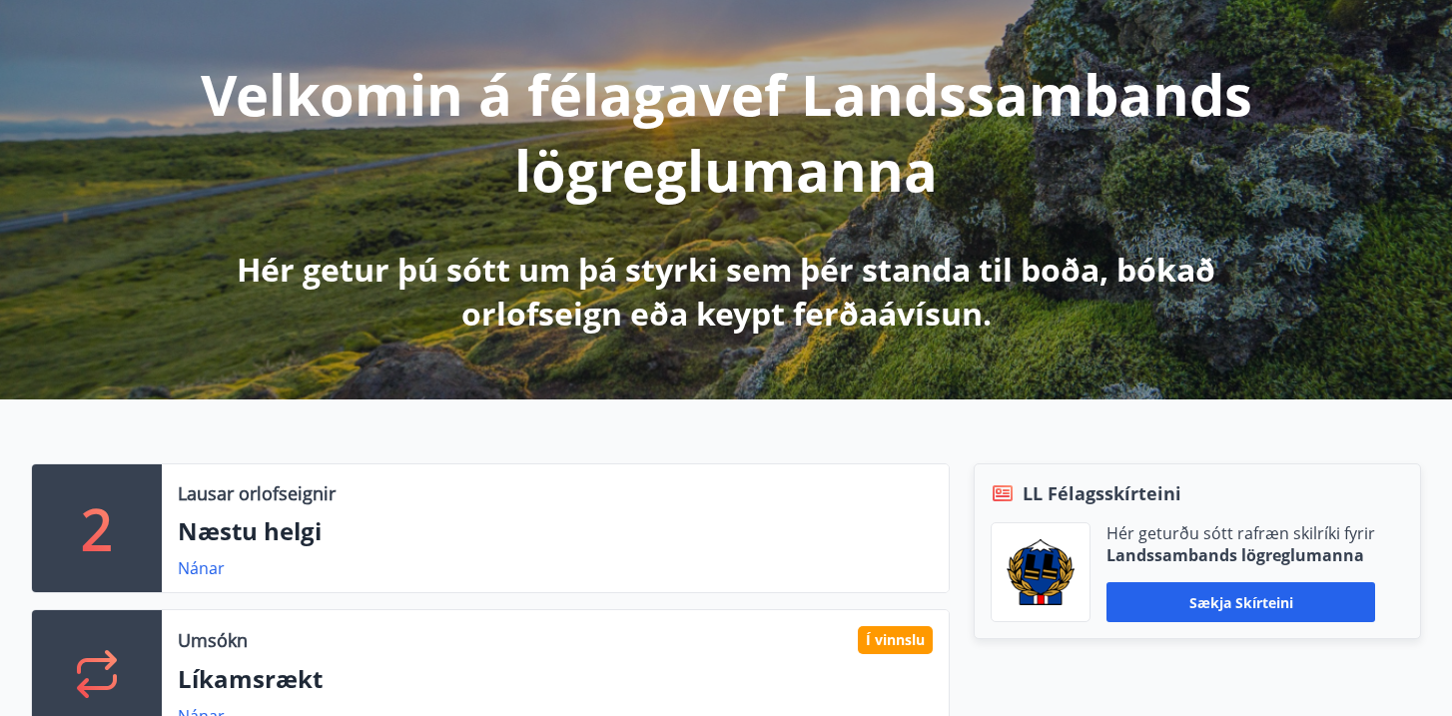
scroll to position [101, 0]
